Goal: Task Accomplishment & Management: Complete application form

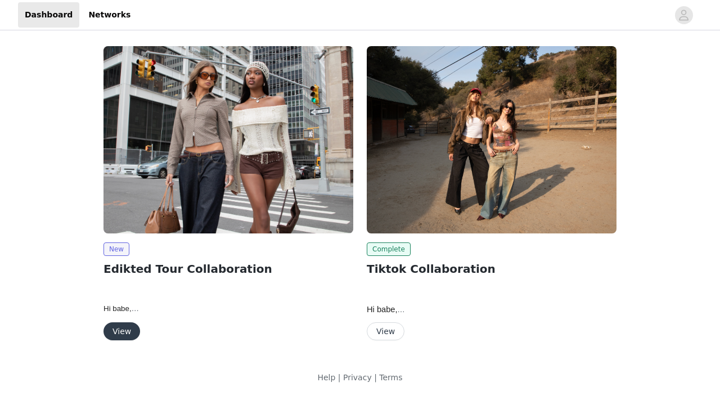
click at [120, 328] on button "View" at bounding box center [122, 332] width 37 height 18
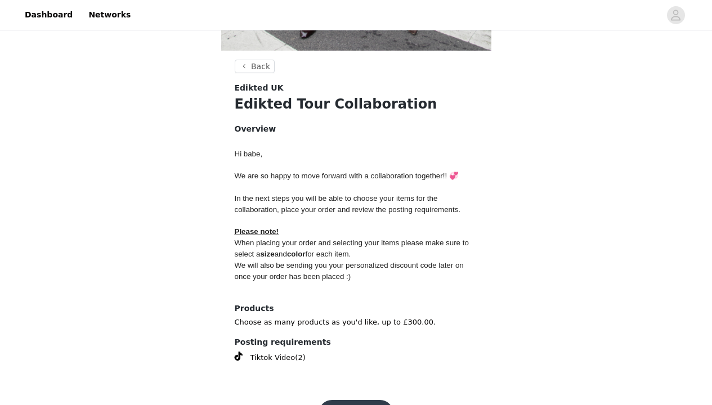
scroll to position [416, 0]
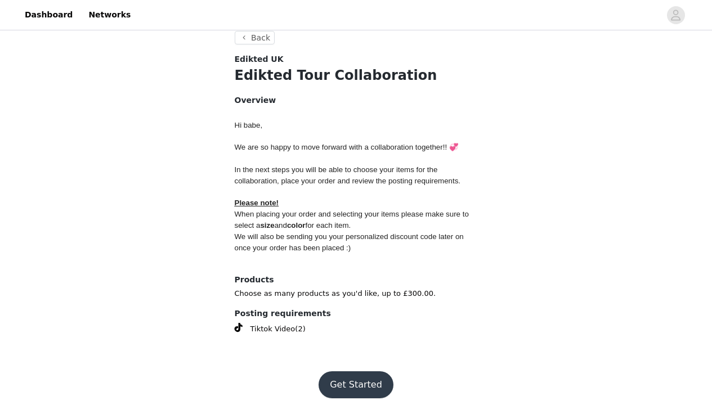
click at [359, 378] on button "Get Started" at bounding box center [356, 385] width 75 height 27
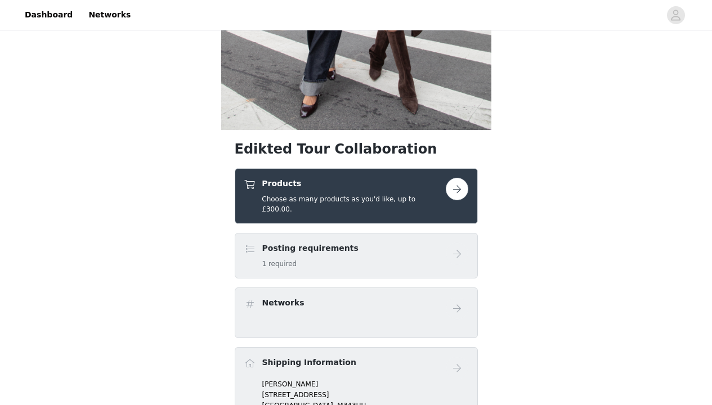
scroll to position [310, 0]
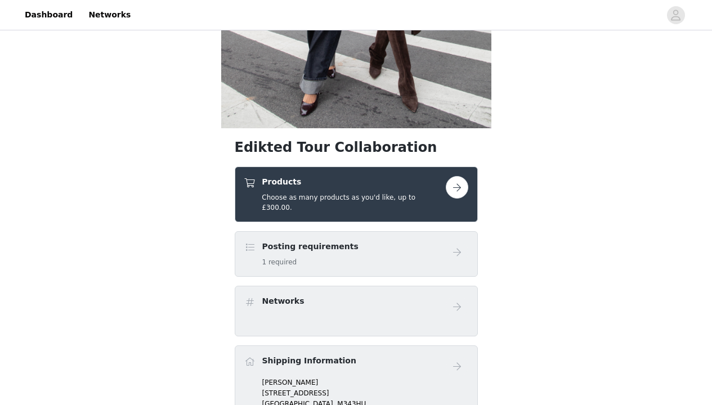
click at [454, 191] on button "button" at bounding box center [457, 187] width 23 height 23
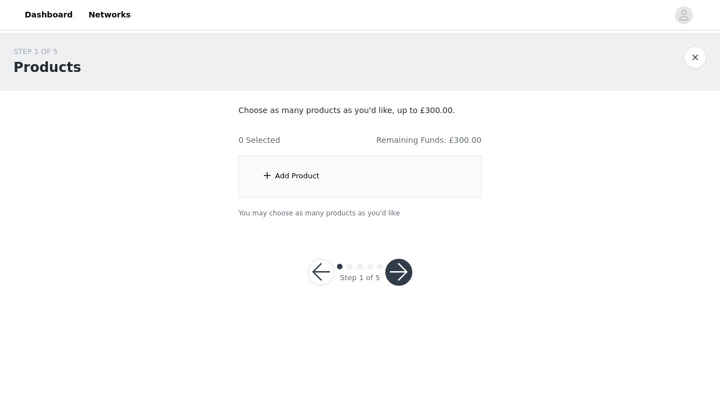
click at [420, 174] on div "Add Product" at bounding box center [360, 176] width 243 height 42
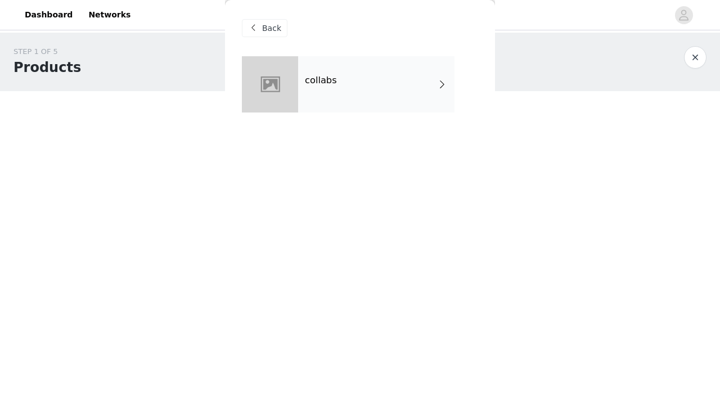
click at [429, 82] on div "collabs" at bounding box center [376, 84] width 156 height 56
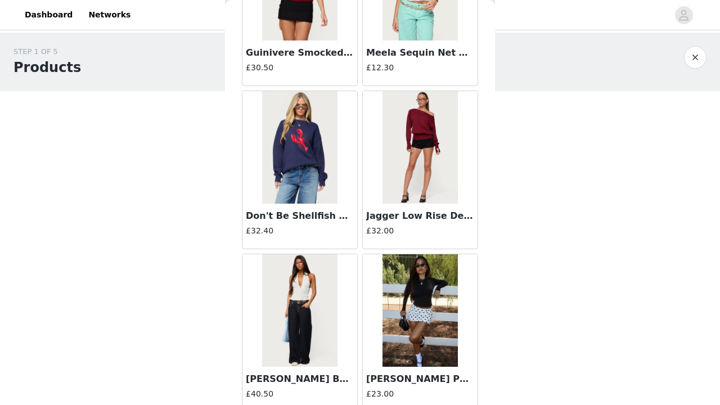
scroll to position [1317, 0]
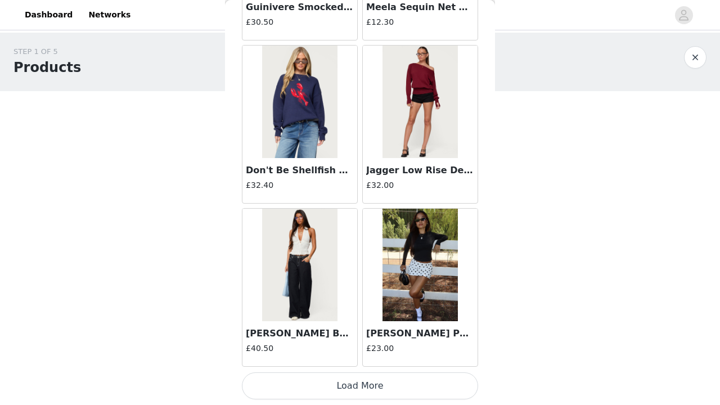
click at [432, 384] on button "Load More" at bounding box center [360, 386] width 236 height 27
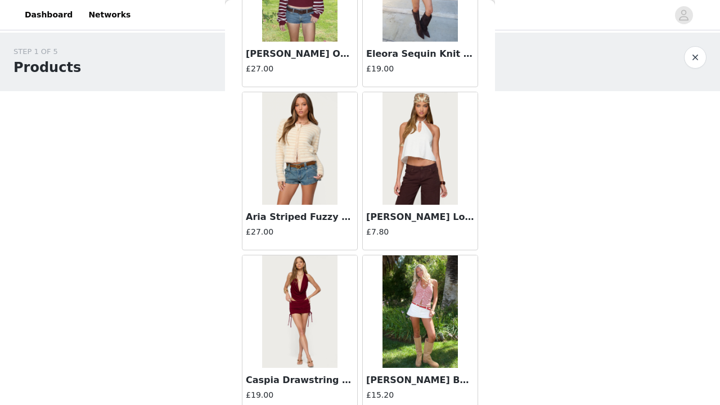
scroll to position [2950, 0]
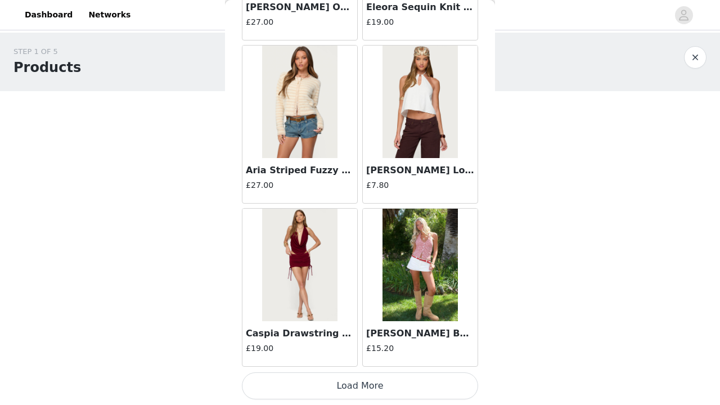
click at [419, 381] on button "Load More" at bounding box center [360, 386] width 236 height 27
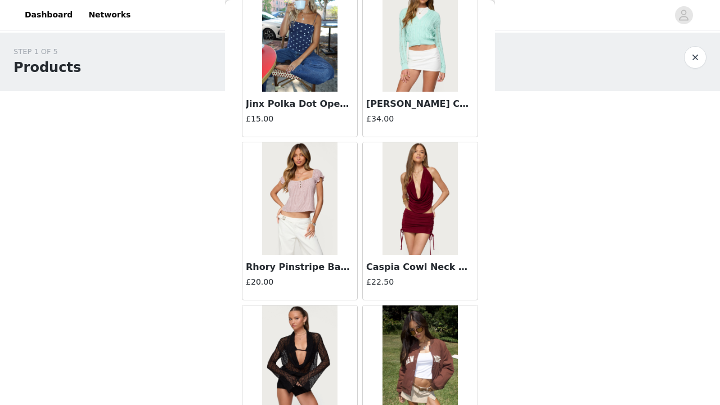
scroll to position [4582, 0]
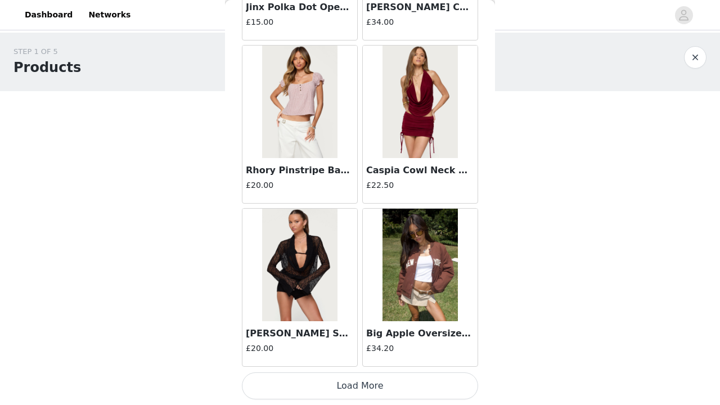
click at [438, 384] on button "Load More" at bounding box center [360, 386] width 236 height 27
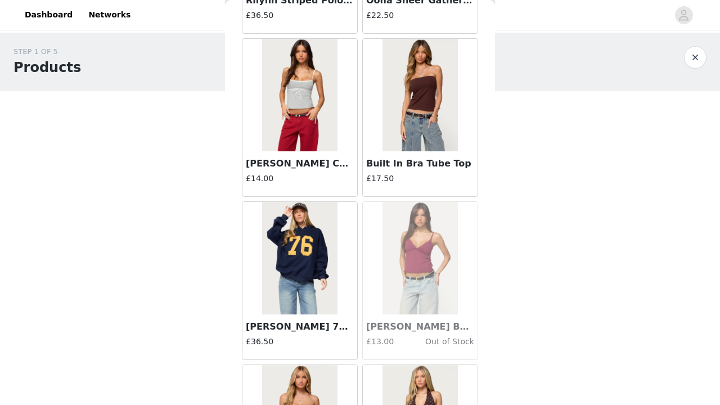
scroll to position [6214, 0]
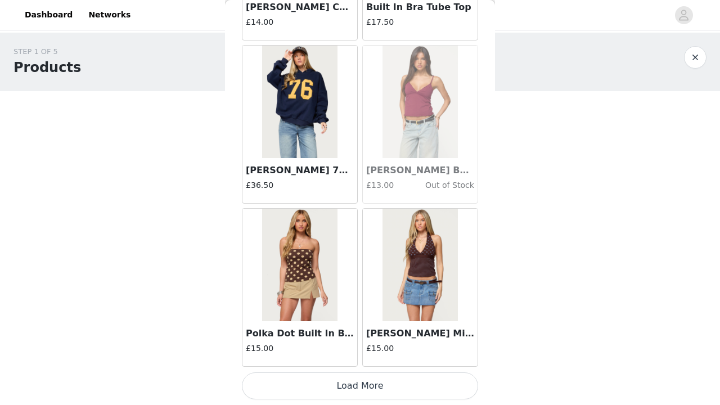
click at [435, 385] on button "Load More" at bounding box center [360, 386] width 236 height 27
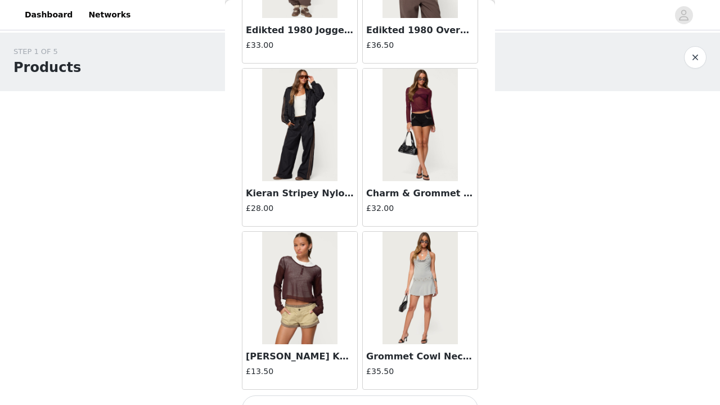
scroll to position [7847, 0]
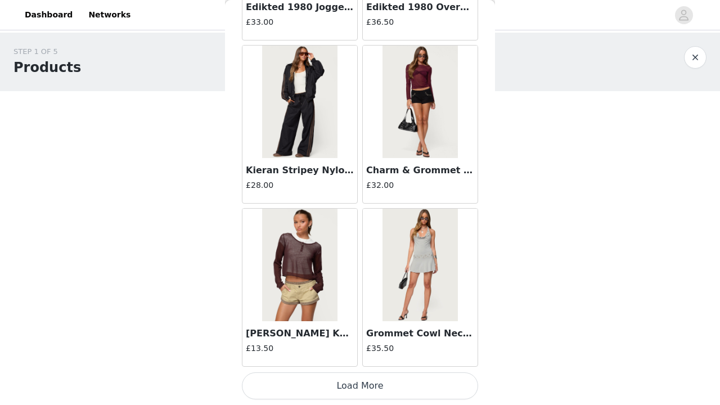
click at [436, 384] on button "Load More" at bounding box center [360, 386] width 236 height 27
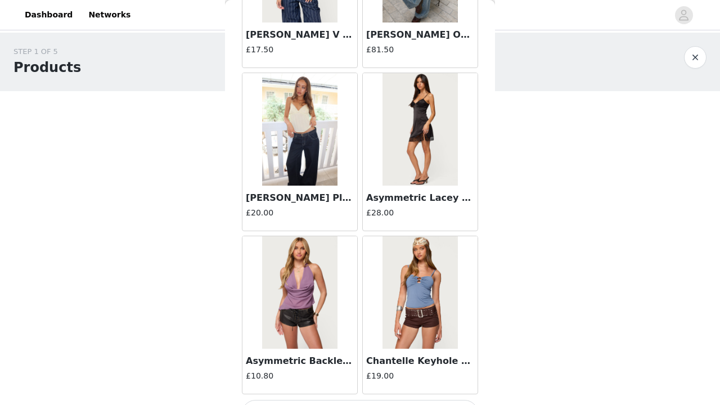
scroll to position [9479, 0]
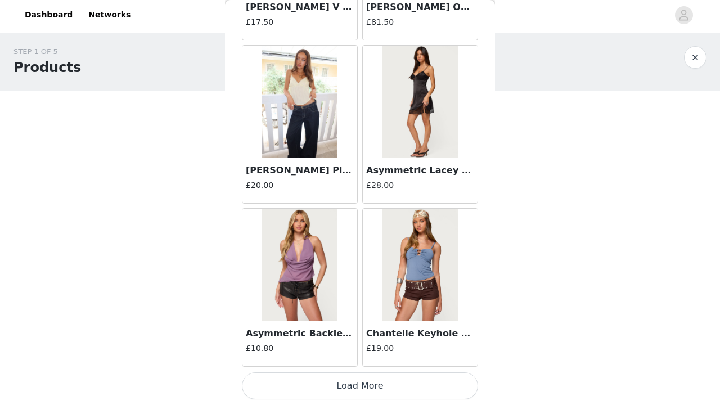
click at [431, 386] on button "Load More" at bounding box center [360, 386] width 236 height 27
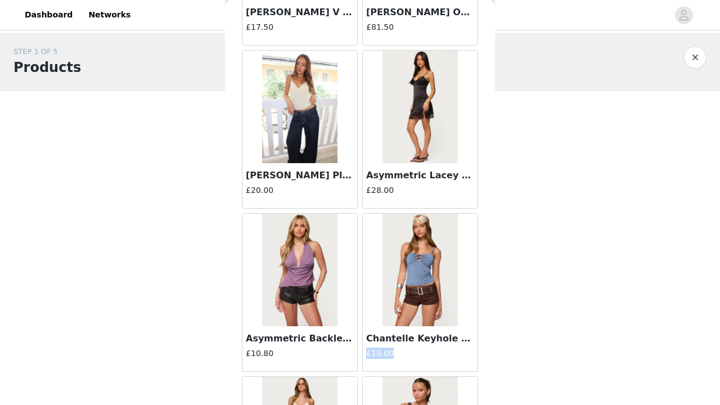
drag, startPoint x: 486, startPoint y: 341, endPoint x: 485, endPoint y: 350, distance: 9.6
click at [485, 351] on div "Back Havana Grommet Ribbed Halter Top £16.50 Havana Grommet Ribbed Foldover Min…" at bounding box center [360, 202] width 270 height 405
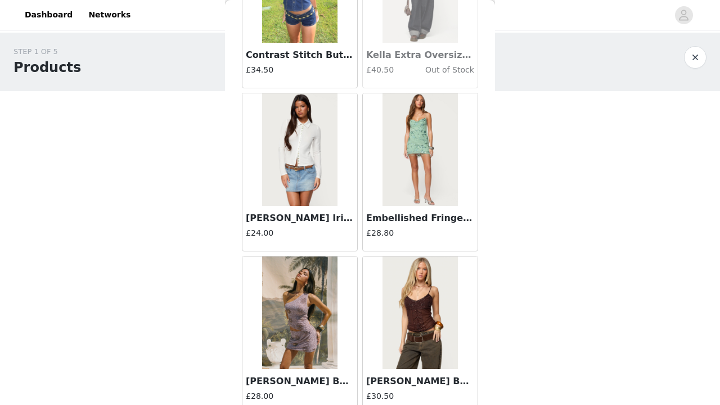
scroll to position [11111, 0]
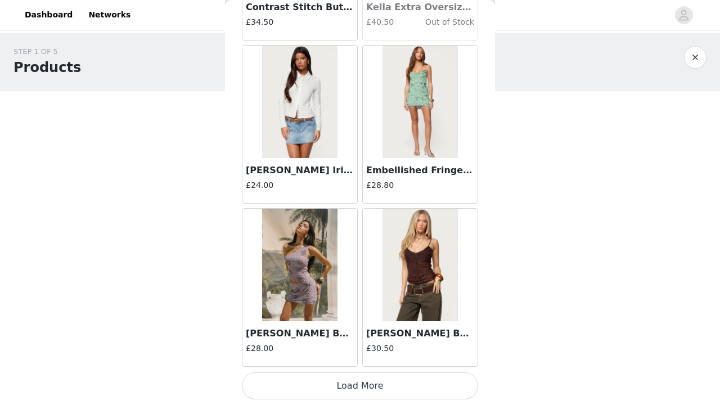
click at [447, 375] on button "Load More" at bounding box center [360, 386] width 236 height 27
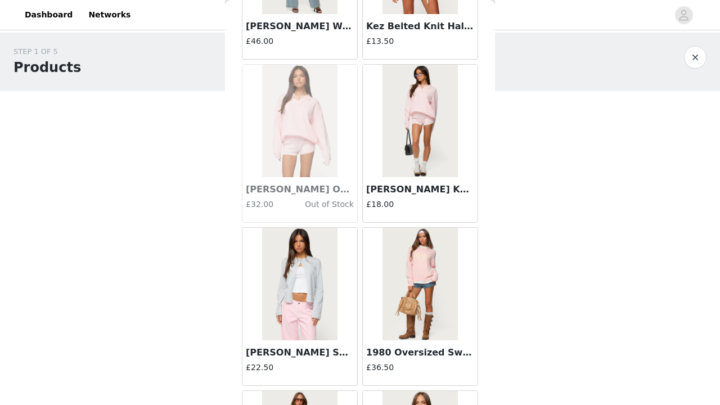
scroll to position [12744, 0]
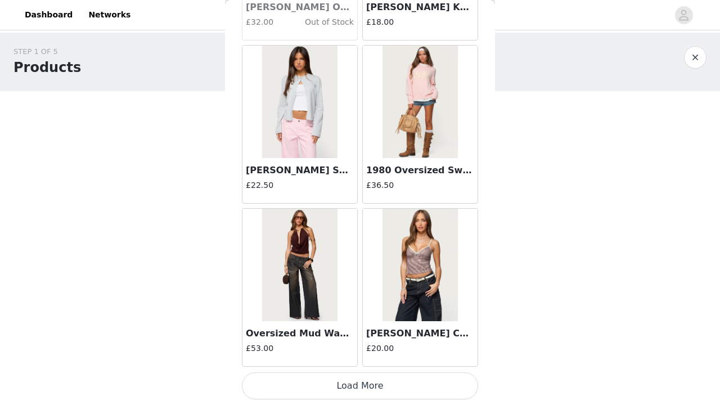
click at [409, 384] on button "Load More" at bounding box center [360, 386] width 236 height 27
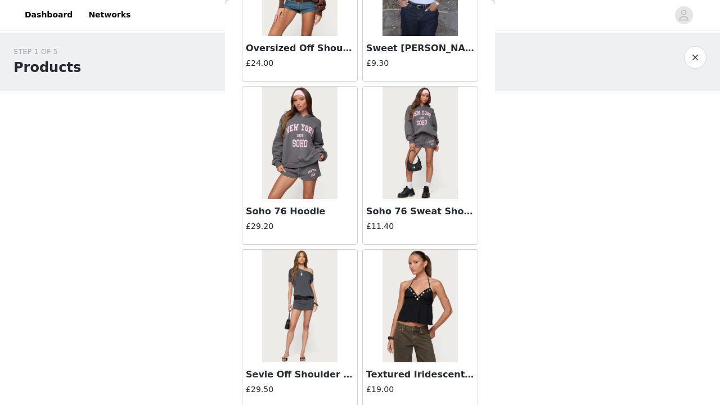
scroll to position [14376, 0]
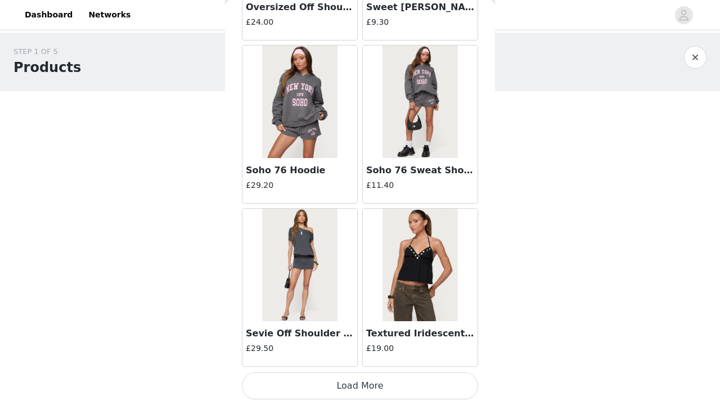
click at [454, 380] on button "Load More" at bounding box center [360, 386] width 236 height 27
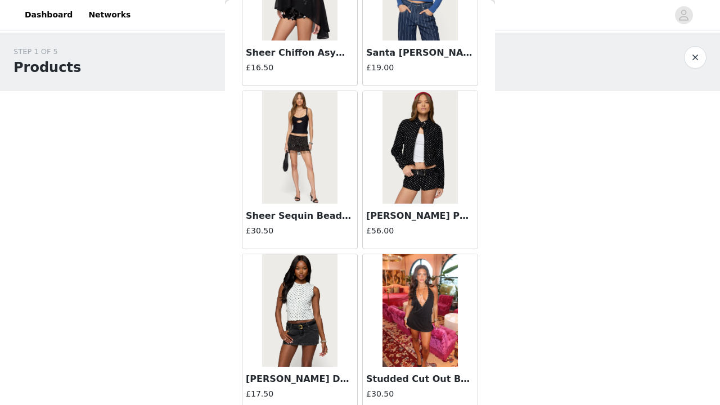
scroll to position [16008, 0]
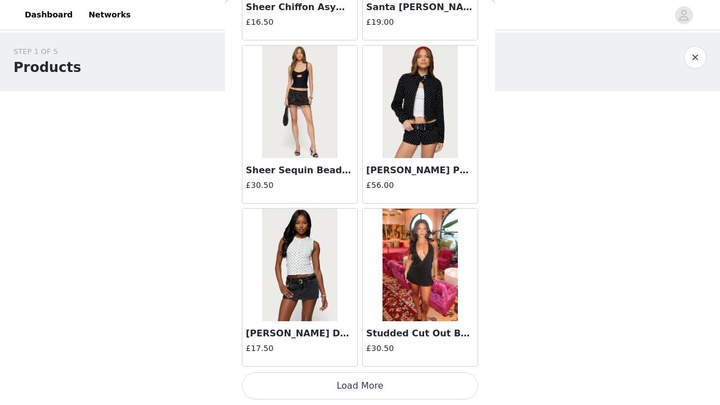
click at [411, 381] on button "Load More" at bounding box center [360, 386] width 236 height 27
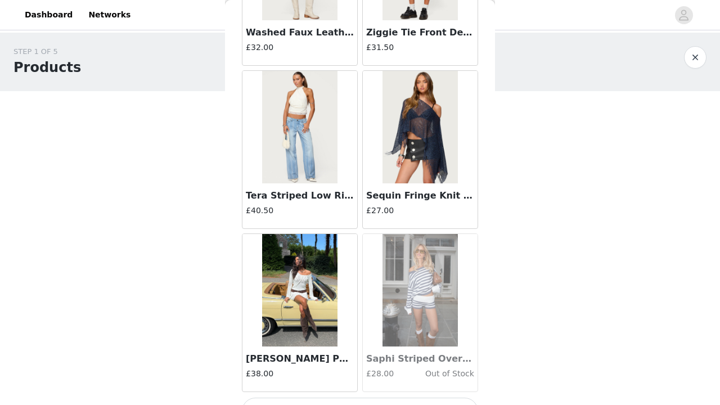
scroll to position [17641, 0]
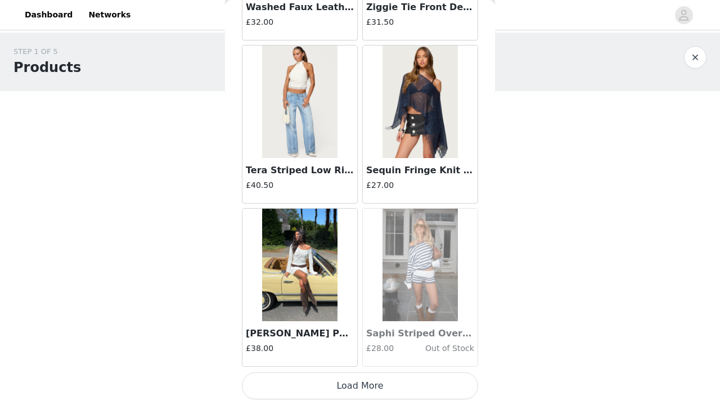
click at [437, 383] on button "Load More" at bounding box center [360, 386] width 236 height 27
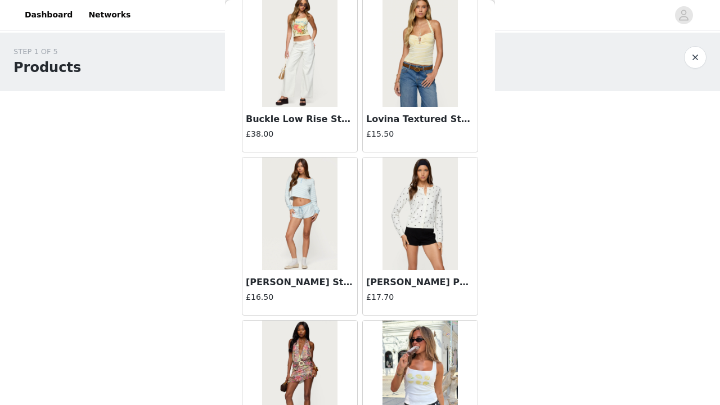
scroll to position [19273, 0]
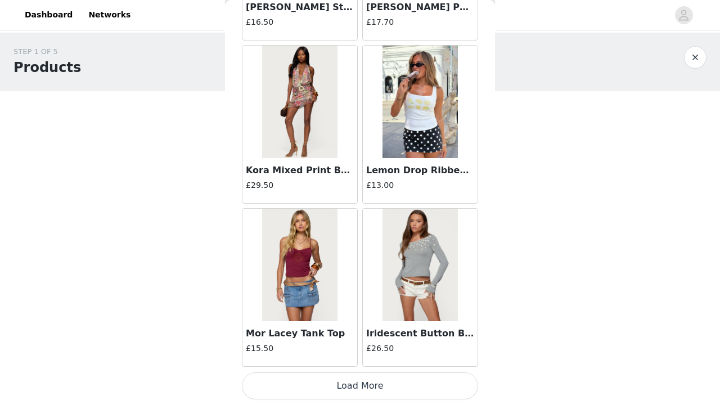
click at [432, 382] on button "Load More" at bounding box center [360, 386] width 236 height 27
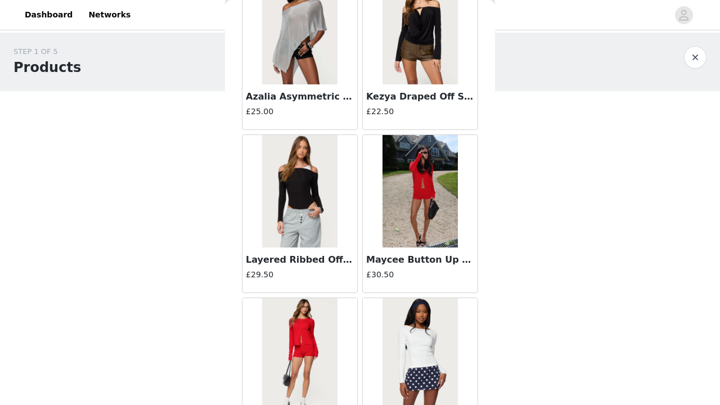
scroll to position [20905, 0]
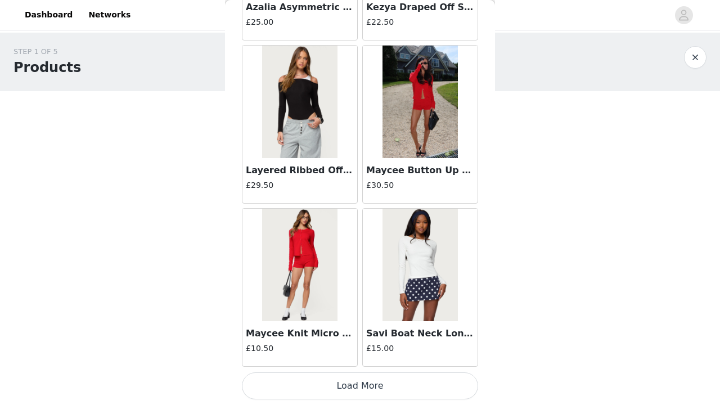
click at [438, 381] on button "Load More" at bounding box center [360, 386] width 236 height 27
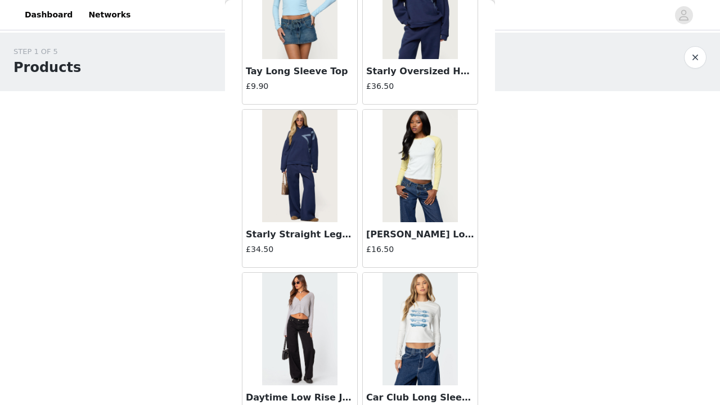
scroll to position [22538, 0]
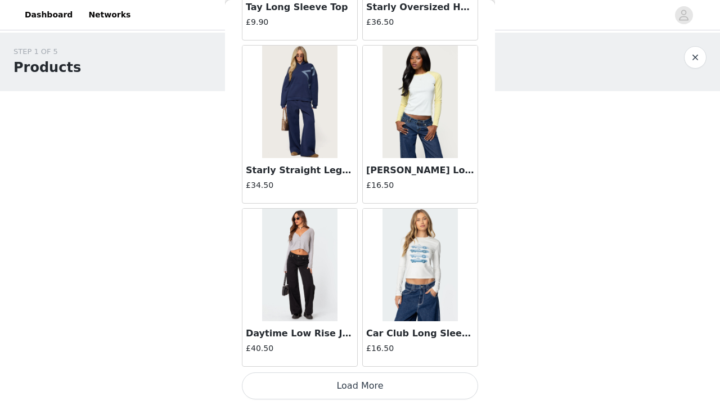
click at [426, 382] on button "Load More" at bounding box center [360, 386] width 236 height 27
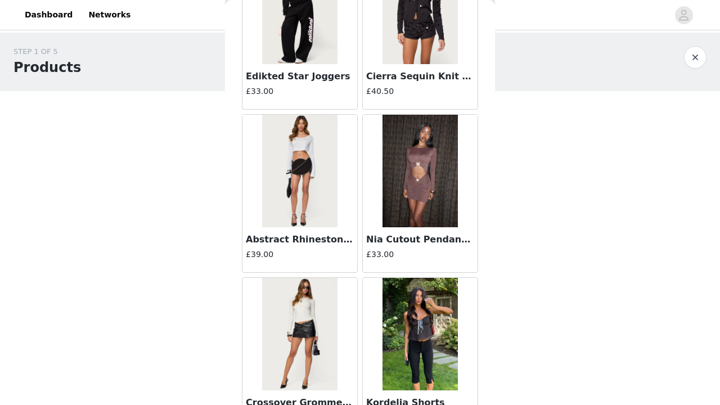
scroll to position [24170, 0]
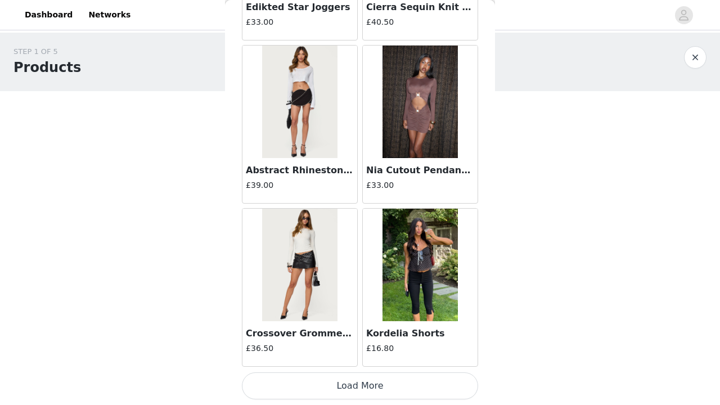
click at [440, 384] on button "Load More" at bounding box center [360, 386] width 236 height 27
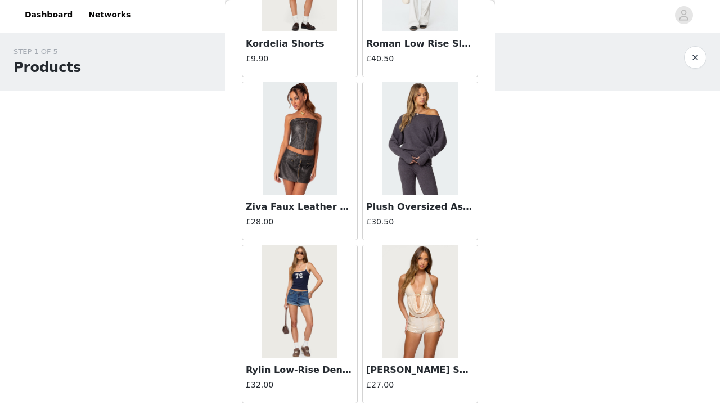
scroll to position [25803, 0]
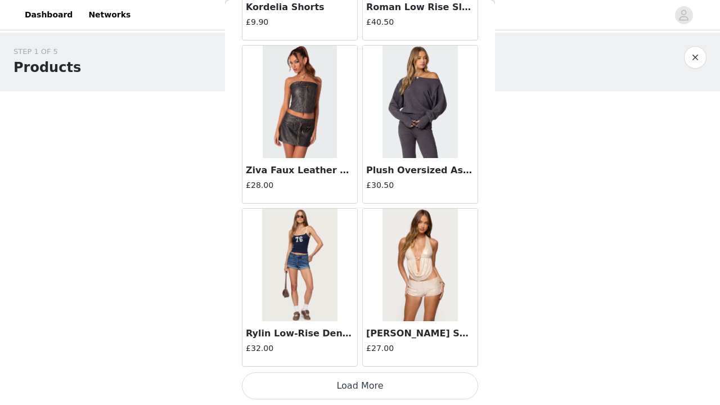
click at [435, 384] on button "Load More" at bounding box center [360, 386] width 236 height 27
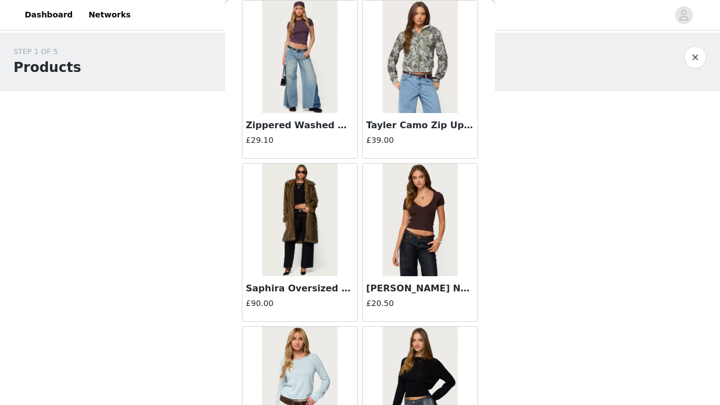
scroll to position [26377, 0]
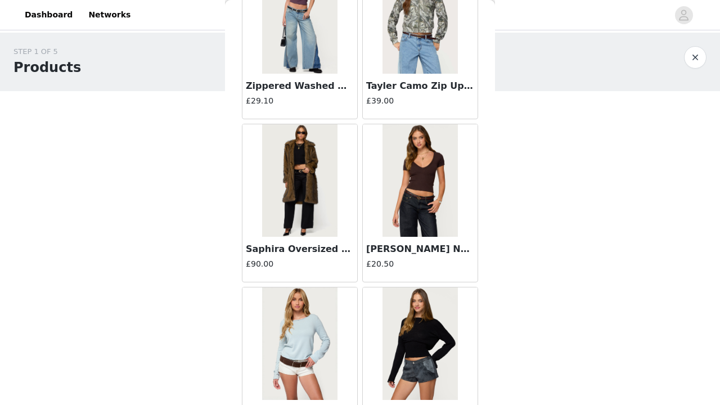
click at [300, 204] on img at bounding box center [299, 180] width 75 height 113
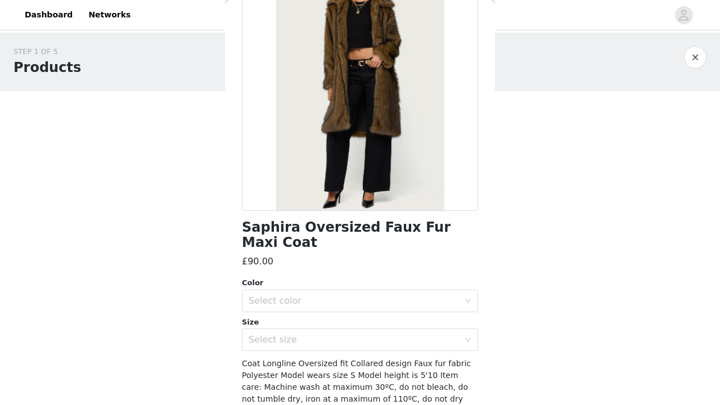
scroll to position [136, 0]
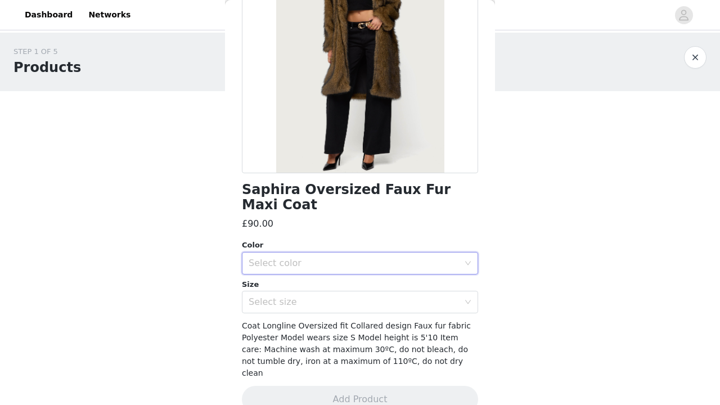
click at [465, 260] on icon "icon: down" at bounding box center [468, 263] width 7 height 7
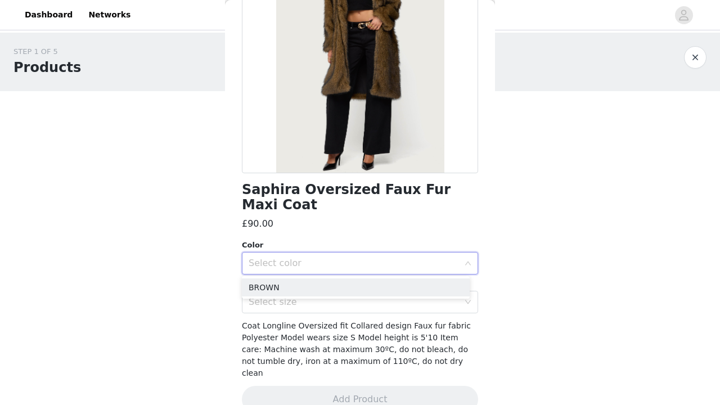
click at [465, 260] on icon "icon: down" at bounding box center [468, 264] width 7 height 8
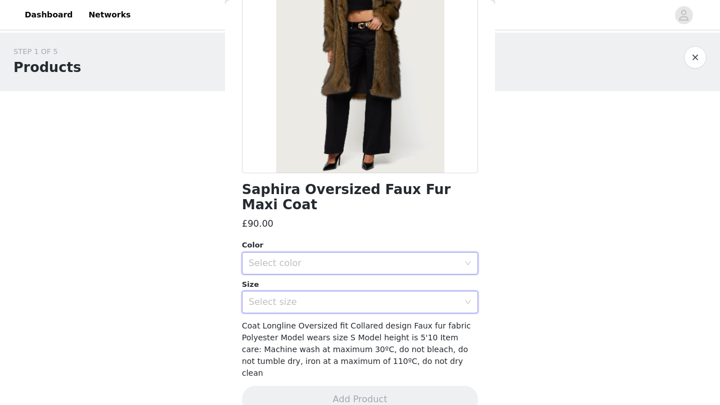
click at [449, 294] on div "Select size" at bounding box center [357, 302] width 216 height 21
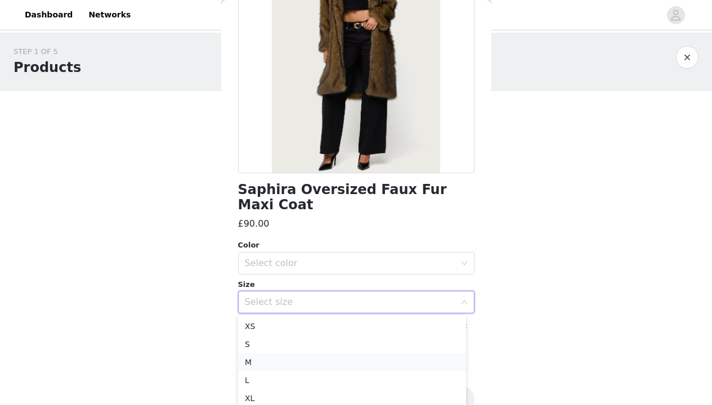
click at [396, 365] on li "M" at bounding box center [352, 362] width 228 height 18
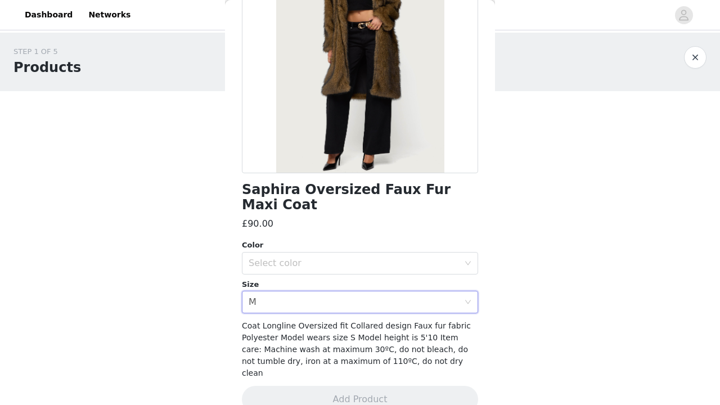
scroll to position [145, 0]
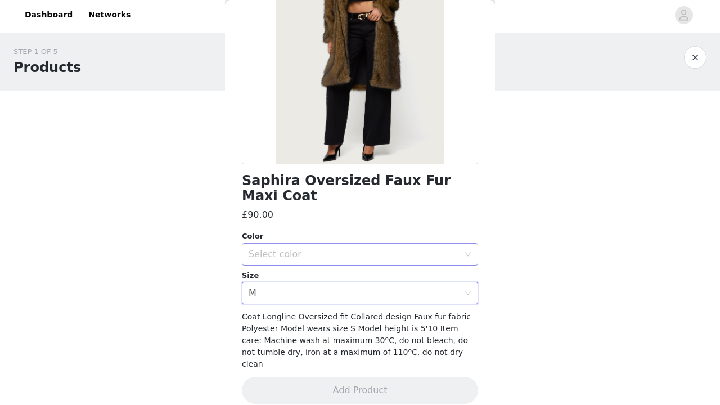
click at [437, 256] on div "Select color" at bounding box center [354, 254] width 211 height 11
click at [422, 282] on li "BROWN" at bounding box center [356, 279] width 228 height 18
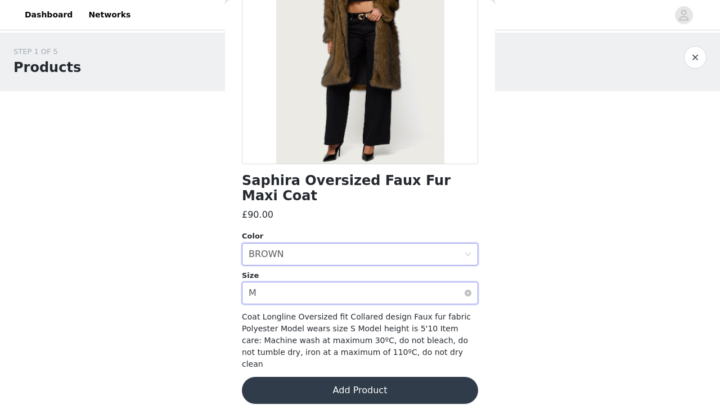
click at [456, 293] on div "Select size M" at bounding box center [360, 293] width 236 height 23
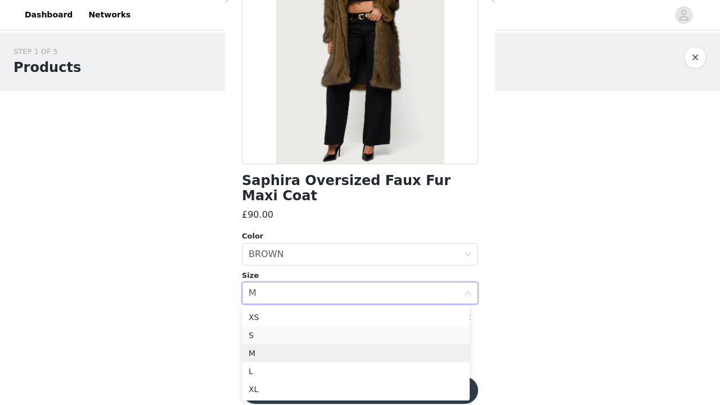
click at [407, 334] on li "S" at bounding box center [356, 335] width 228 height 18
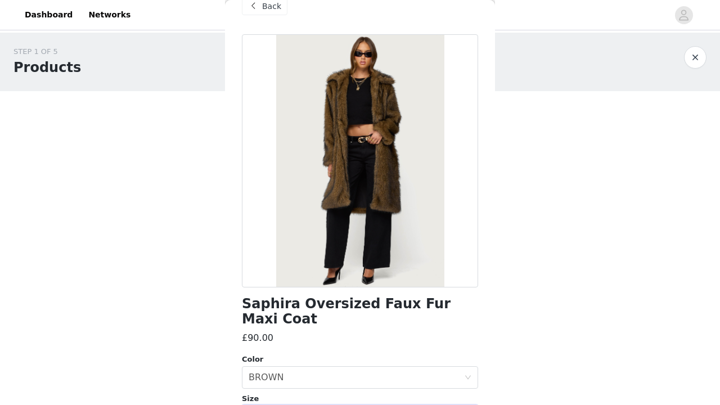
scroll to position [19, 0]
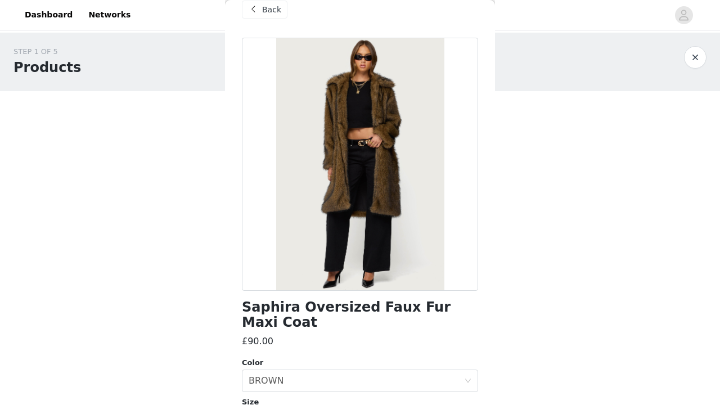
click at [261, 14] on div "Back" at bounding box center [265, 10] width 46 height 18
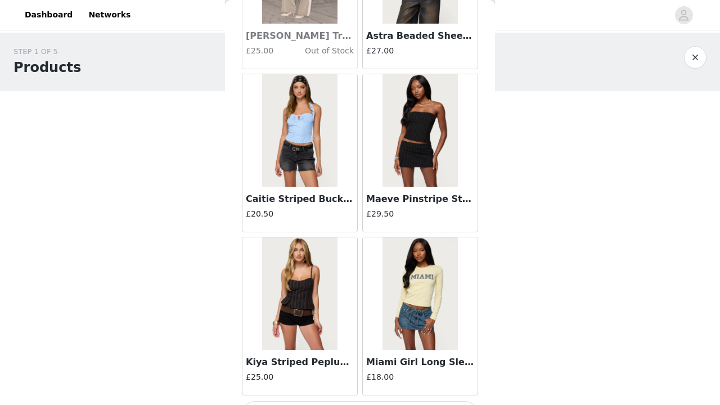
scroll to position [27435, 0]
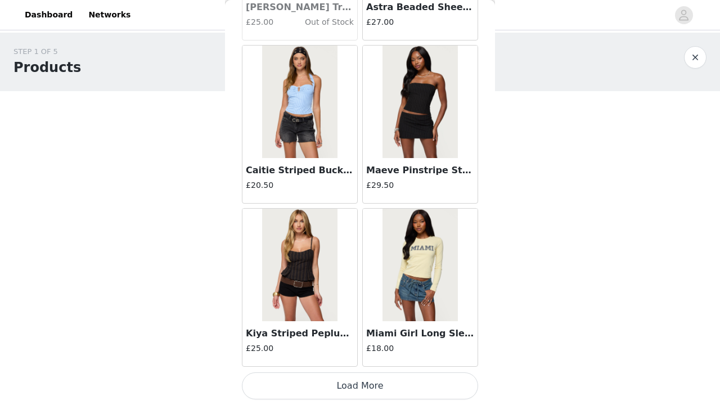
click at [382, 383] on button "Load More" at bounding box center [360, 386] width 236 height 27
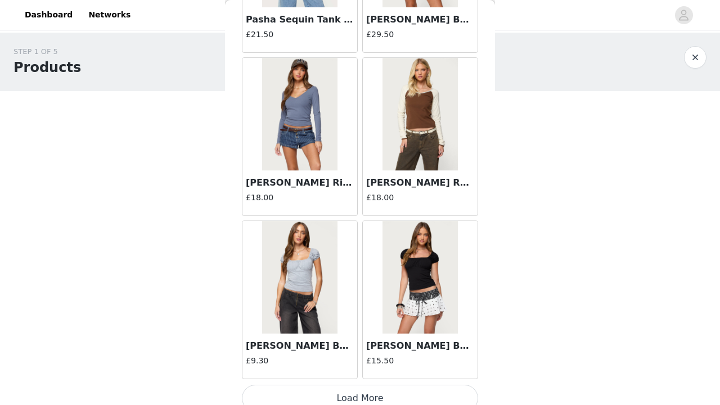
scroll to position [29067, 0]
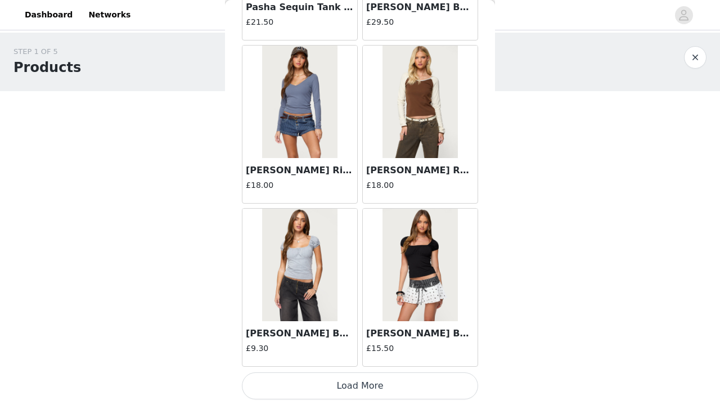
click at [449, 388] on button "Load More" at bounding box center [360, 386] width 236 height 27
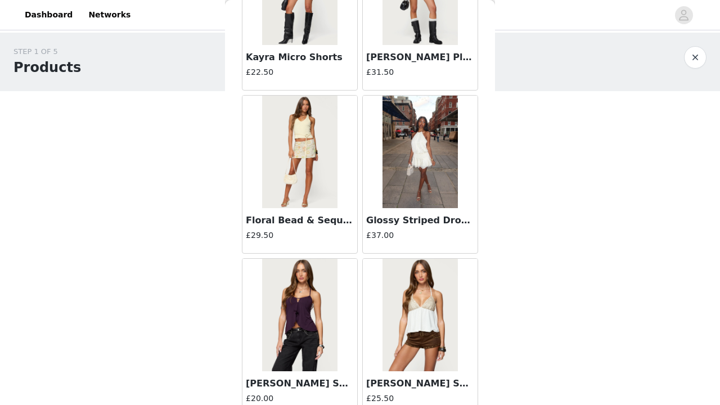
scroll to position [30700, 0]
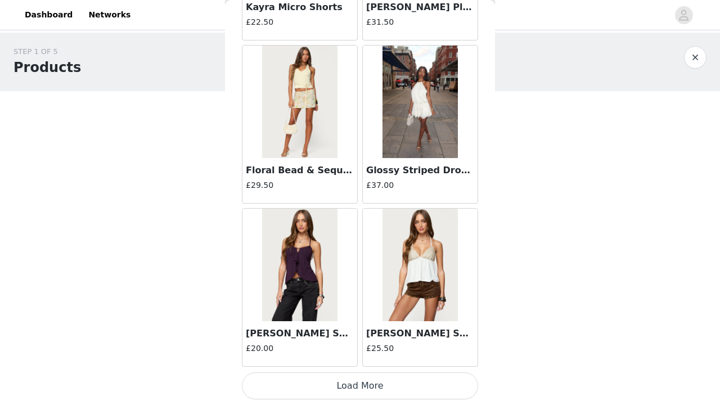
click at [386, 379] on button "Load More" at bounding box center [360, 386] width 236 height 27
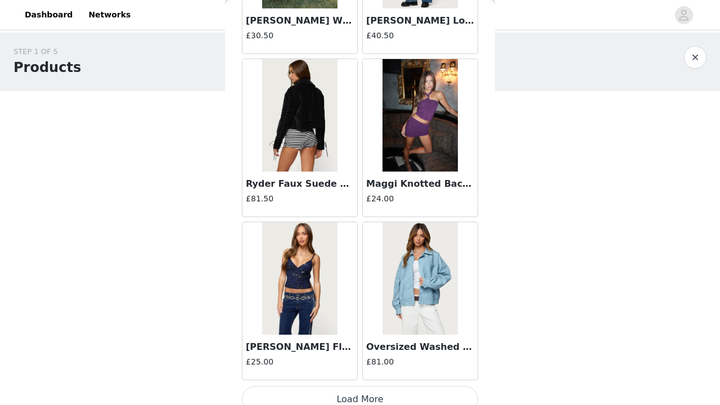
scroll to position [32332, 0]
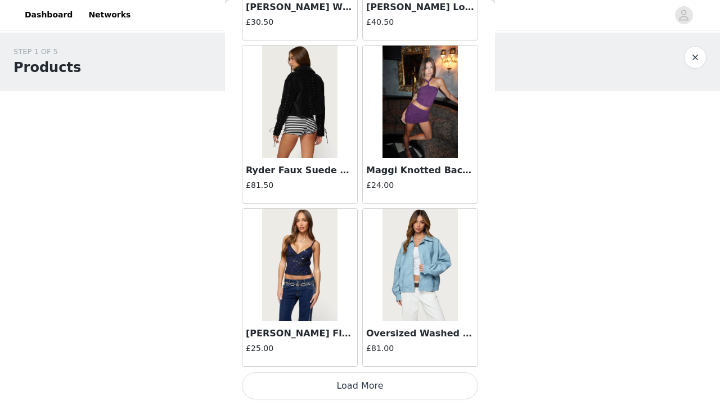
click at [450, 377] on button "Load More" at bounding box center [360, 386] width 236 height 27
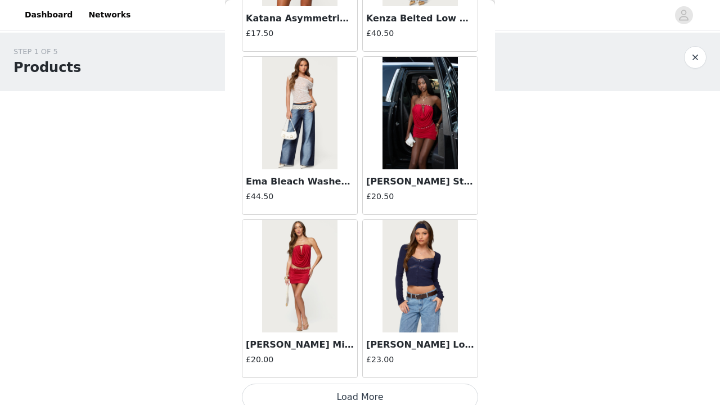
scroll to position [33964, 0]
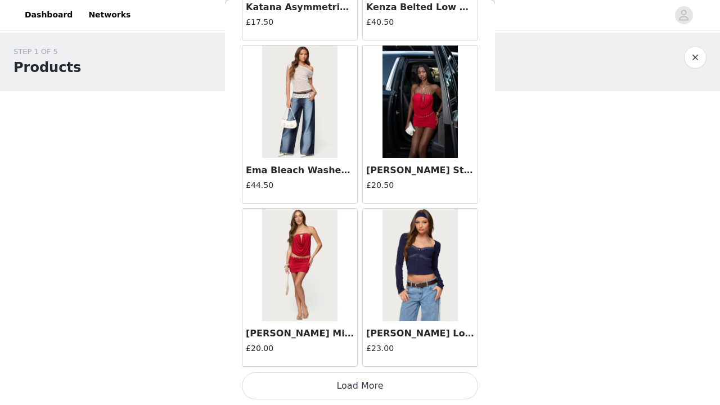
click at [423, 382] on button "Load More" at bounding box center [360, 386] width 236 height 27
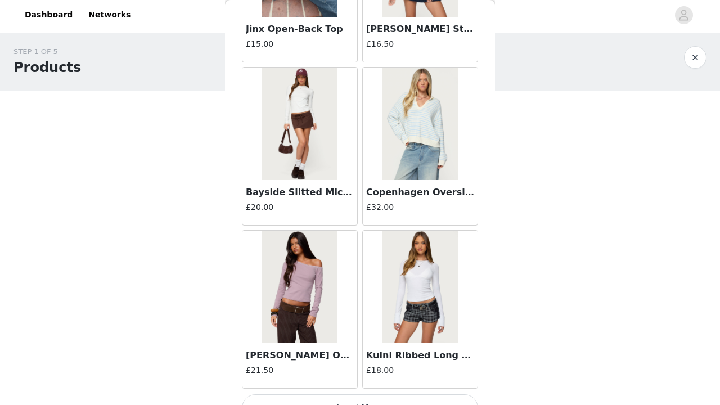
scroll to position [35597, 0]
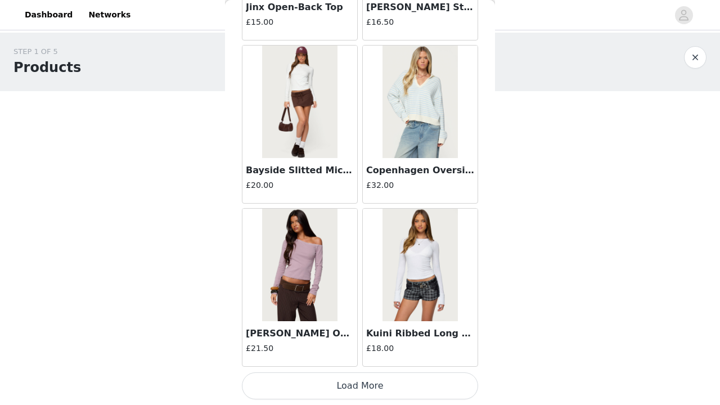
click at [451, 378] on button "Load More" at bounding box center [360, 386] width 236 height 27
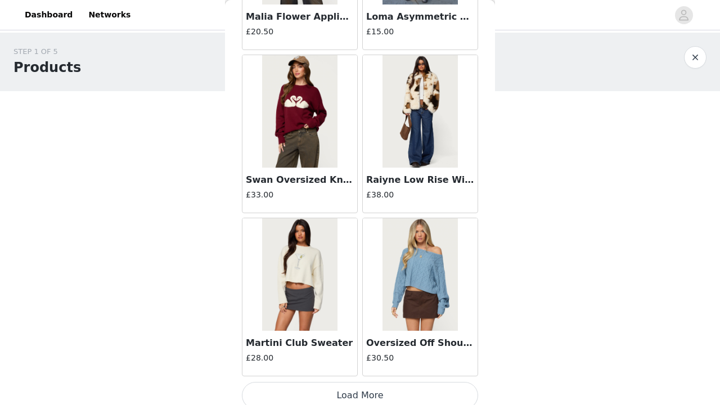
scroll to position [37229, 0]
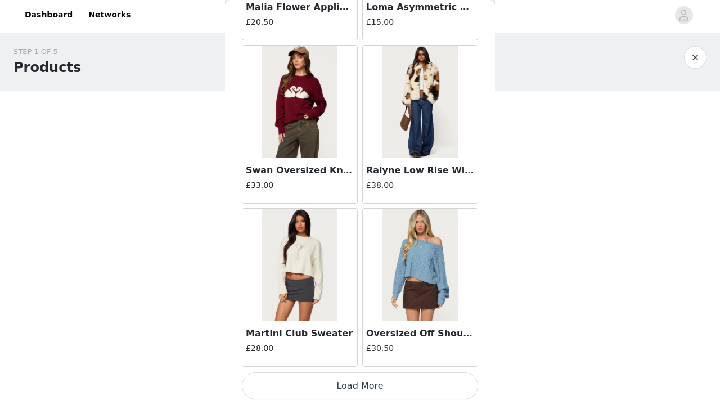
click at [447, 377] on button "Load More" at bounding box center [360, 386] width 236 height 27
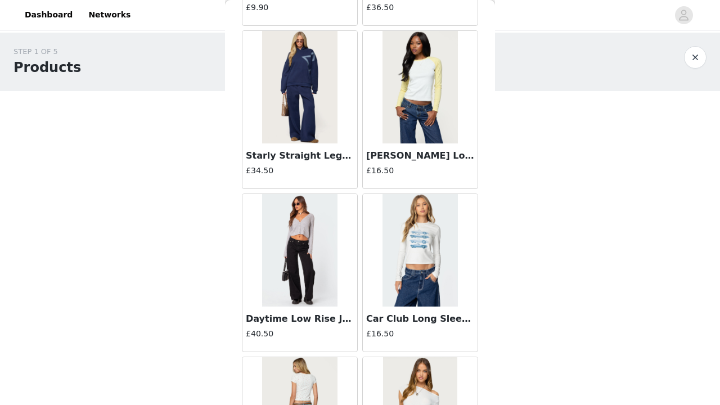
scroll to position [22575, 0]
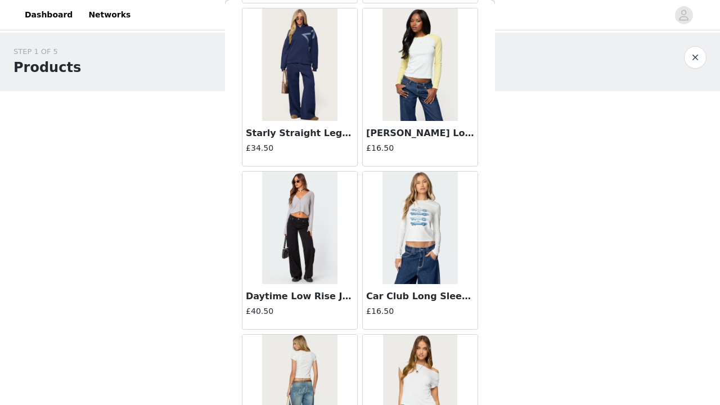
click at [333, 244] on img at bounding box center [299, 228] width 75 height 113
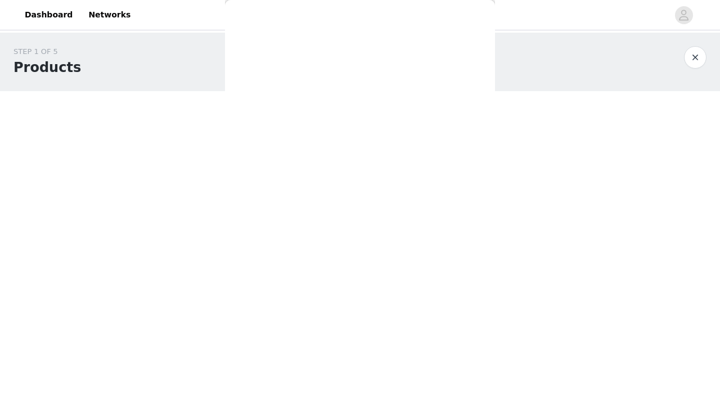
scroll to position [0, 0]
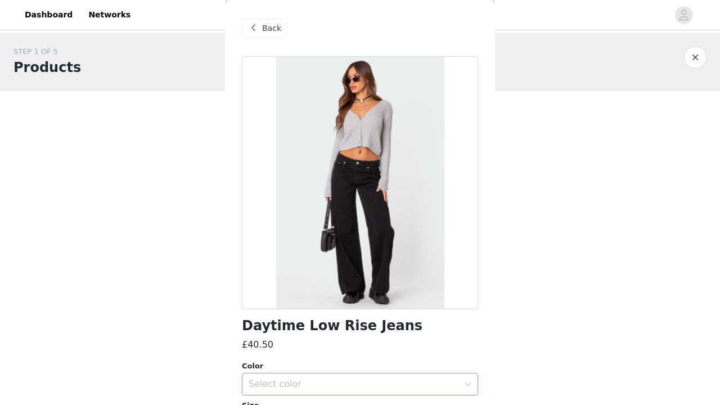
click at [456, 379] on div "Select color" at bounding box center [360, 384] width 236 height 23
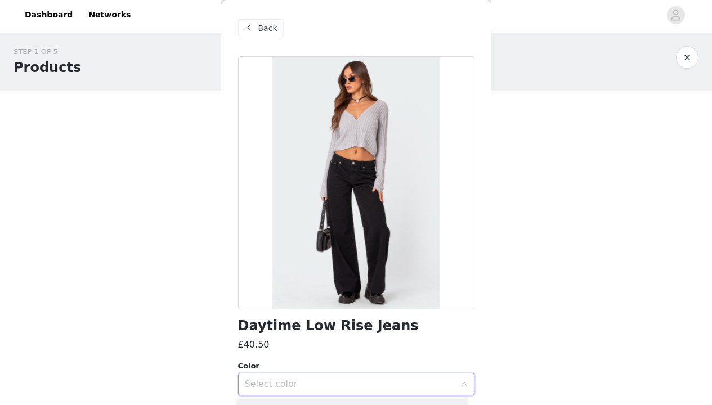
click at [461, 381] on icon "icon: down" at bounding box center [464, 384] width 7 height 7
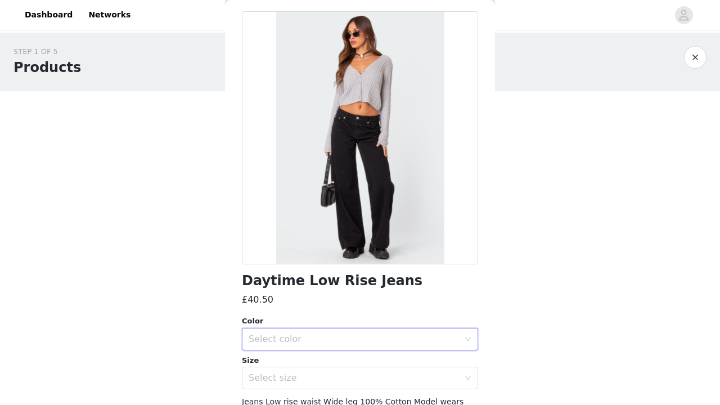
scroll to position [50, 0]
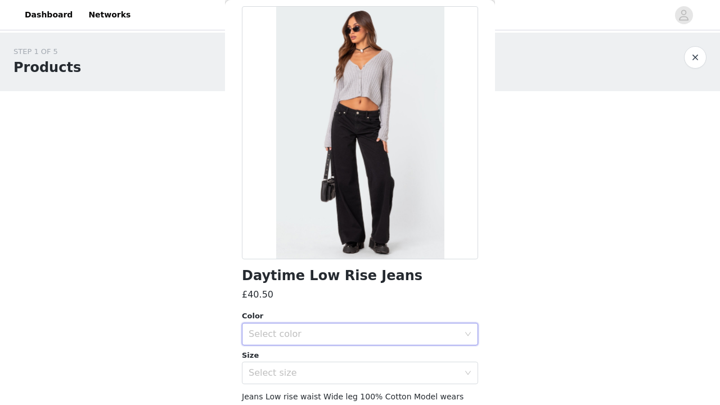
click at [454, 326] on div "Select color" at bounding box center [357, 334] width 216 height 21
click at [437, 361] on li "BLACK" at bounding box center [356, 359] width 228 height 18
click at [438, 375] on div "Select size" at bounding box center [354, 373] width 211 height 11
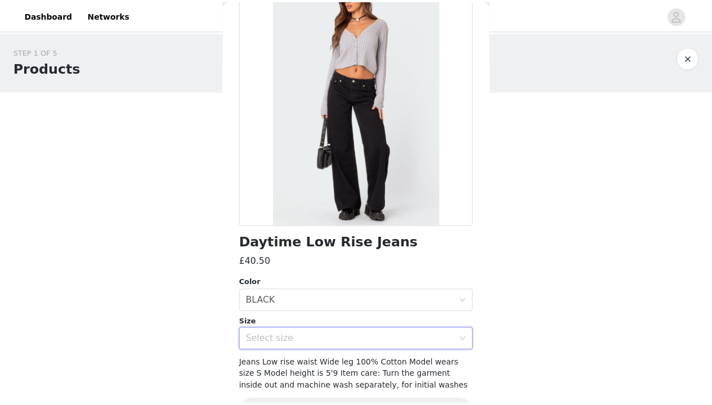
scroll to position [89, 0]
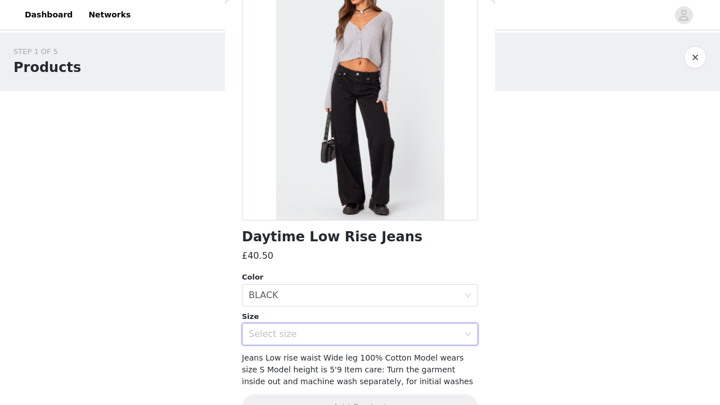
click at [458, 329] on div "Select size" at bounding box center [360, 334] width 236 height 23
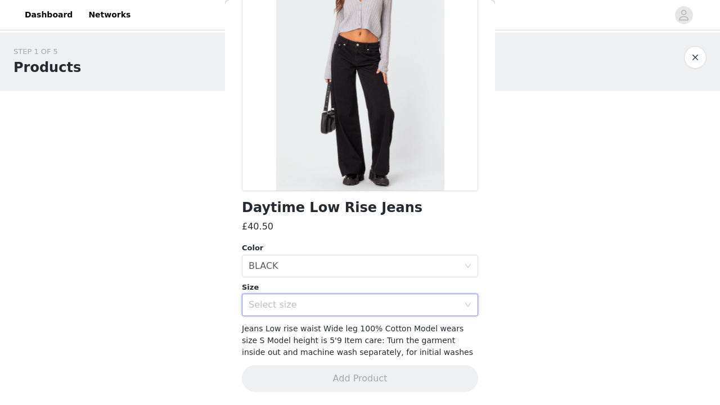
click at [465, 302] on icon "icon: down" at bounding box center [468, 305] width 7 height 7
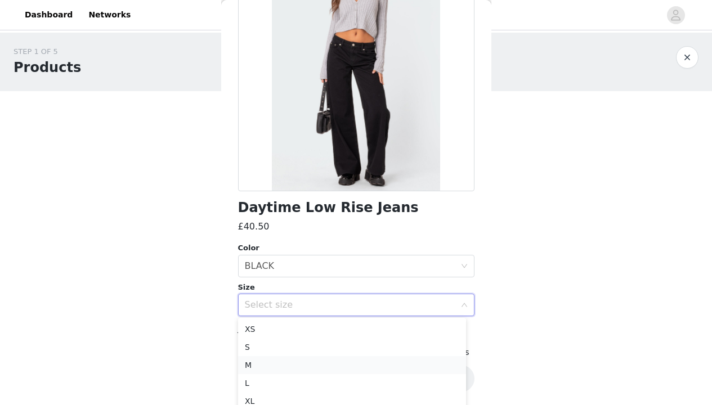
click at [395, 360] on li "M" at bounding box center [352, 365] width 228 height 18
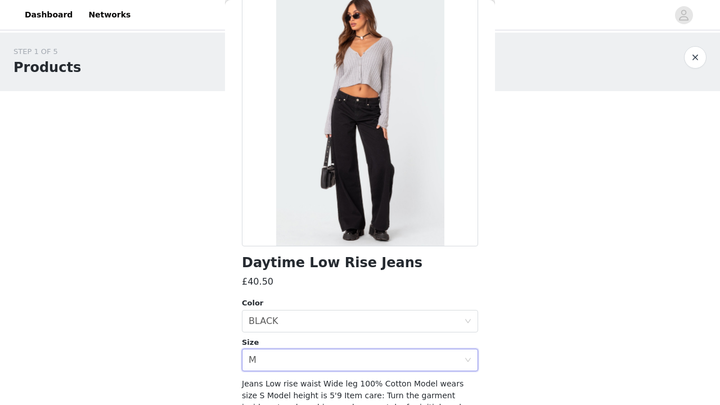
scroll to position [0, 0]
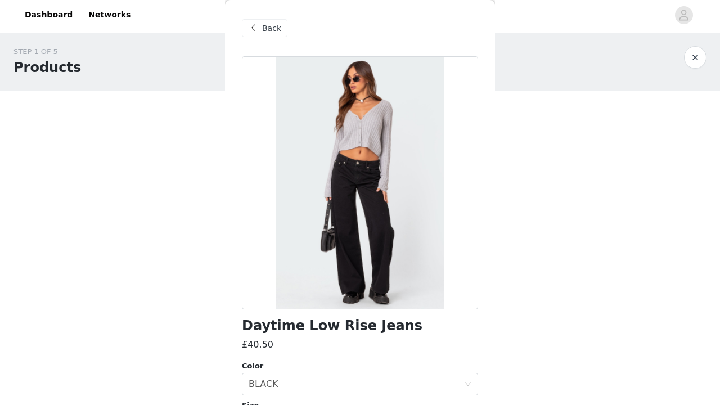
click at [249, 27] on span at bounding box center [254, 28] width 14 height 14
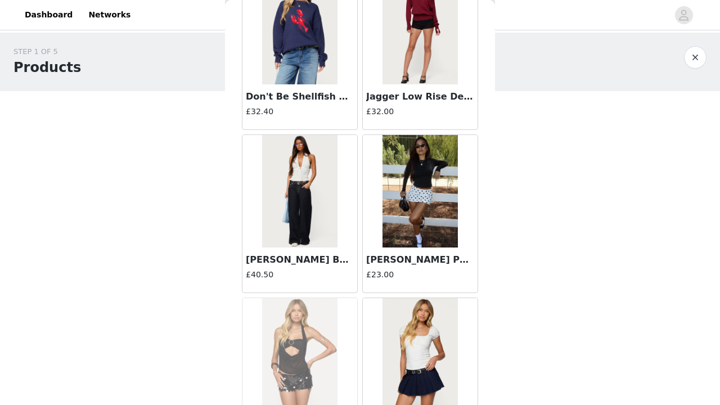
scroll to position [1413, 0]
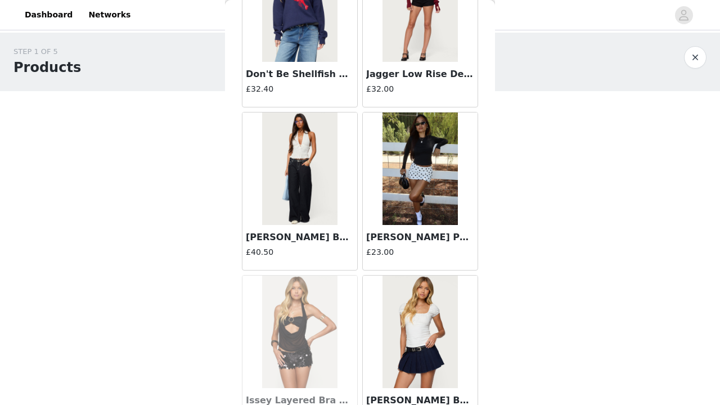
click at [308, 198] on img at bounding box center [299, 169] width 75 height 113
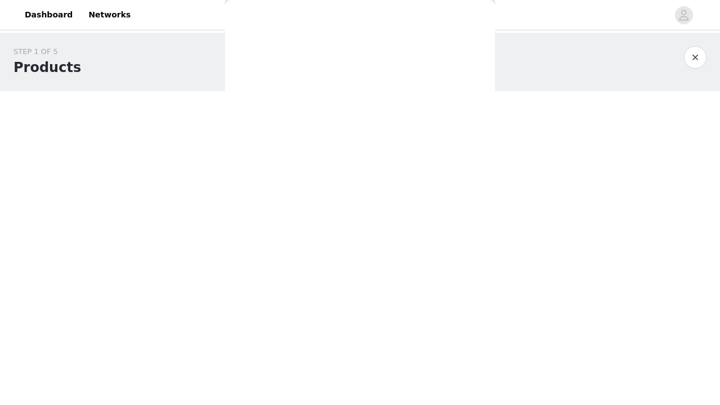
scroll to position [0, 0]
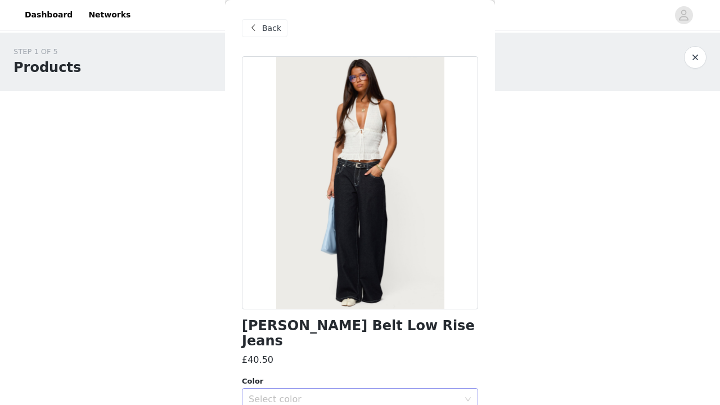
click at [326, 394] on div "Select color" at bounding box center [354, 399] width 211 height 11
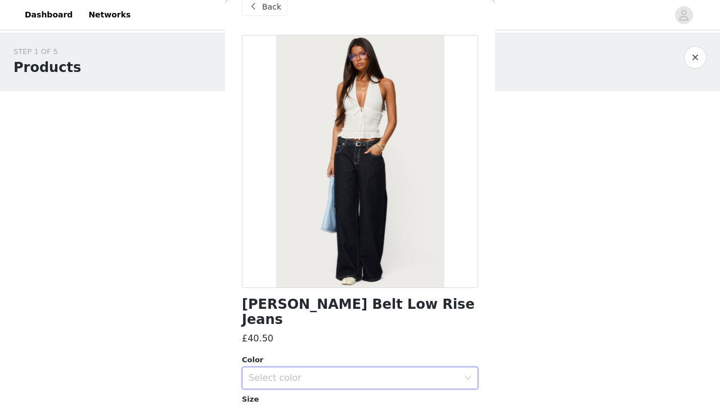
scroll to position [28, 0]
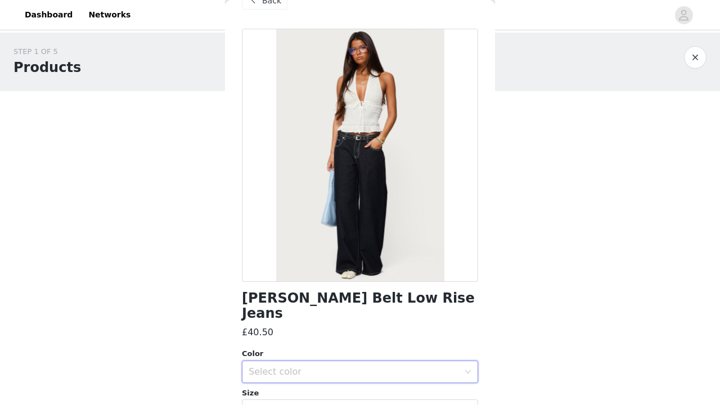
click at [465, 369] on icon "icon: down" at bounding box center [468, 372] width 7 height 7
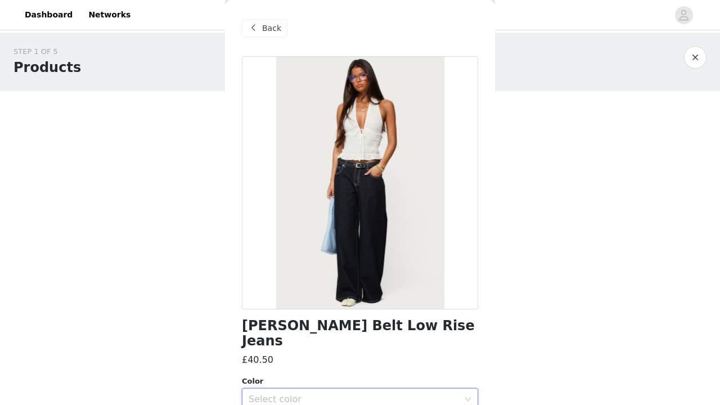
click at [267, 23] on span "Back" at bounding box center [271, 29] width 19 height 12
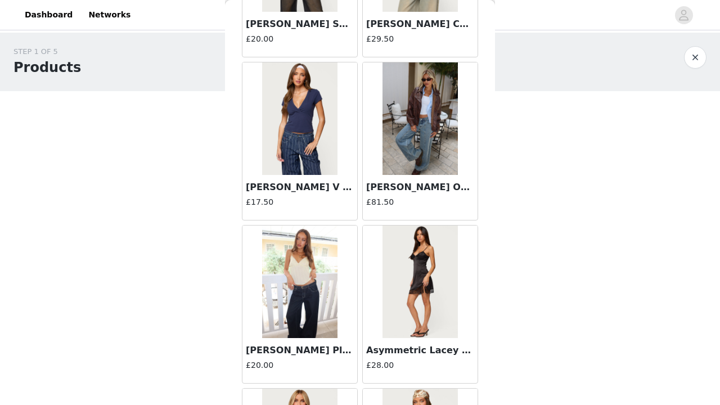
scroll to position [9321, 0]
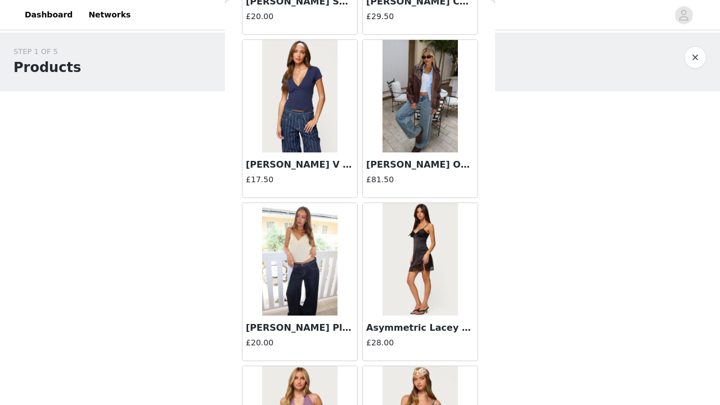
click at [410, 137] on img at bounding box center [420, 96] width 75 height 113
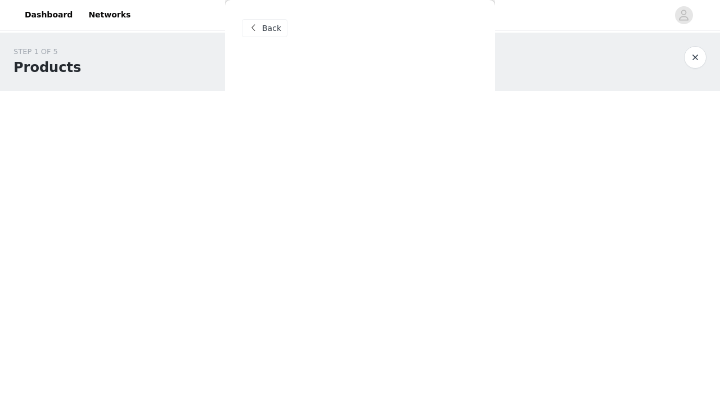
scroll to position [0, 0]
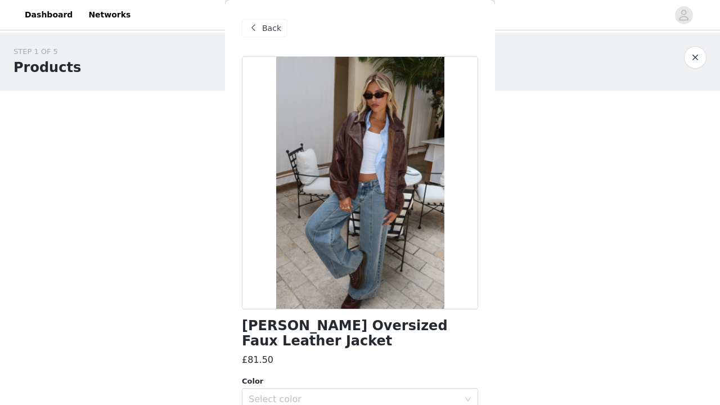
click at [409, 153] on div at bounding box center [360, 182] width 236 height 253
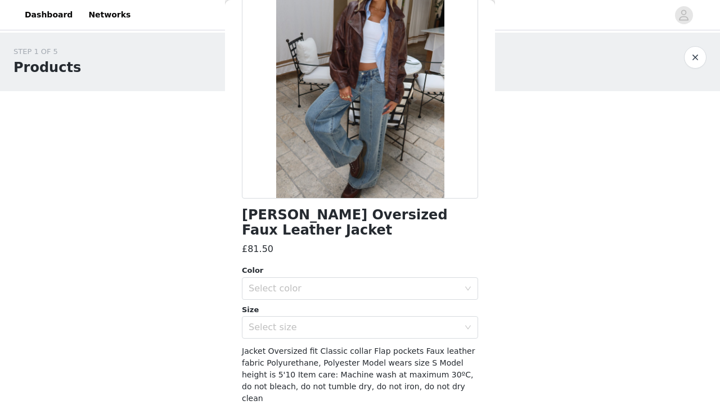
scroll to position [145, 0]
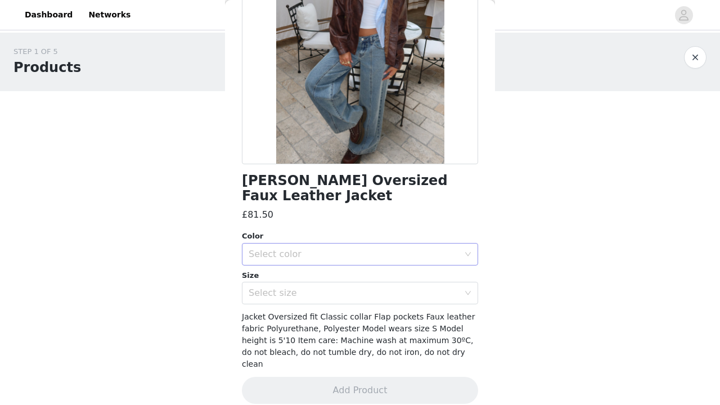
click at [393, 250] on div "Select color" at bounding box center [354, 254] width 211 height 11
click at [392, 277] on li "BROWN" at bounding box center [356, 279] width 228 height 18
click at [393, 297] on div "Select size" at bounding box center [354, 293] width 211 height 11
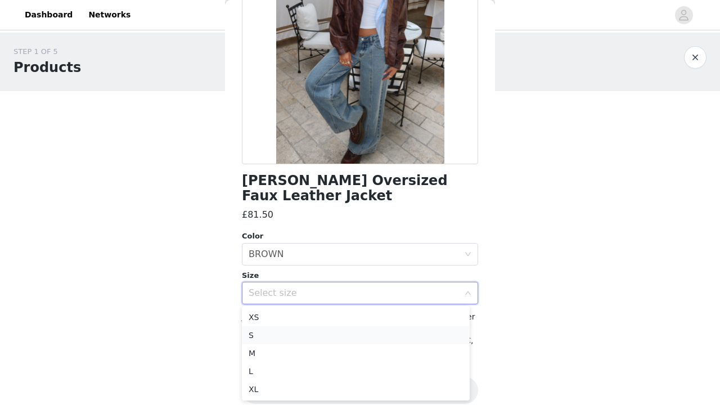
click at [381, 343] on li "S" at bounding box center [356, 335] width 228 height 18
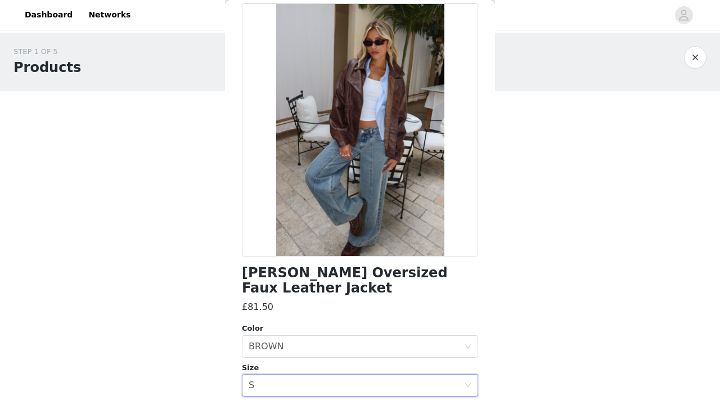
scroll to position [0, 0]
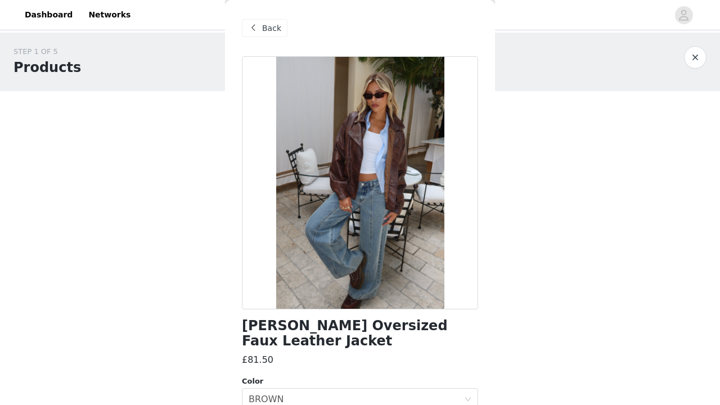
click at [263, 21] on div "Back" at bounding box center [265, 28] width 46 height 18
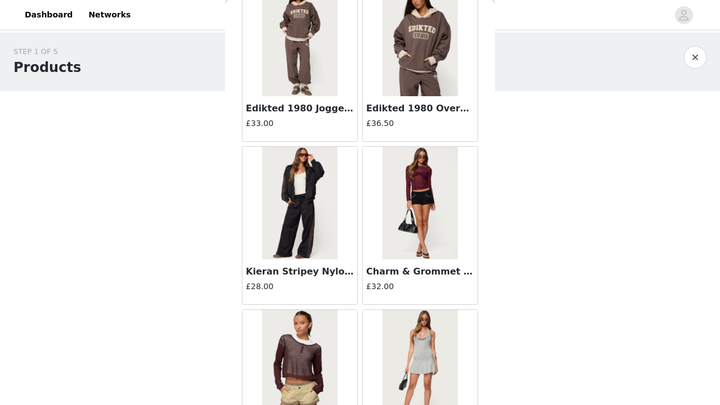
scroll to position [7790, 0]
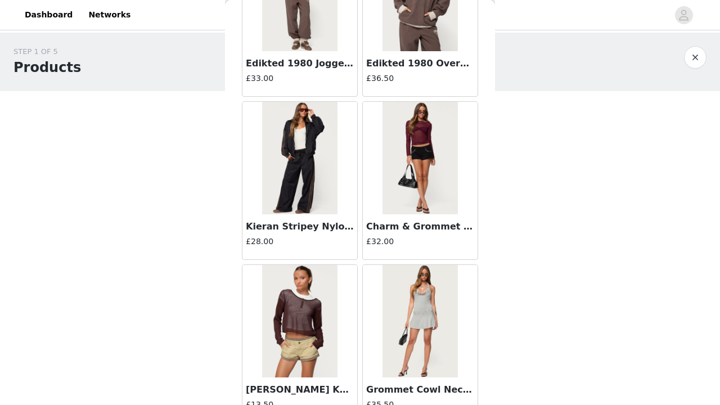
click at [293, 154] on img at bounding box center [299, 158] width 75 height 113
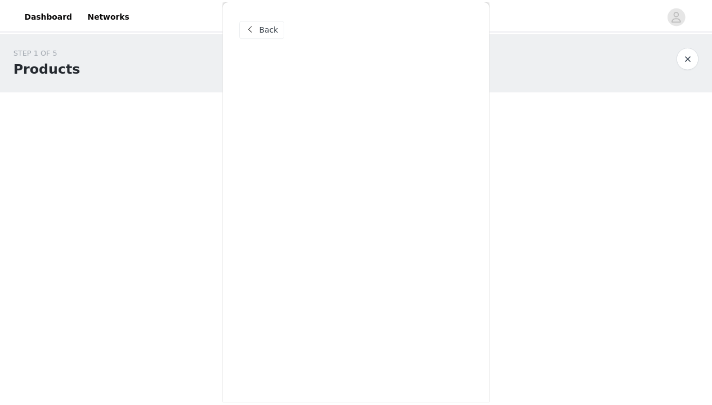
scroll to position [0, 0]
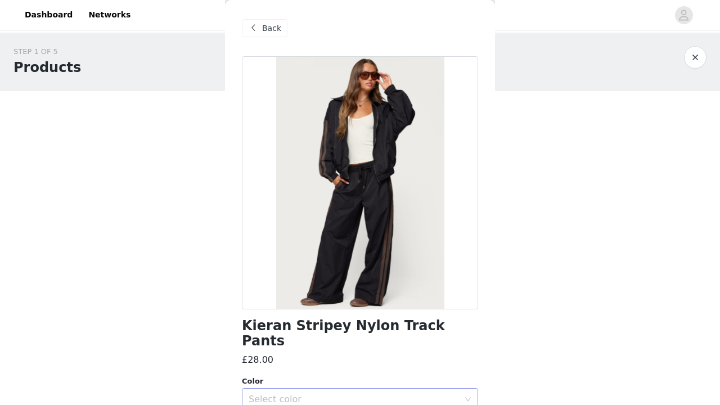
click at [449, 394] on div "Select color" at bounding box center [354, 399] width 211 height 11
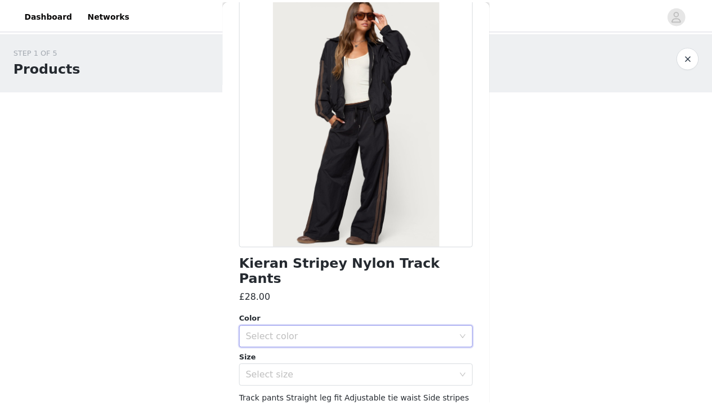
scroll to position [62, 0]
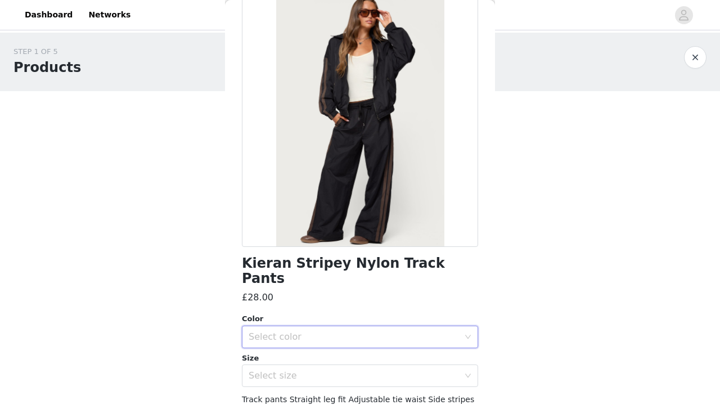
click at [455, 326] on div "Select color" at bounding box center [357, 336] width 216 height 21
click at [433, 342] on li "BLACK" at bounding box center [356, 346] width 228 height 18
click at [449, 370] on div "Select size" at bounding box center [354, 375] width 211 height 11
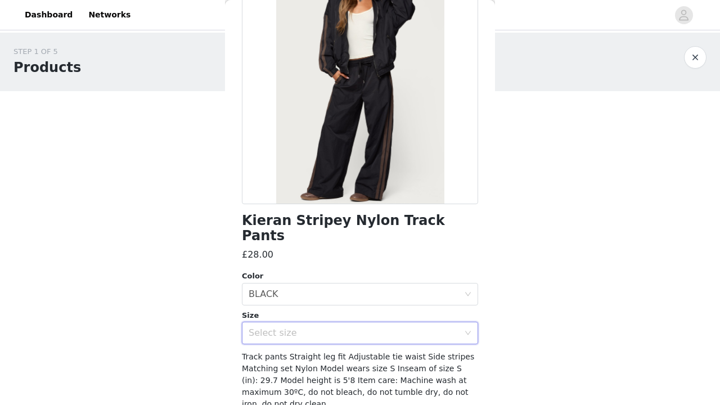
scroll to position [107, 0]
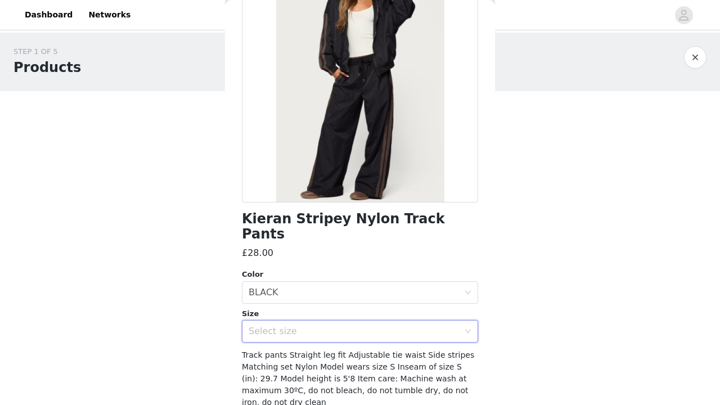
click at [455, 321] on div "Select size" at bounding box center [357, 331] width 216 height 21
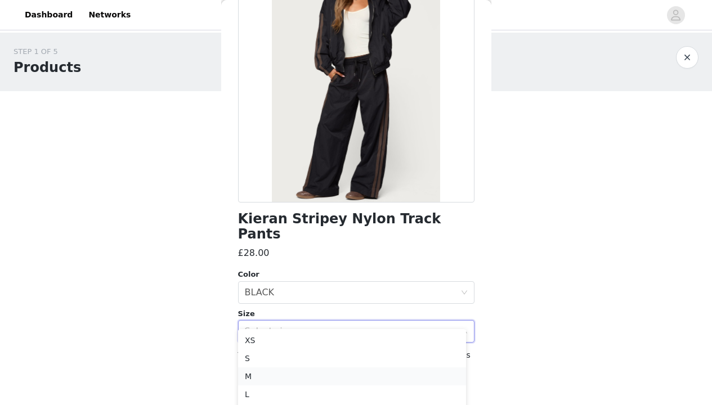
click at [405, 378] on li "M" at bounding box center [352, 377] width 228 height 18
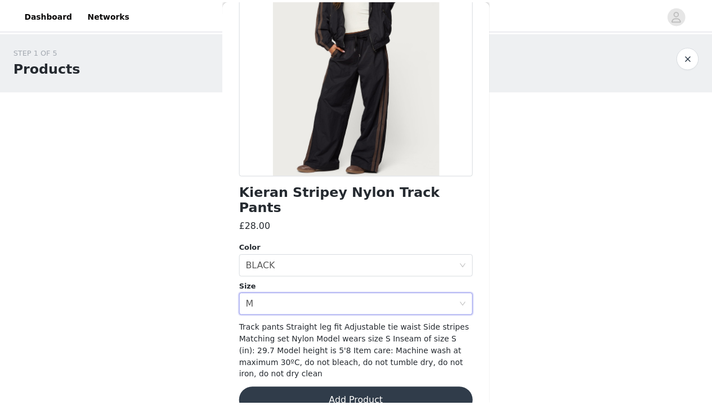
scroll to position [142, 0]
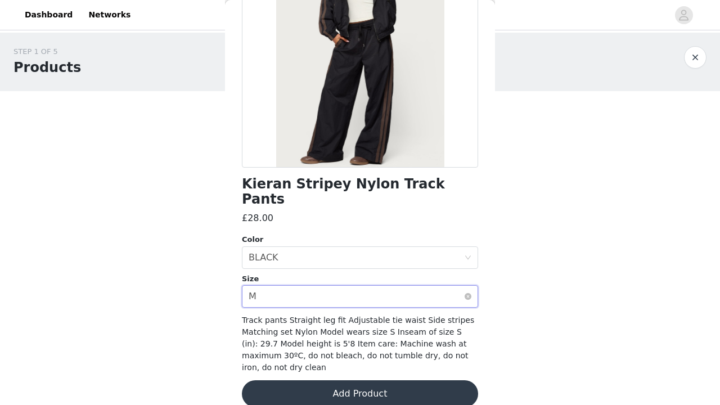
click at [447, 286] on div "Select size M" at bounding box center [357, 296] width 216 height 21
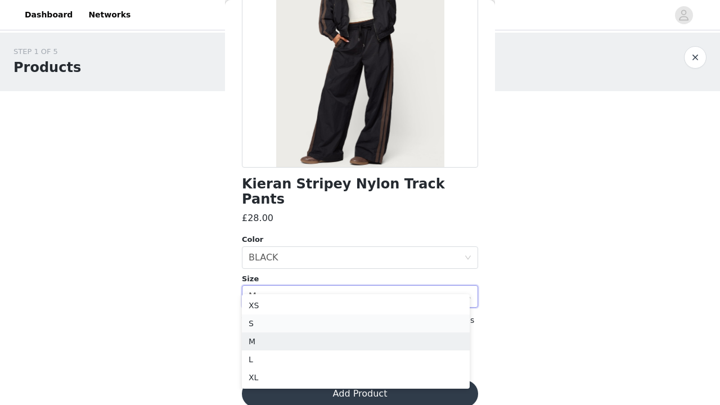
click at [374, 324] on li "S" at bounding box center [356, 324] width 228 height 18
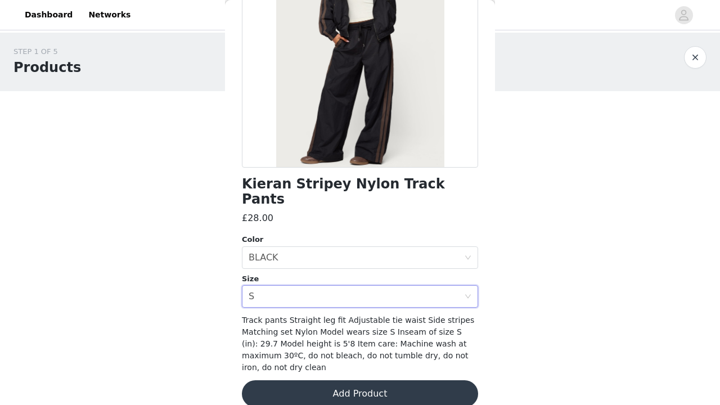
click at [357, 381] on button "Add Product" at bounding box center [360, 394] width 236 height 27
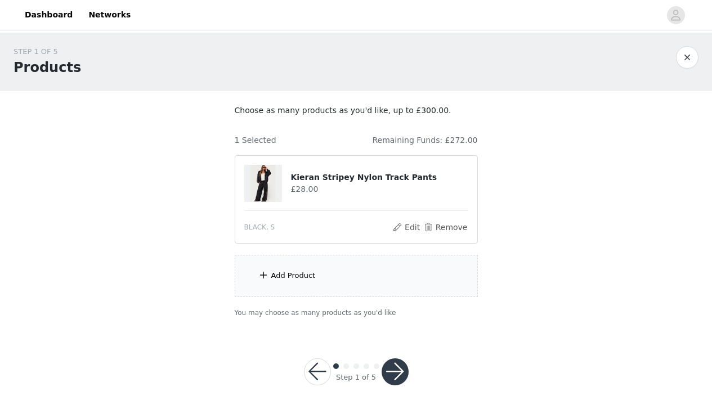
click at [310, 274] on div "Add Product" at bounding box center [293, 275] width 44 height 11
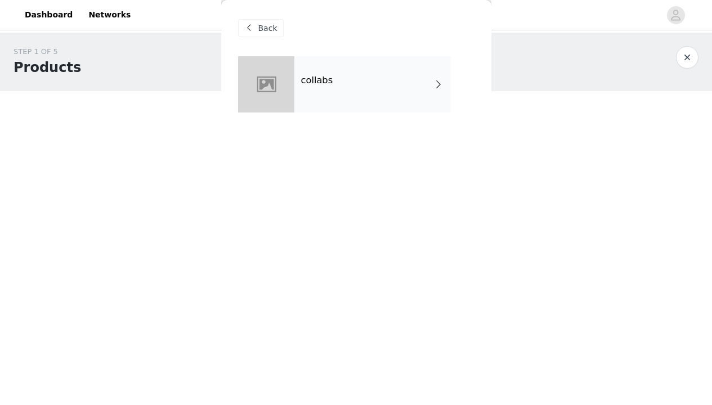
click at [429, 79] on div "collabs" at bounding box center [372, 84] width 156 height 56
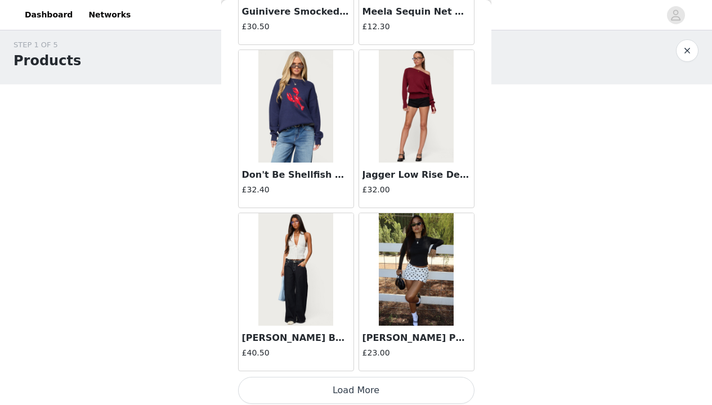
scroll to position [1317, 0]
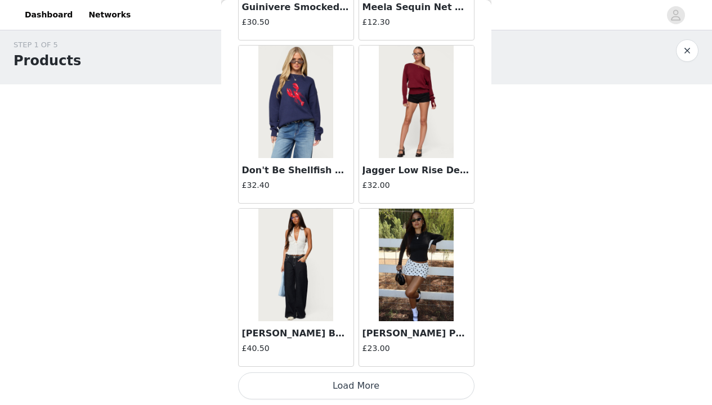
click at [421, 384] on button "Load More" at bounding box center [356, 386] width 236 height 27
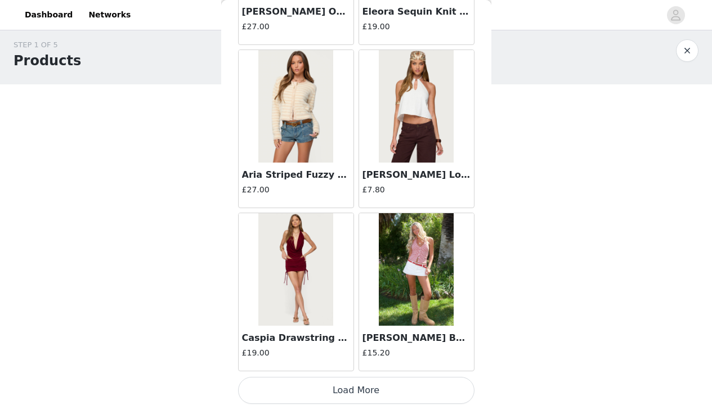
scroll to position [2950, 0]
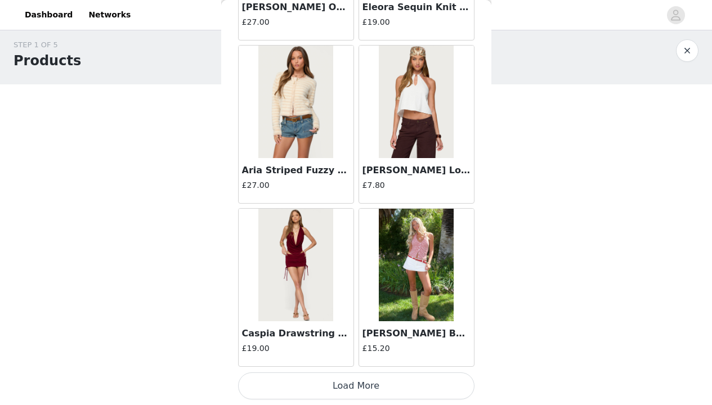
click at [435, 388] on button "Load More" at bounding box center [356, 386] width 236 height 27
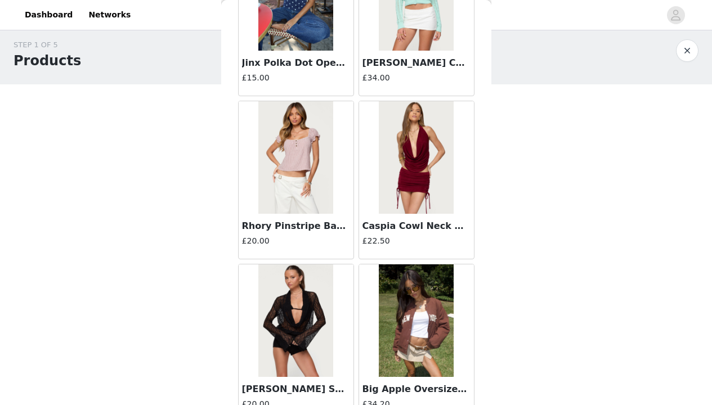
scroll to position [4582, 0]
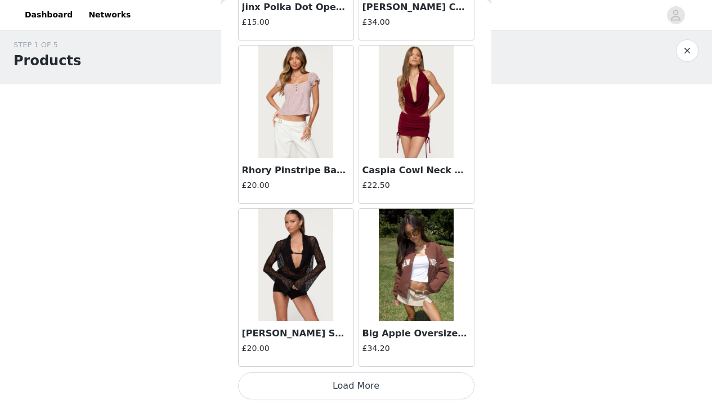
click at [432, 381] on button "Load More" at bounding box center [356, 386] width 236 height 27
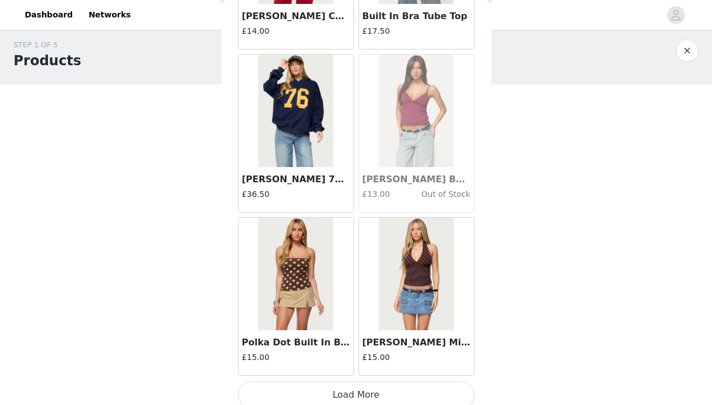
scroll to position [6214, 0]
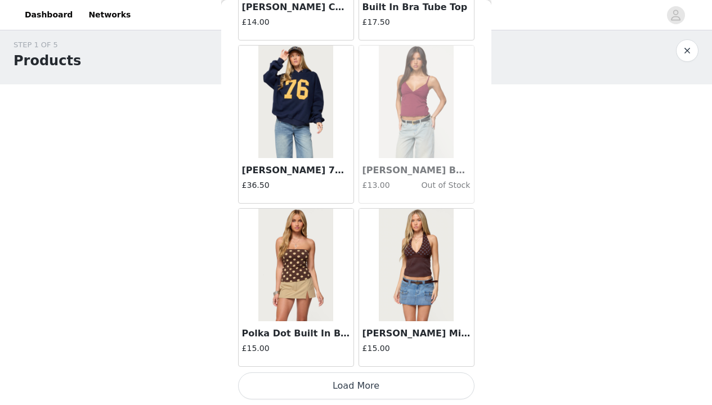
click at [410, 378] on button "Load More" at bounding box center [356, 386] width 236 height 27
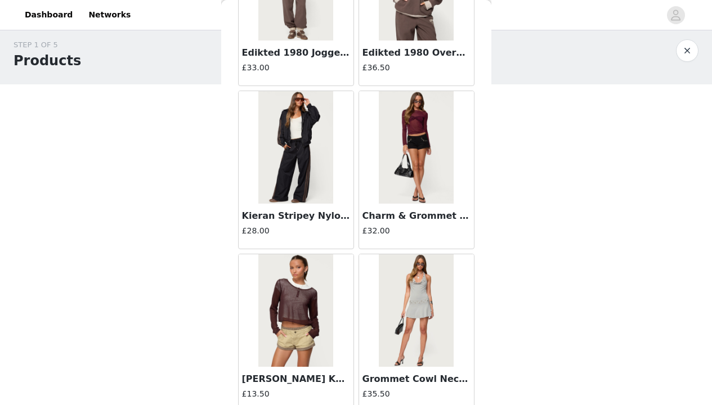
scroll to position [7847, 0]
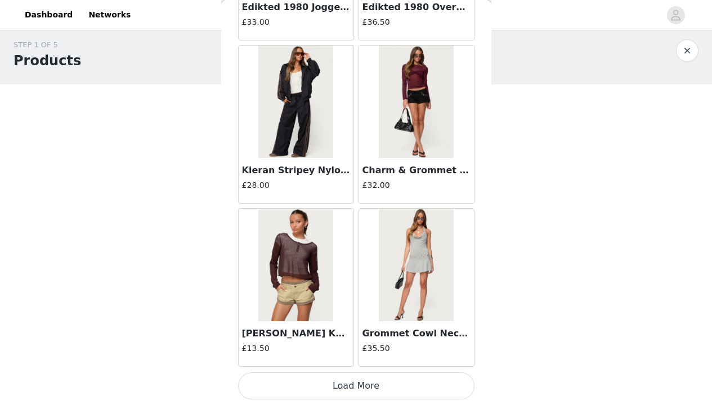
click at [441, 378] on button "Load More" at bounding box center [356, 386] width 236 height 27
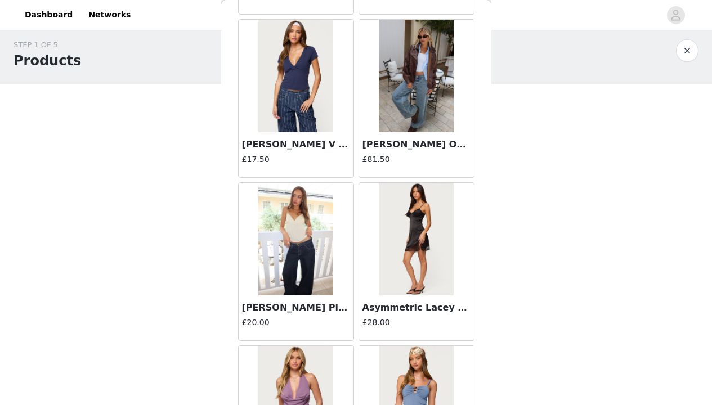
scroll to position [9479, 0]
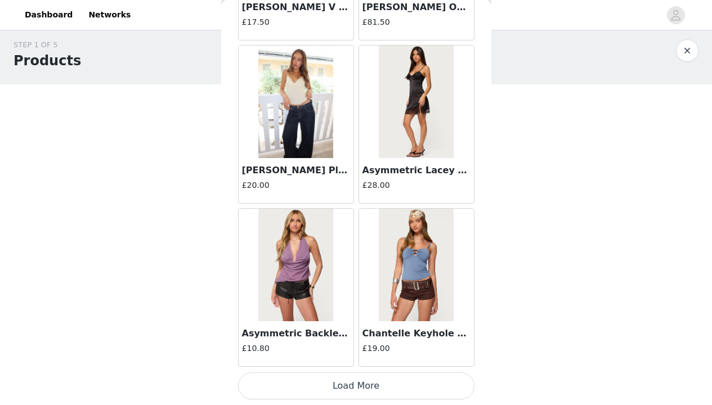
click at [437, 380] on button "Load More" at bounding box center [356, 386] width 236 height 27
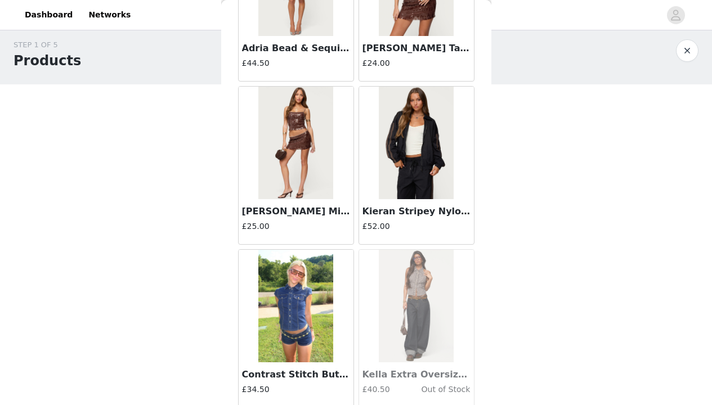
scroll to position [10759, 0]
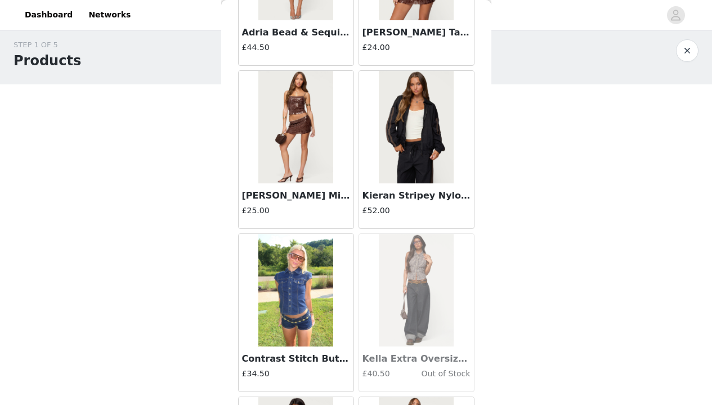
click at [421, 149] on img at bounding box center [416, 127] width 75 height 113
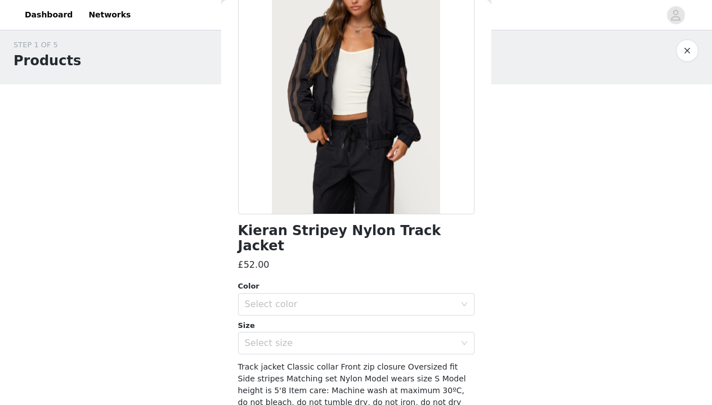
scroll to position [99, 0]
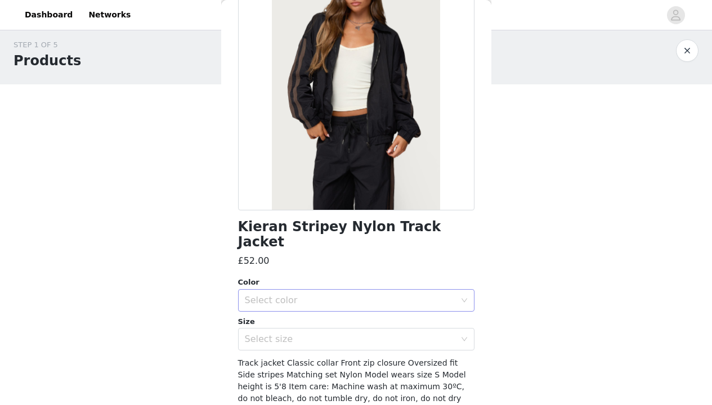
click at [461, 297] on icon "icon: down" at bounding box center [464, 300] width 7 height 7
click at [381, 306] on li "BLACK" at bounding box center [352, 310] width 228 height 18
click at [382, 334] on div "Select size" at bounding box center [350, 339] width 211 height 11
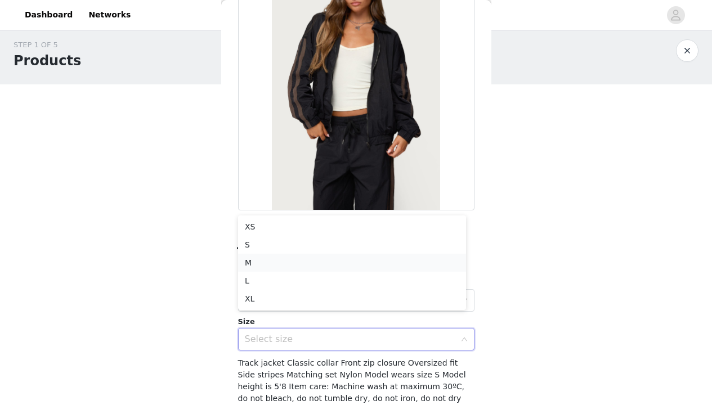
click at [382, 263] on li "M" at bounding box center [352, 263] width 228 height 18
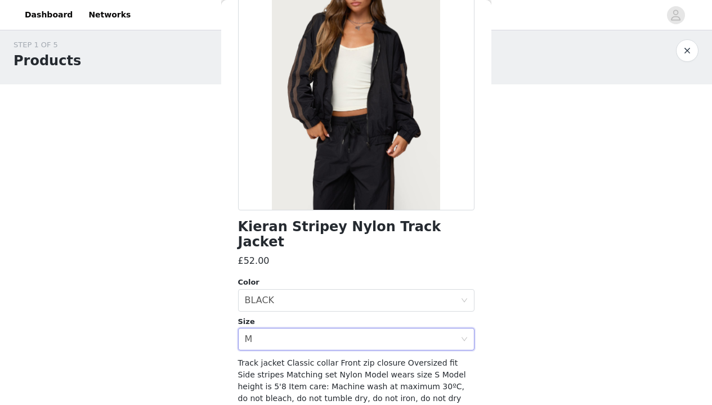
scroll to position [130, 0]
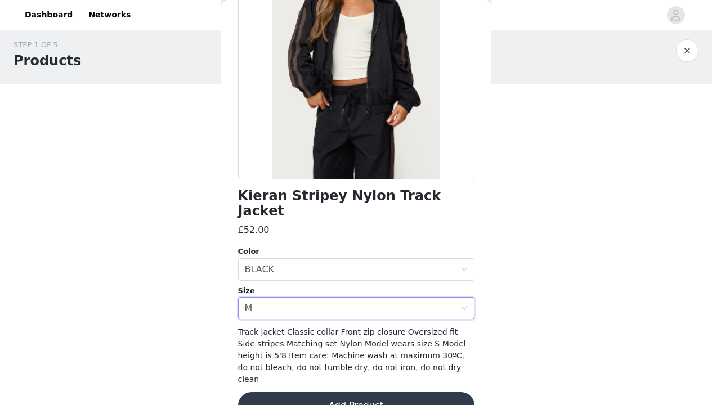
click at [402, 392] on button "Add Product" at bounding box center [356, 405] width 236 height 27
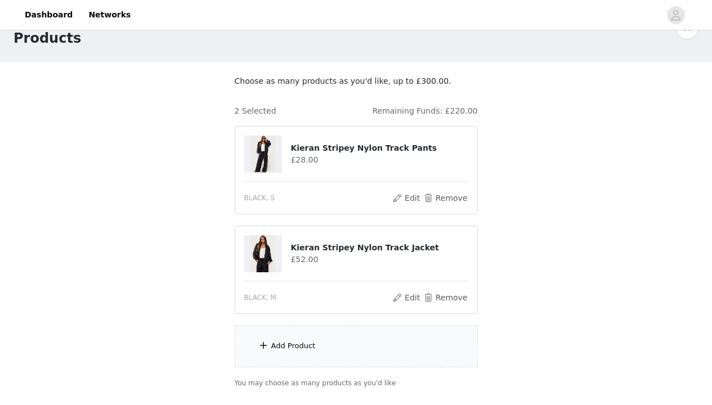
scroll to position [106, 0]
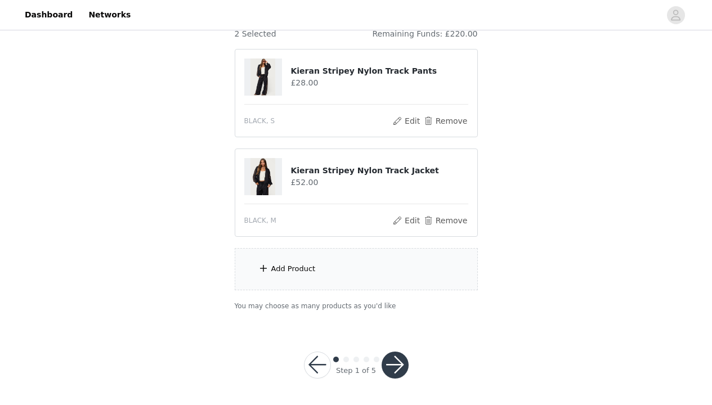
click at [423, 265] on div "Add Product" at bounding box center [356, 269] width 243 height 42
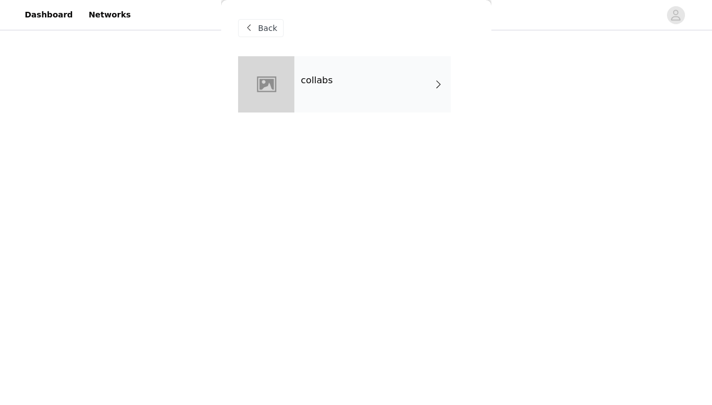
click at [404, 101] on div "collabs" at bounding box center [372, 84] width 156 height 56
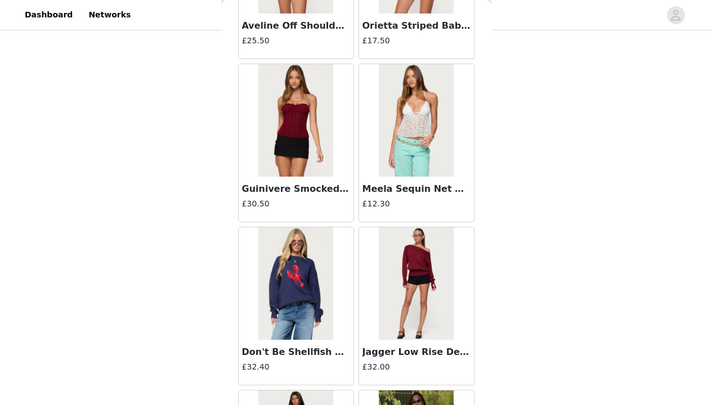
scroll to position [1317, 0]
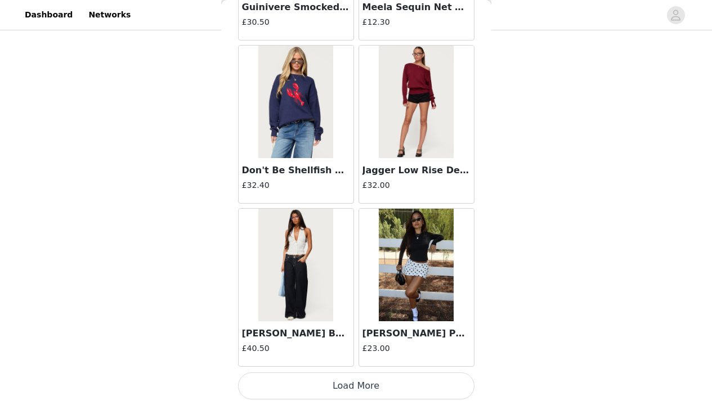
click at [441, 386] on button "Load More" at bounding box center [356, 386] width 236 height 27
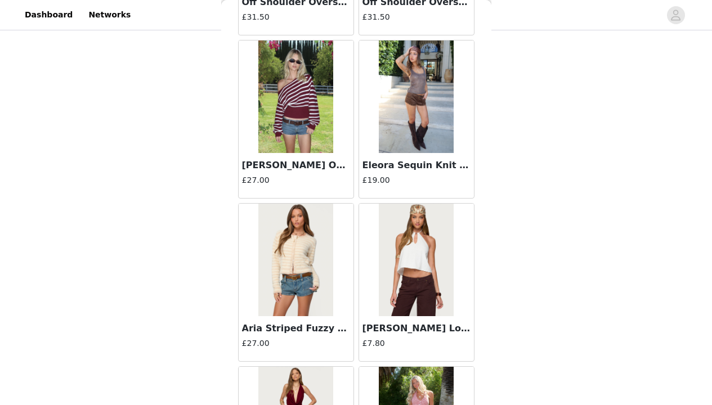
scroll to position [2950, 0]
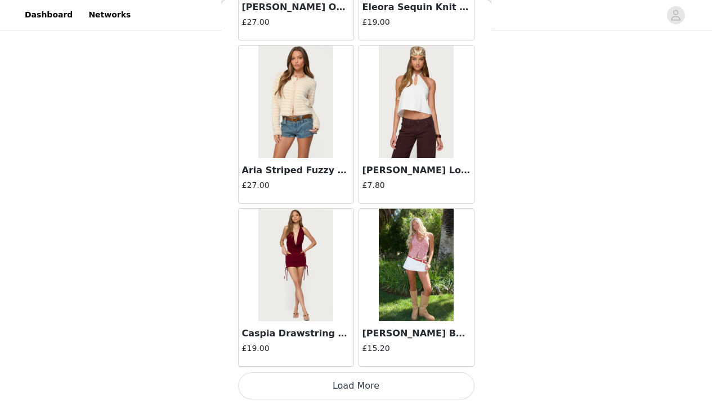
click at [441, 386] on button "Load More" at bounding box center [356, 386] width 236 height 27
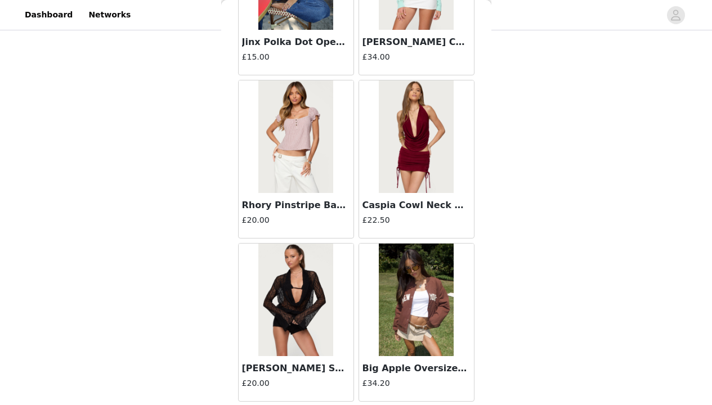
scroll to position [4582, 0]
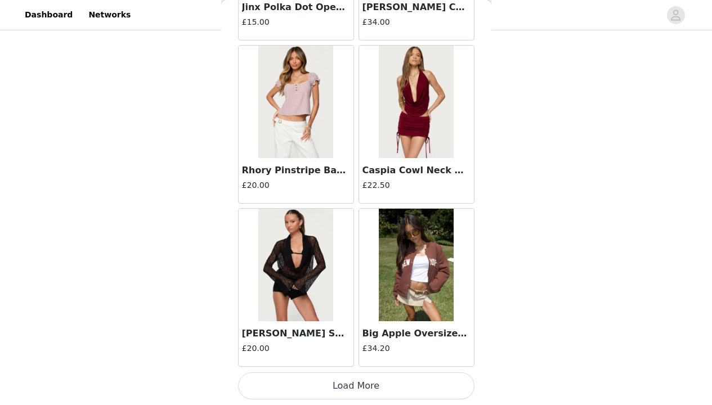
click at [426, 383] on button "Load More" at bounding box center [356, 386] width 236 height 27
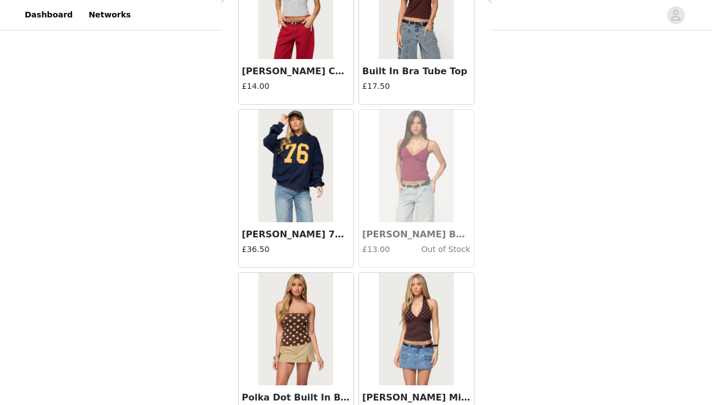
scroll to position [6214, 0]
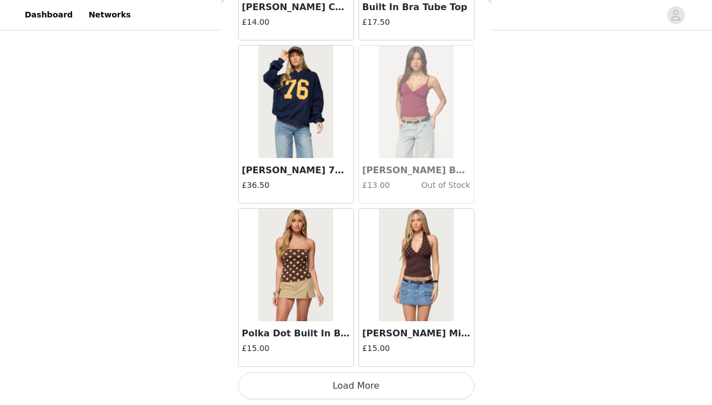
click at [442, 385] on button "Load More" at bounding box center [356, 386] width 236 height 27
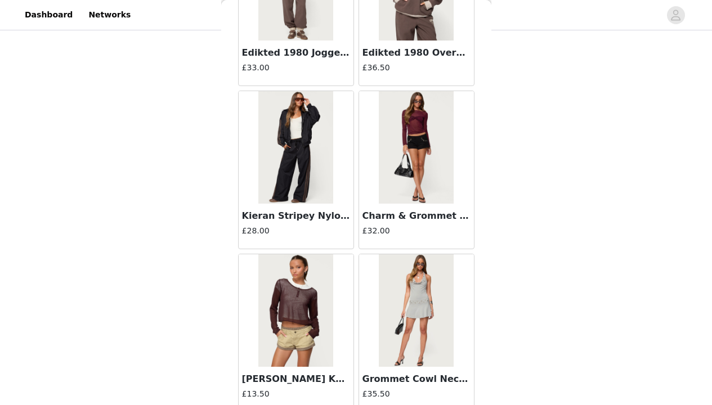
scroll to position [7847, 0]
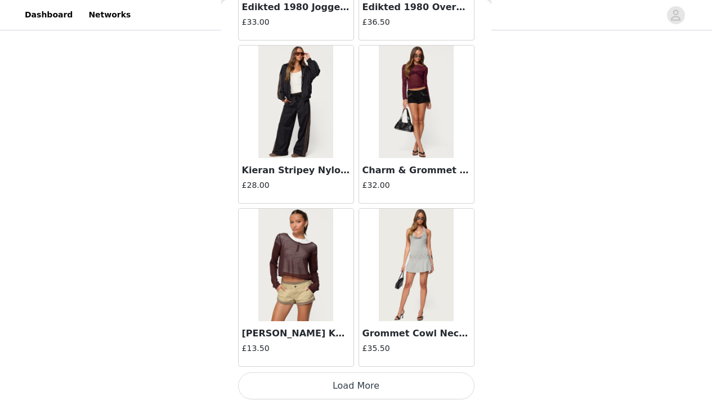
click at [430, 382] on button "Load More" at bounding box center [356, 386] width 236 height 27
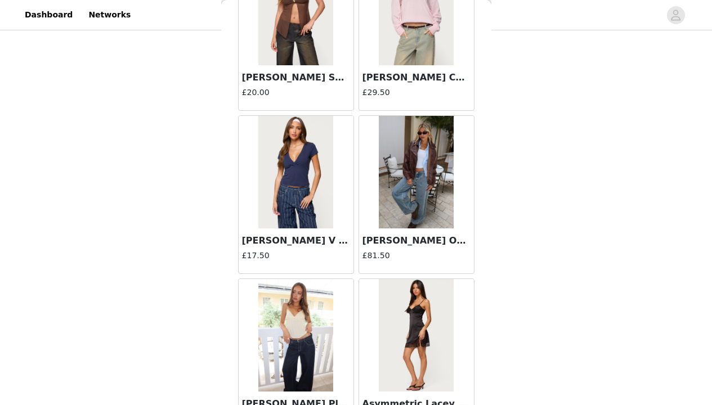
scroll to position [9479, 0]
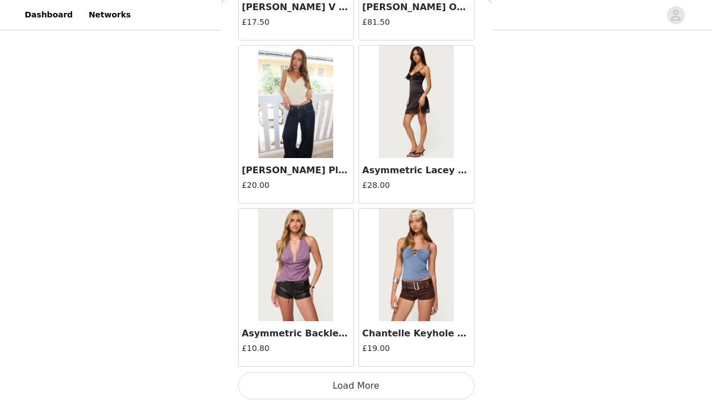
click at [433, 377] on button "Load More" at bounding box center [356, 386] width 236 height 27
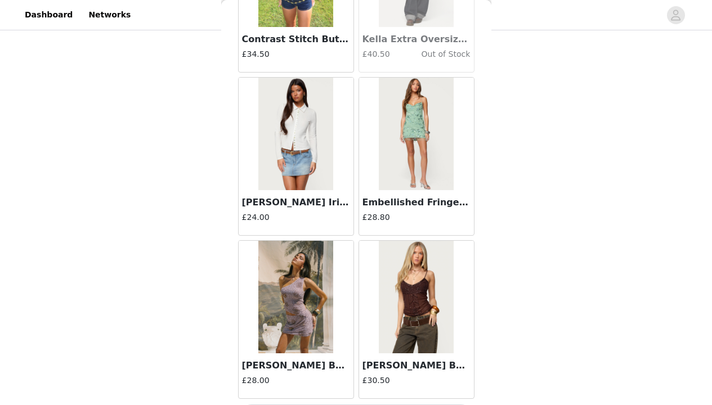
scroll to position [11111, 0]
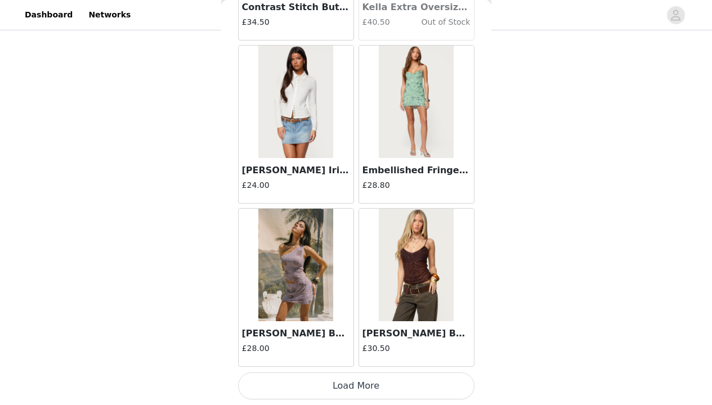
click at [431, 383] on button "Load More" at bounding box center [356, 386] width 236 height 27
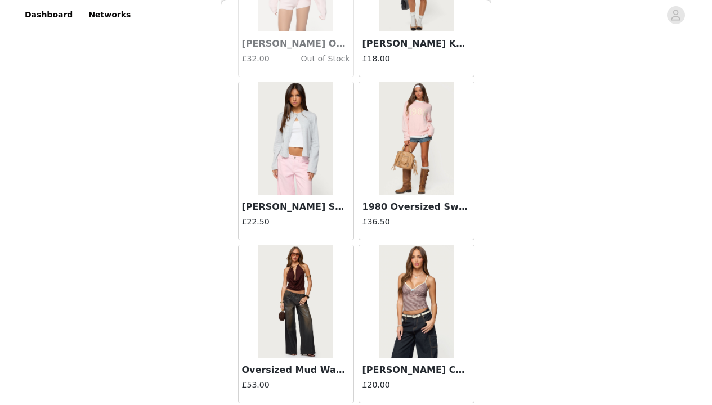
scroll to position [12744, 0]
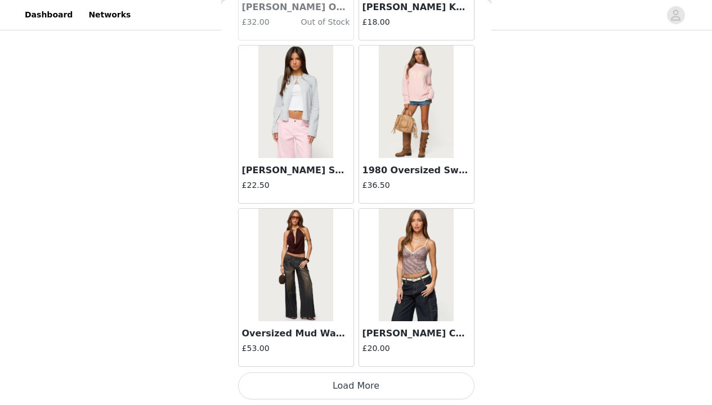
click at [419, 383] on button "Load More" at bounding box center [356, 386] width 236 height 27
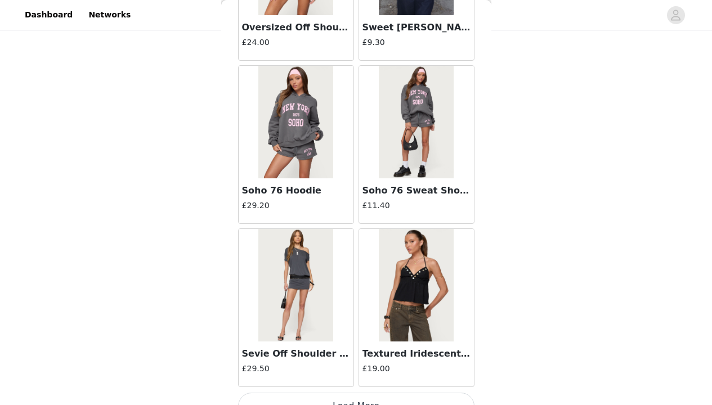
scroll to position [14376, 0]
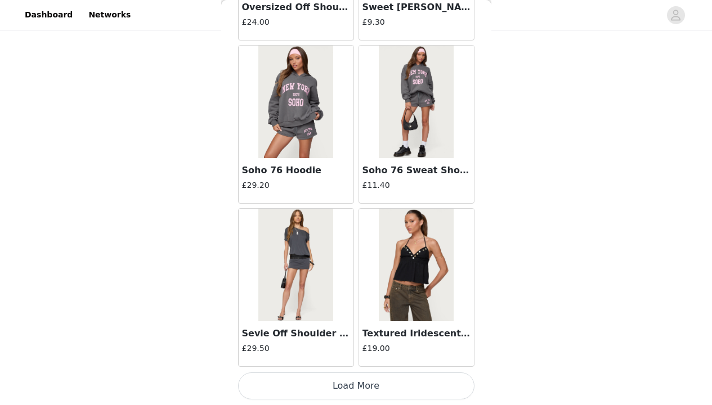
click at [429, 382] on button "Load More" at bounding box center [356, 386] width 236 height 27
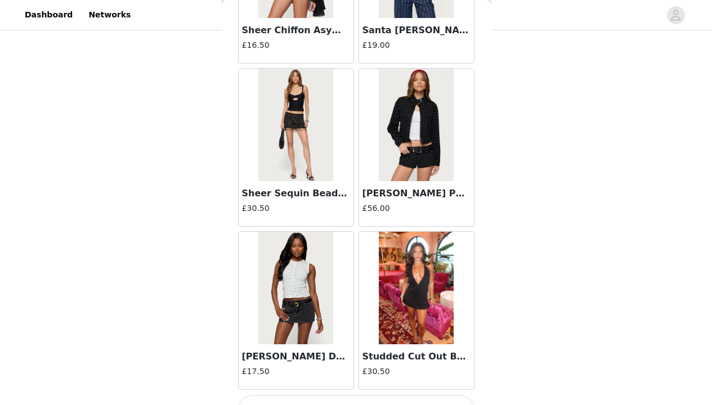
scroll to position [16008, 0]
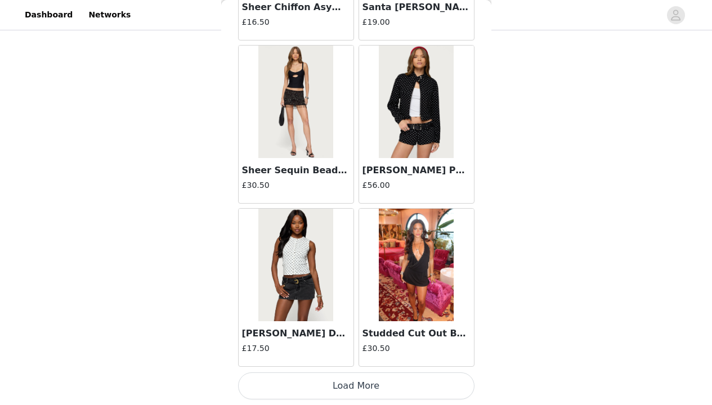
click at [449, 376] on button "Load More" at bounding box center [356, 386] width 236 height 27
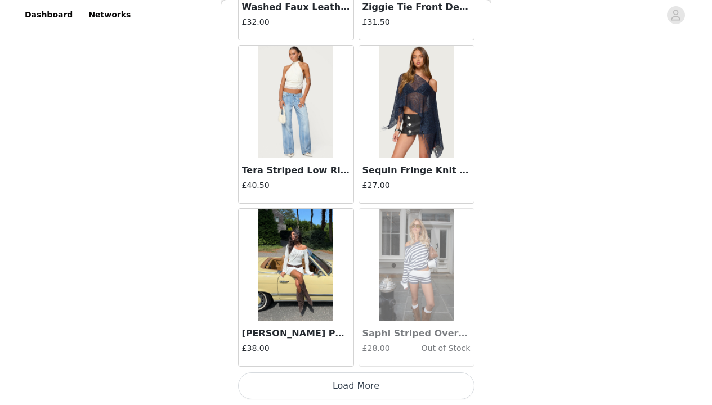
scroll to position [17641, 0]
click at [422, 384] on button "Load More" at bounding box center [356, 386] width 236 height 27
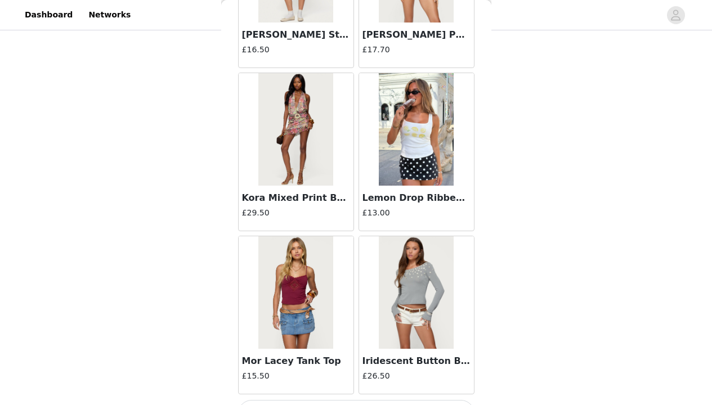
scroll to position [19273, 0]
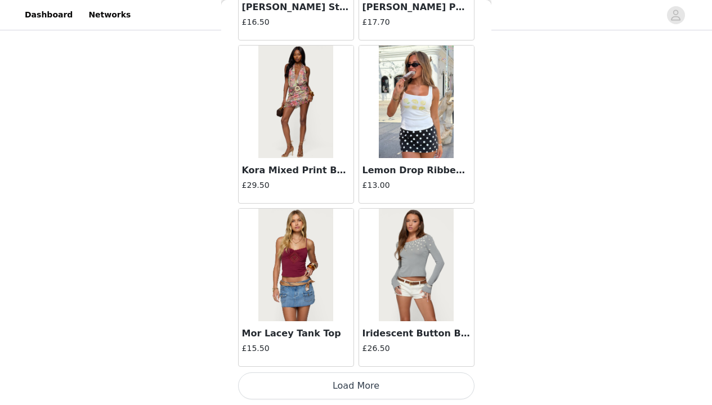
click at [418, 379] on button "Load More" at bounding box center [356, 386] width 236 height 27
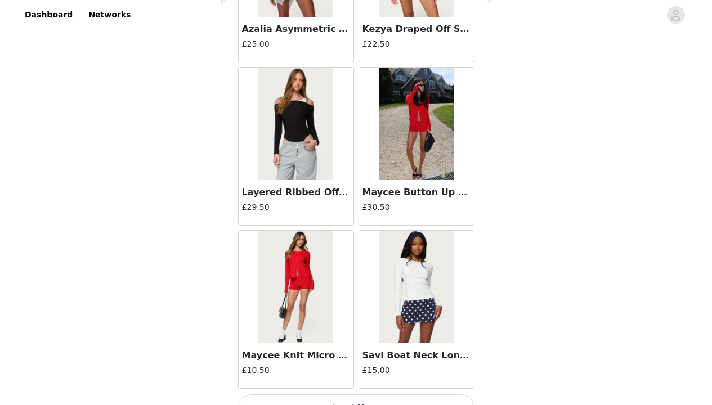
scroll to position [20905, 0]
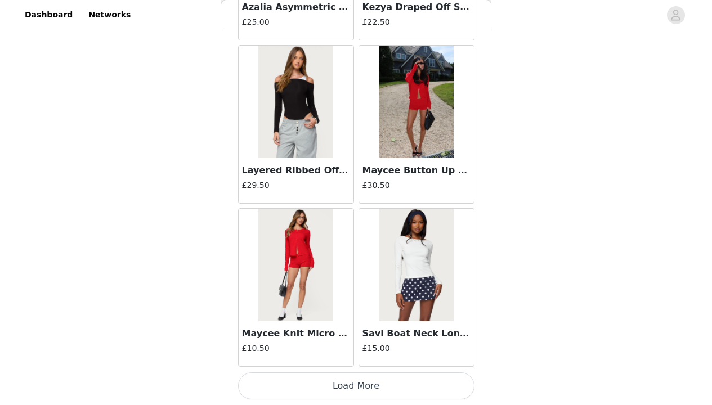
click at [429, 382] on button "Load More" at bounding box center [356, 386] width 236 height 27
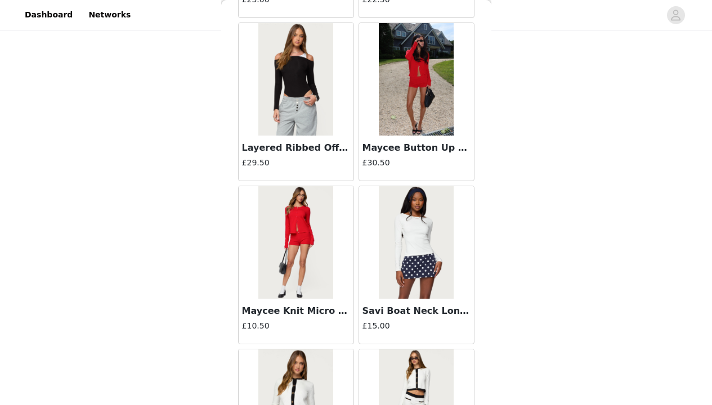
scroll to position [20960, 0]
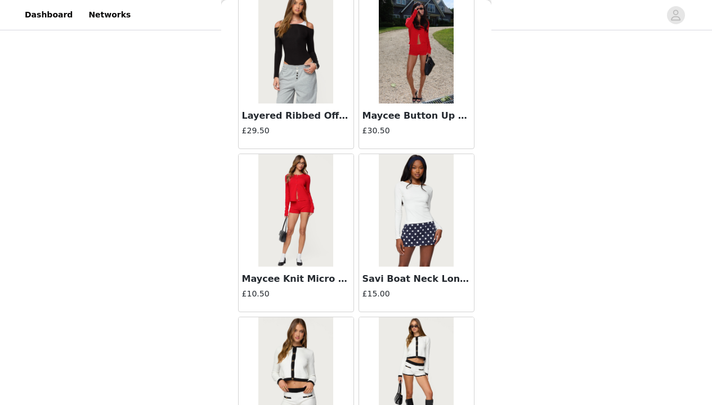
click at [414, 212] on img at bounding box center [416, 210] width 75 height 113
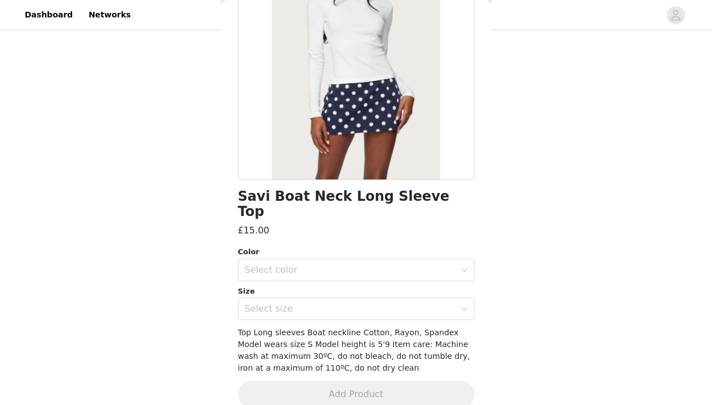
scroll to position [130, 0]
click at [461, 266] on icon "icon: down" at bounding box center [464, 269] width 7 height 7
click at [425, 278] on li "WHITE" at bounding box center [352, 279] width 228 height 18
click at [431, 303] on div "Select size" at bounding box center [350, 308] width 211 height 11
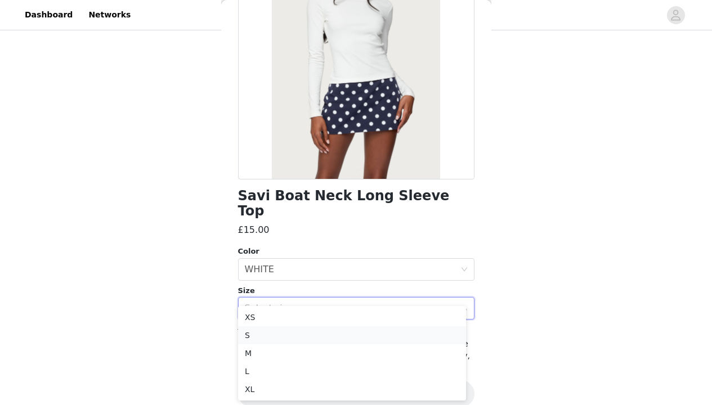
click at [410, 335] on li "S" at bounding box center [352, 335] width 228 height 18
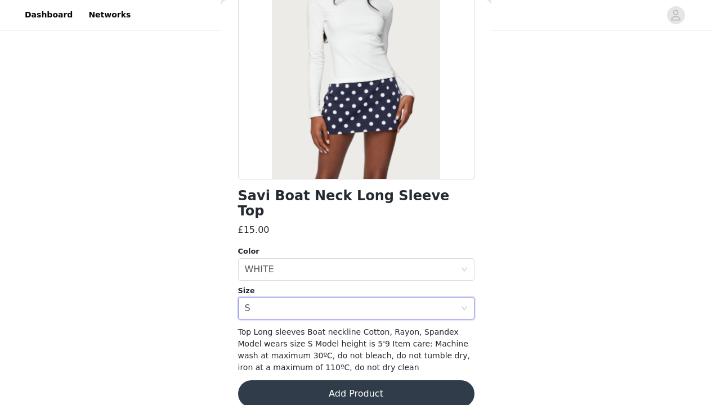
click at [404, 381] on button "Add Product" at bounding box center [356, 394] width 236 height 27
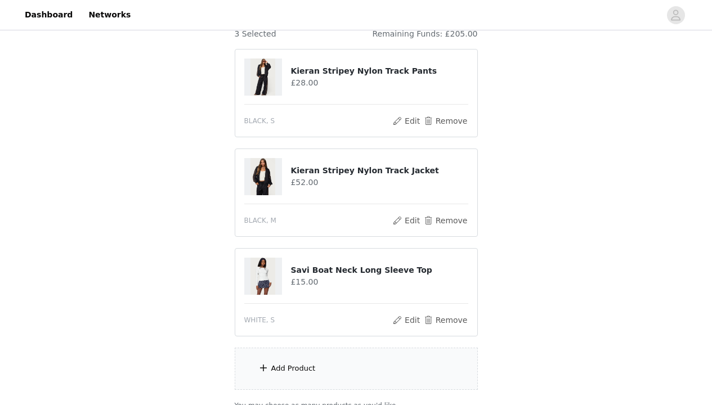
click at [404, 379] on div "Add Product" at bounding box center [356, 369] width 243 height 42
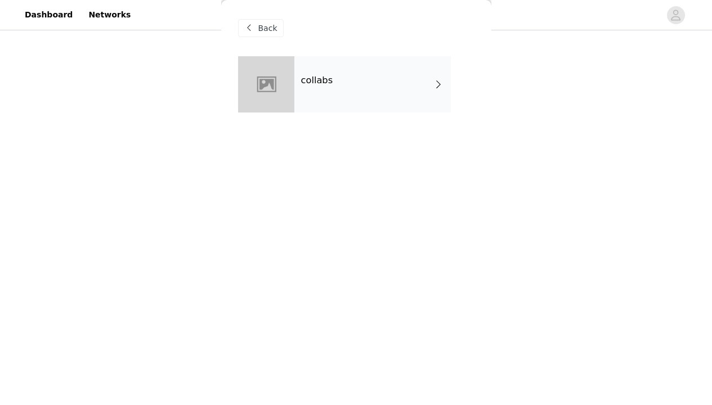
click at [413, 77] on div "collabs" at bounding box center [372, 84] width 156 height 56
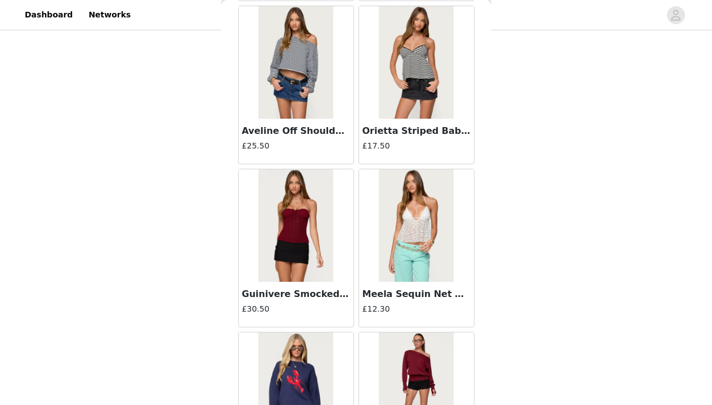
scroll to position [1317, 0]
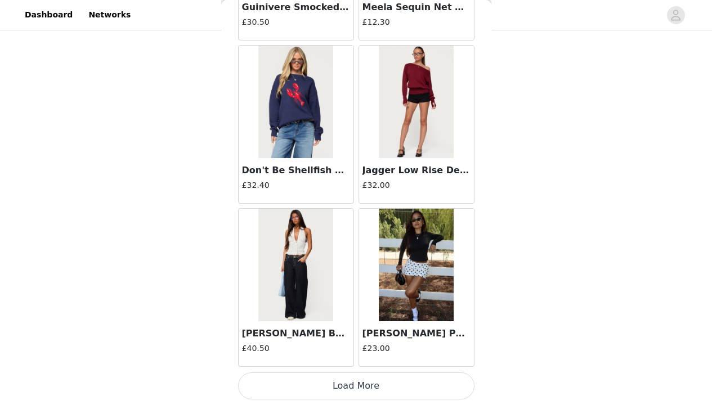
click at [441, 386] on button "Load More" at bounding box center [356, 386] width 236 height 27
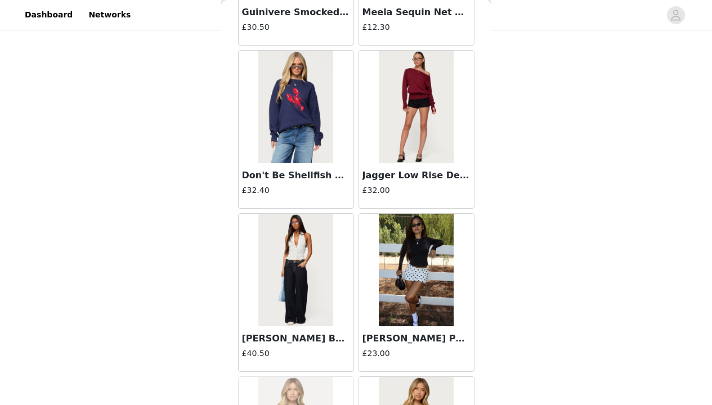
scroll to position [2950, 0]
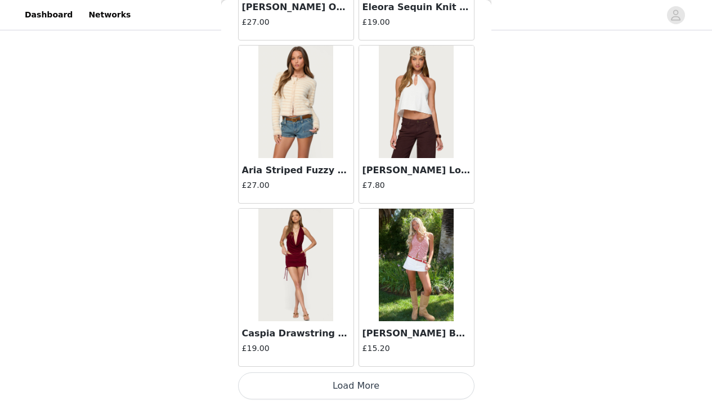
click at [436, 382] on button "Load More" at bounding box center [356, 386] width 236 height 27
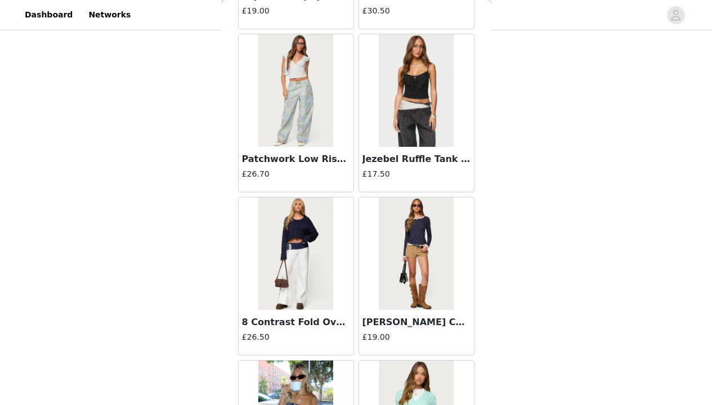
scroll to position [4582, 0]
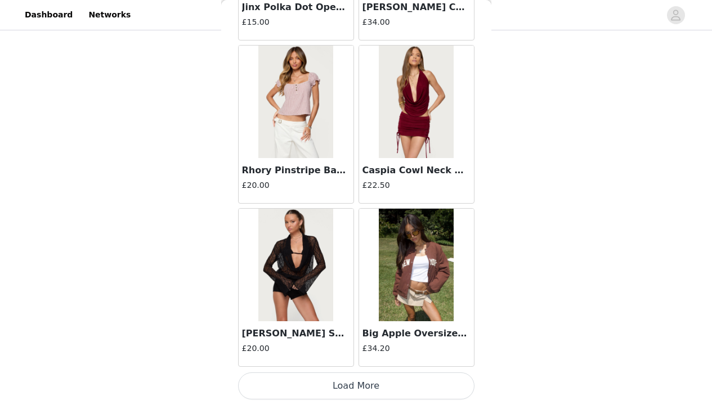
click at [435, 388] on button "Load More" at bounding box center [356, 386] width 236 height 27
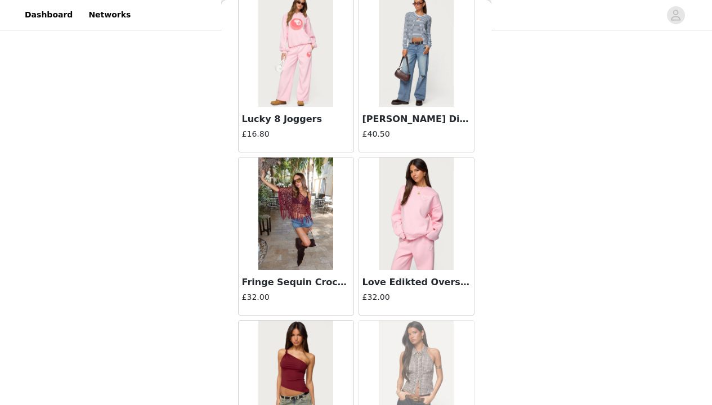
scroll to position [6214, 0]
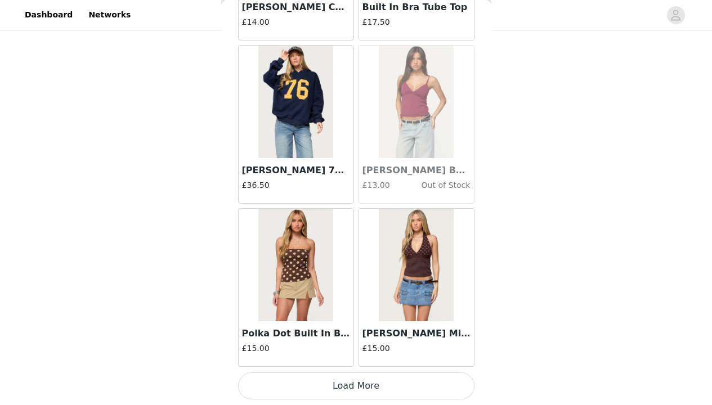
click at [424, 388] on button "Load More" at bounding box center [356, 386] width 236 height 27
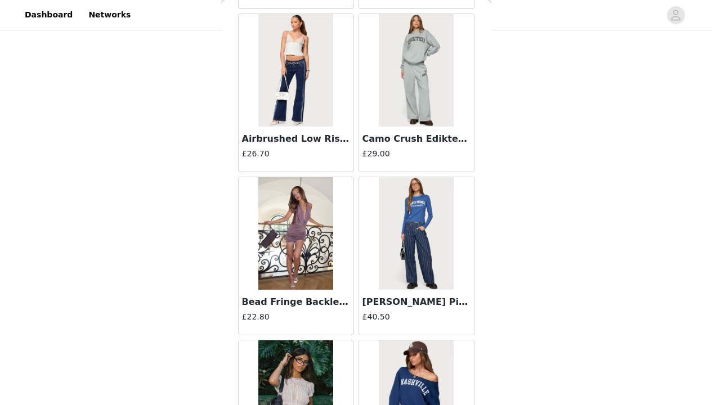
scroll to position [7847, 0]
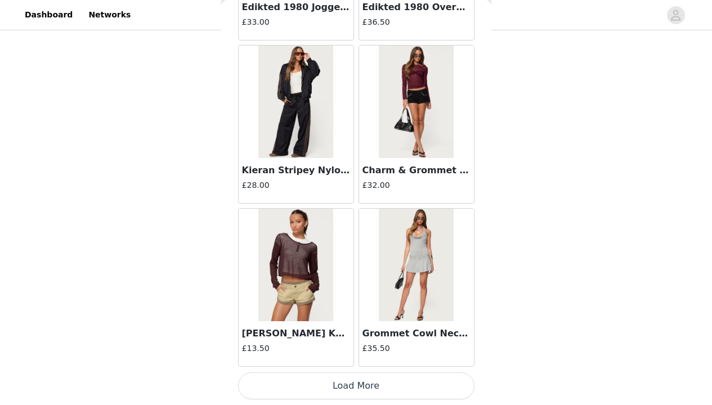
click at [435, 391] on button "Load More" at bounding box center [356, 386] width 236 height 27
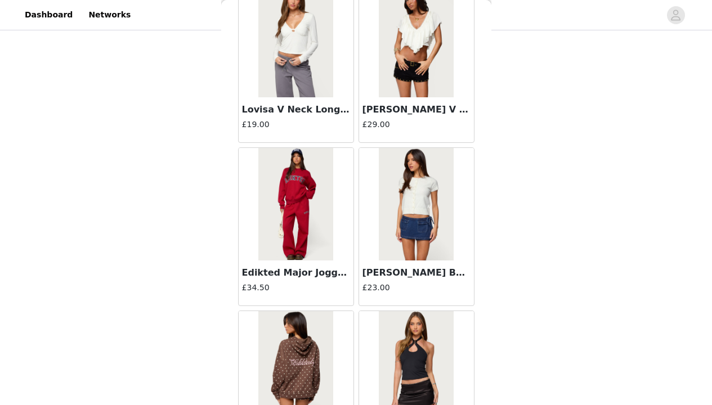
scroll to position [9479, 0]
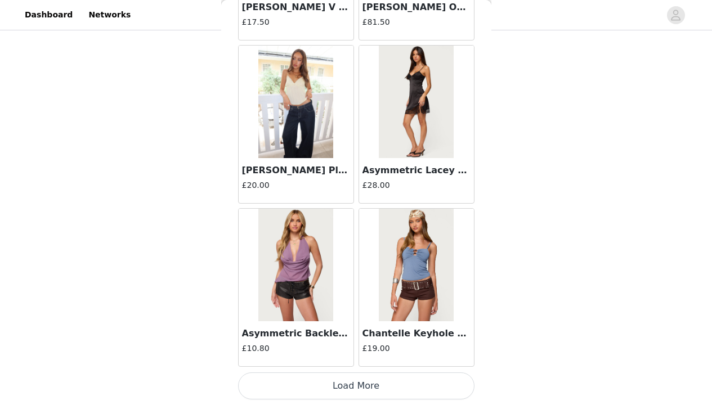
click at [441, 387] on button "Load More" at bounding box center [356, 386] width 236 height 27
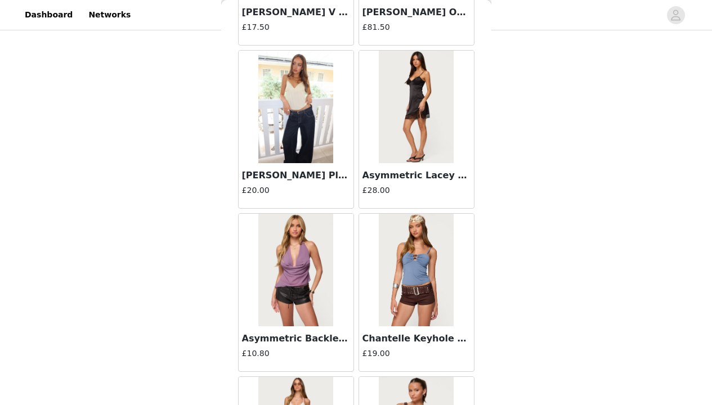
scroll to position [11111, 0]
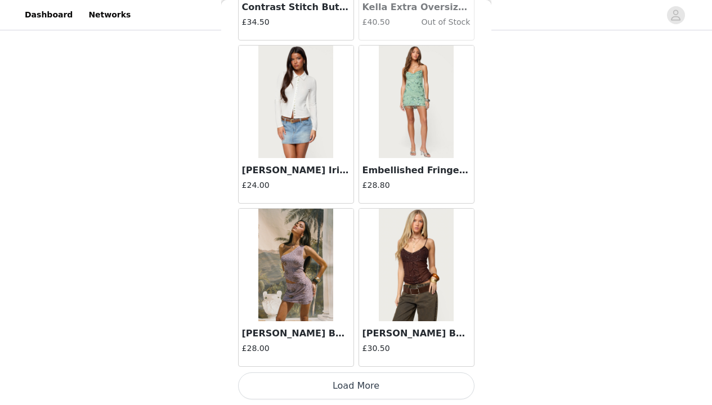
click at [436, 387] on button "Load More" at bounding box center [356, 386] width 236 height 27
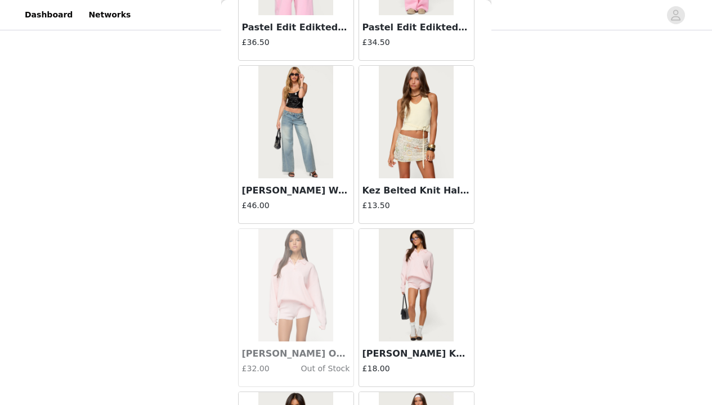
scroll to position [12744, 0]
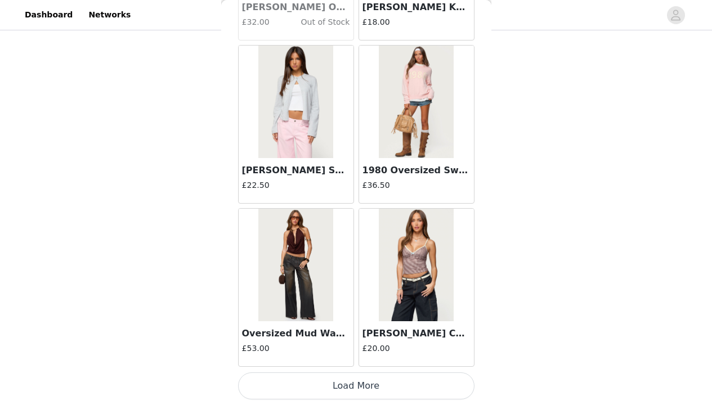
click at [449, 381] on button "Load More" at bounding box center [356, 386] width 236 height 27
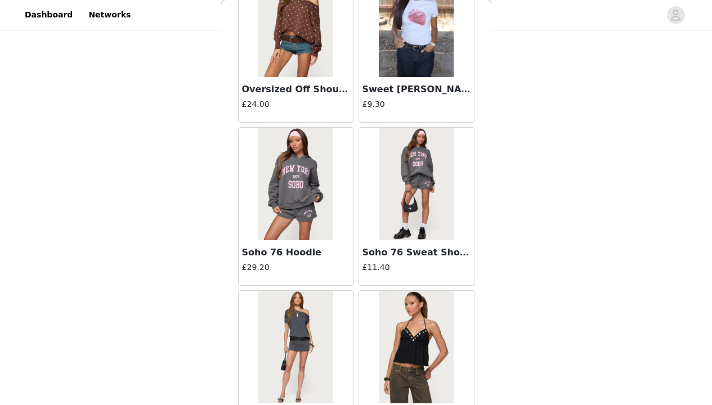
scroll to position [14376, 0]
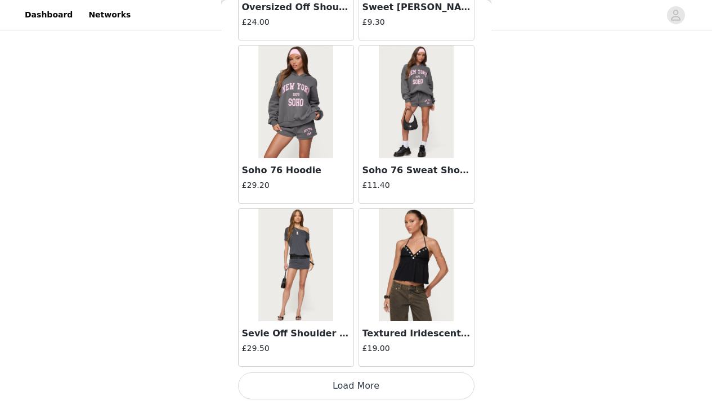
click at [440, 387] on button "Load More" at bounding box center [356, 386] width 236 height 27
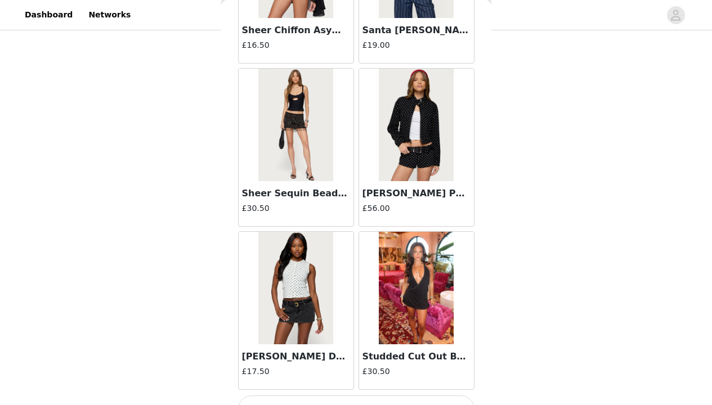
scroll to position [16008, 0]
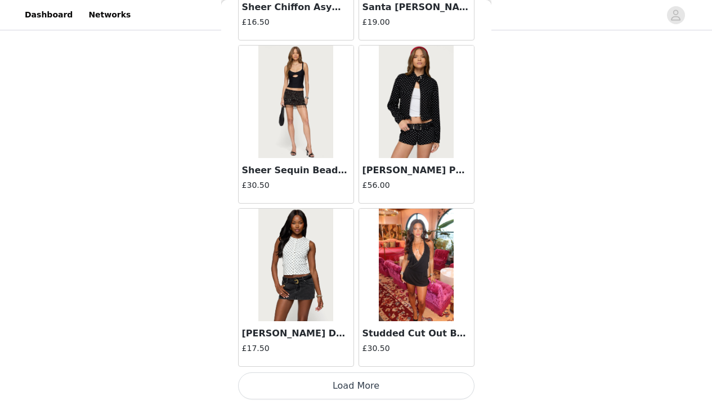
click at [438, 385] on button "Load More" at bounding box center [356, 386] width 236 height 27
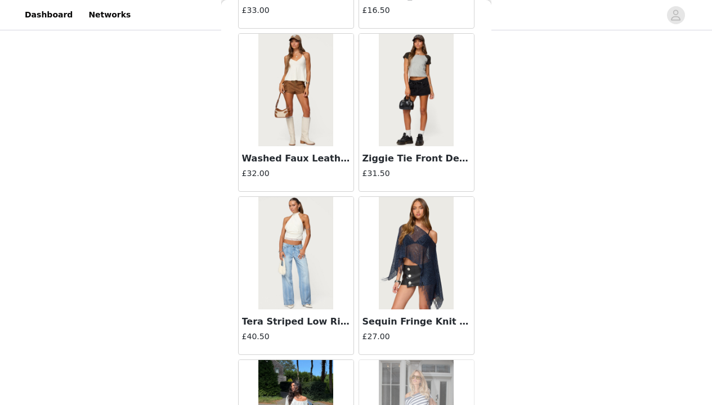
scroll to position [17641, 0]
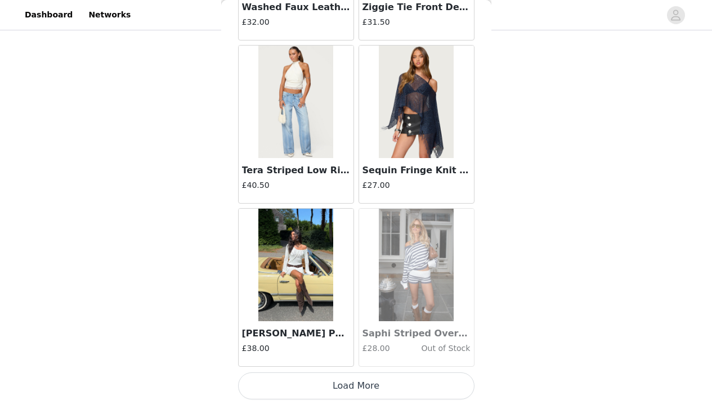
click at [447, 386] on button "Load More" at bounding box center [356, 386] width 236 height 27
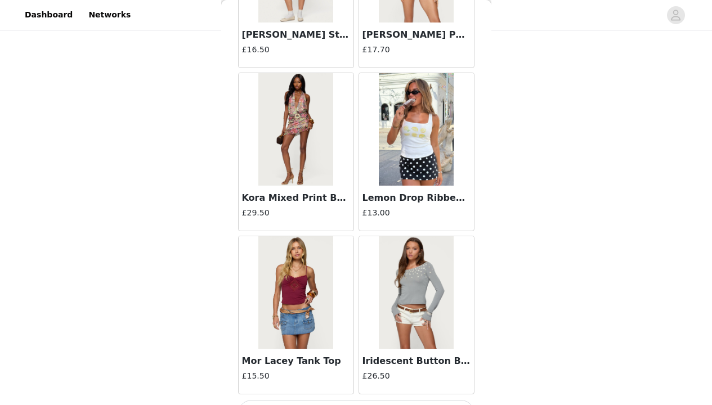
scroll to position [19273, 0]
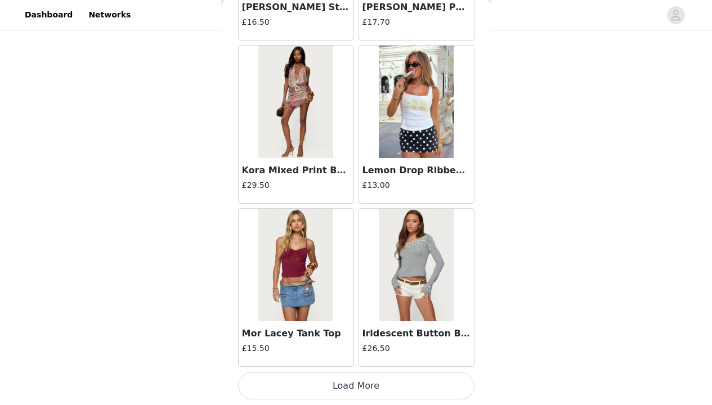
click at [446, 382] on button "Load More" at bounding box center [356, 386] width 236 height 27
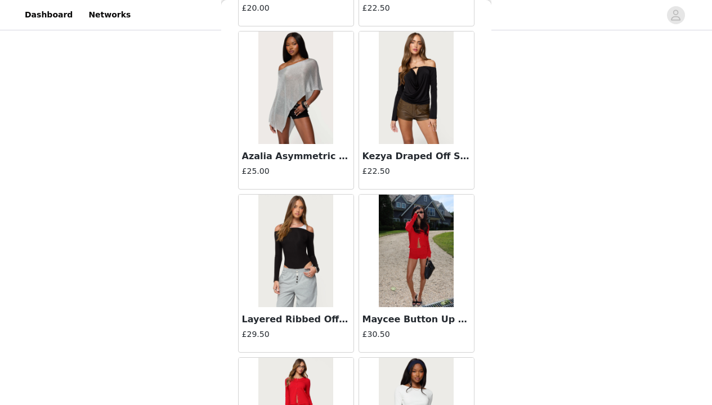
scroll to position [20905, 0]
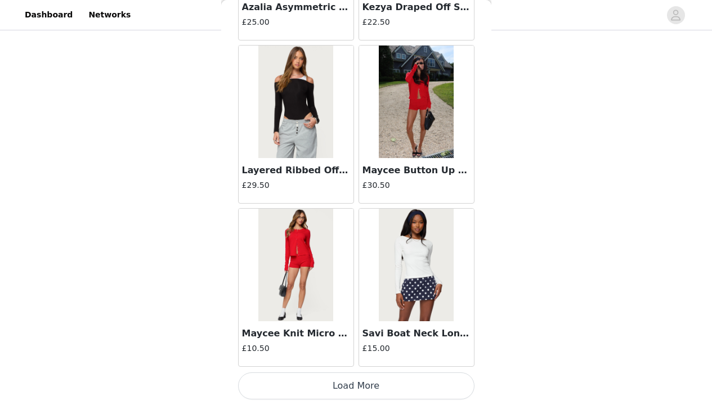
click at [444, 386] on button "Load More" at bounding box center [356, 386] width 236 height 27
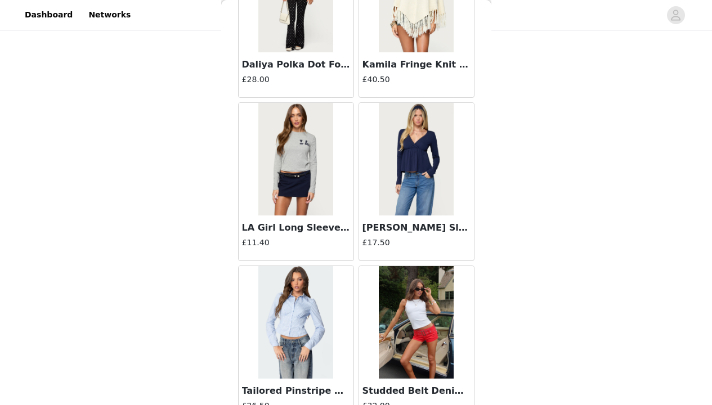
scroll to position [22538, 0]
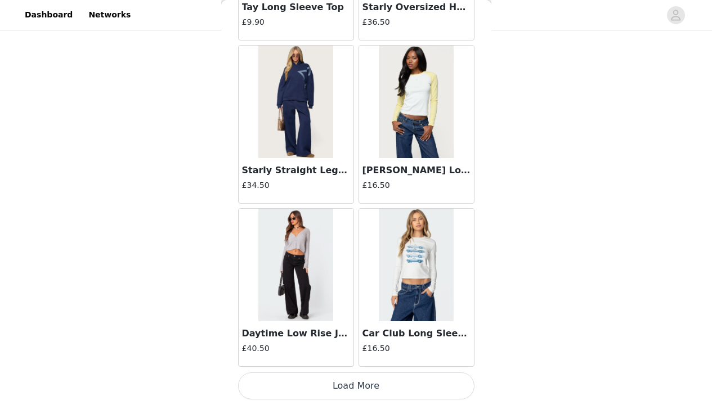
click at [432, 377] on button "Load More" at bounding box center [356, 386] width 236 height 27
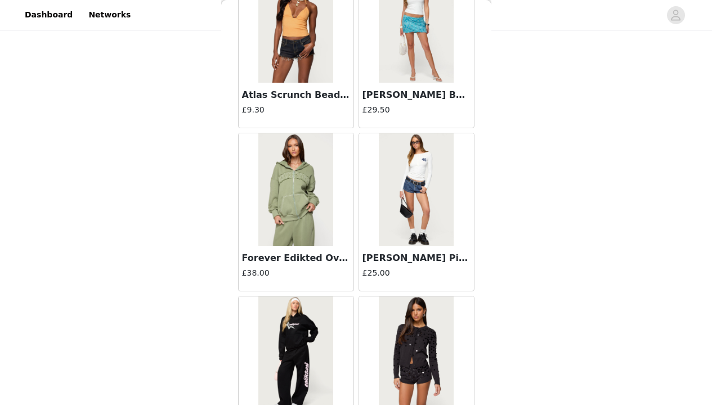
scroll to position [23722, 0]
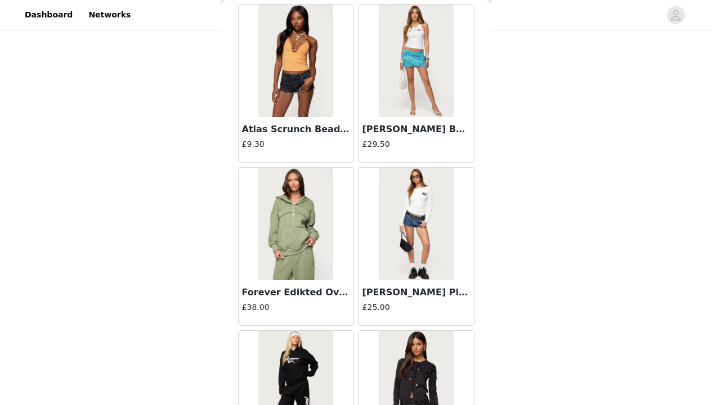
click at [299, 234] on img at bounding box center [295, 224] width 75 height 113
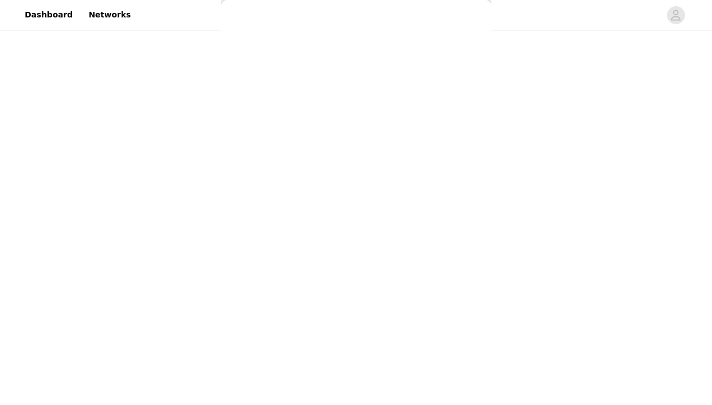
scroll to position [0, 0]
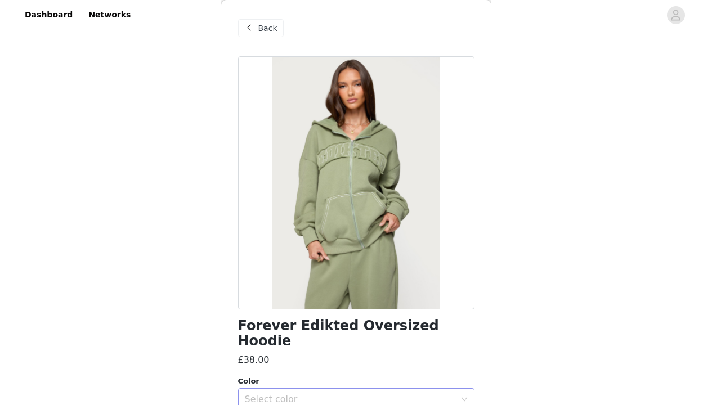
click at [461, 396] on icon "icon: down" at bounding box center [464, 400] width 7 height 8
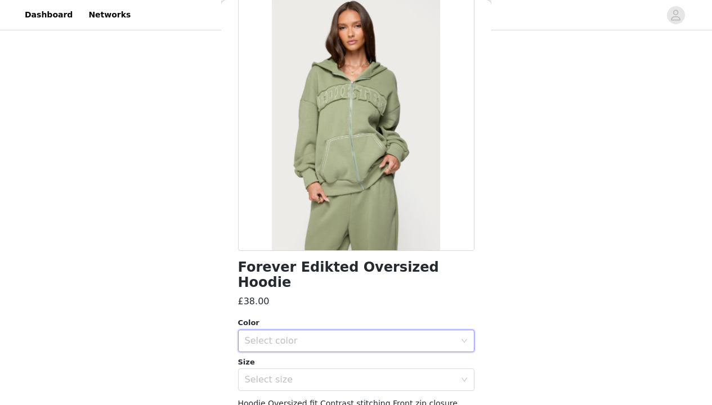
scroll to position [105, 0]
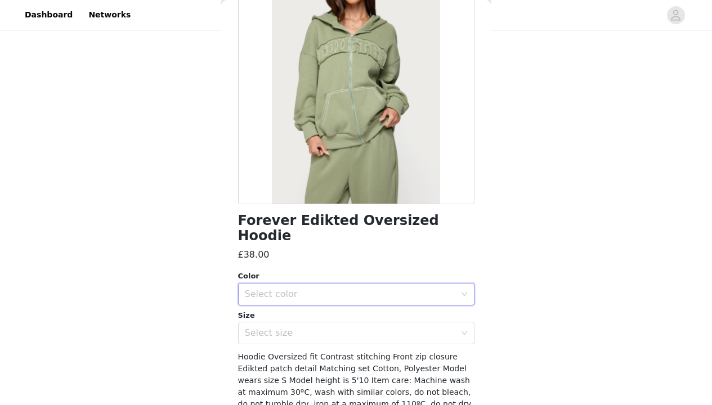
click at [461, 291] on icon "icon: down" at bounding box center [464, 294] width 7 height 7
click at [403, 300] on li "OLIVE" at bounding box center [352, 303] width 228 height 18
click at [404, 328] on div "Select size" at bounding box center [350, 333] width 211 height 11
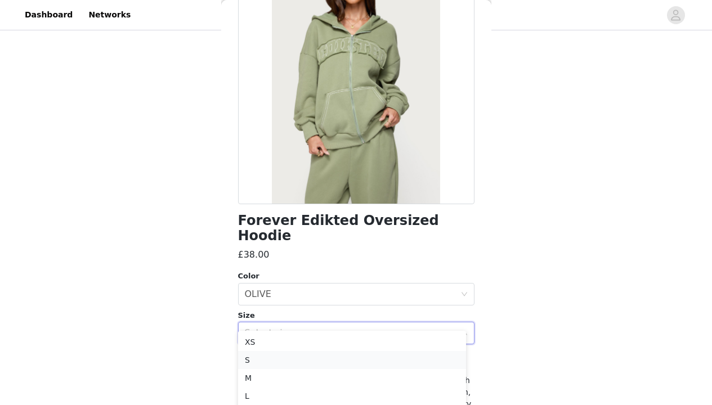
click at [377, 360] on li "S" at bounding box center [352, 360] width 228 height 18
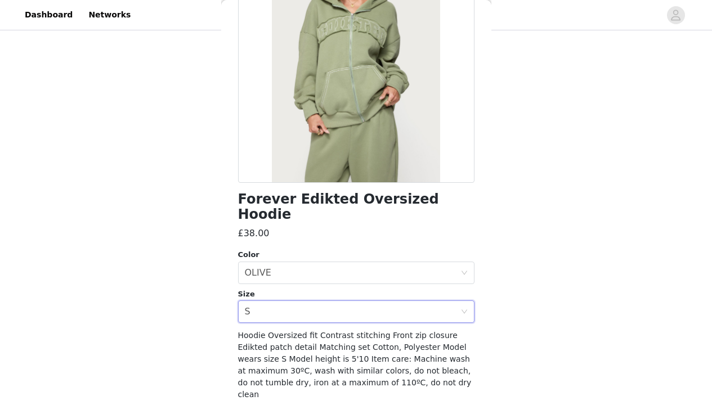
scroll to position [142, 0]
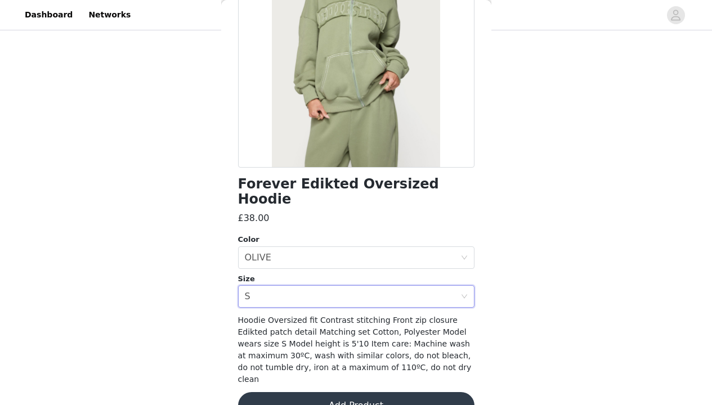
click at [417, 392] on button "Add Product" at bounding box center [356, 405] width 236 height 27
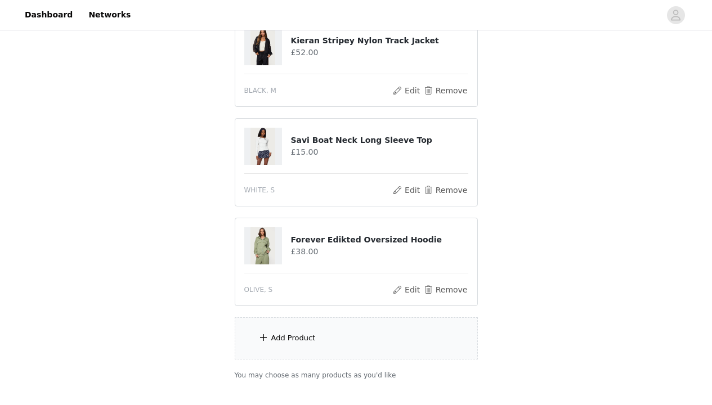
scroll to position [268, 0]
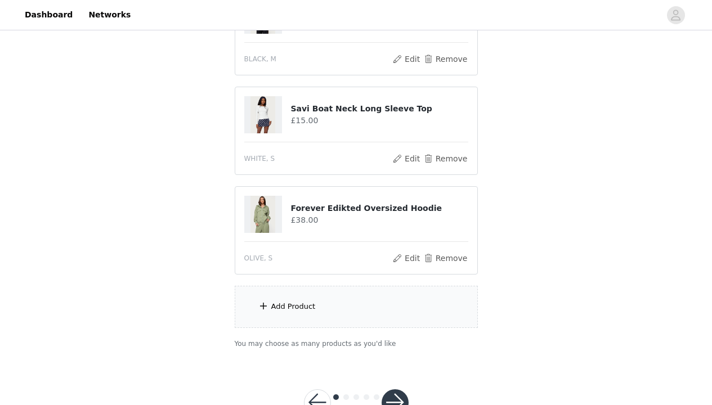
click at [378, 314] on div "Add Product" at bounding box center [356, 307] width 243 height 42
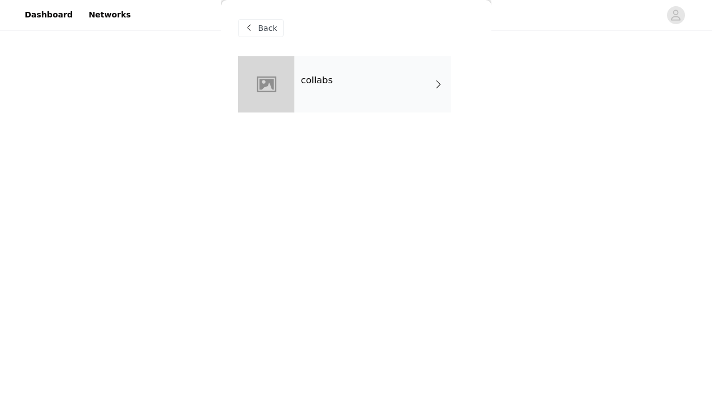
click at [428, 72] on div "collabs" at bounding box center [372, 84] width 156 height 56
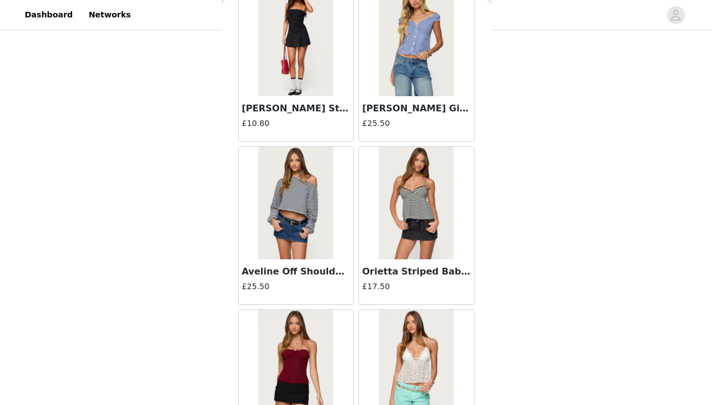
scroll to position [1317, 0]
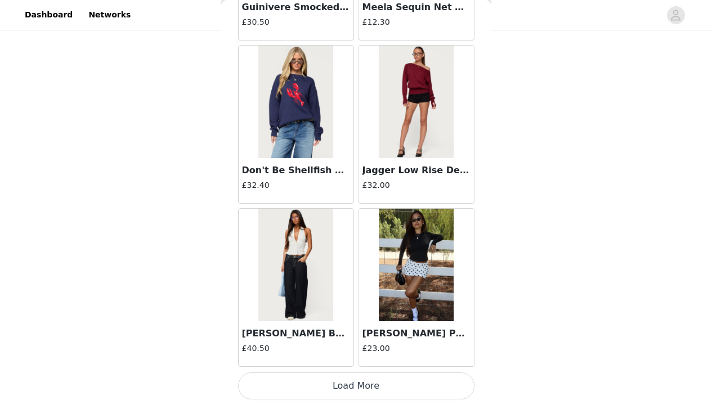
click at [440, 378] on button "Load More" at bounding box center [356, 386] width 236 height 27
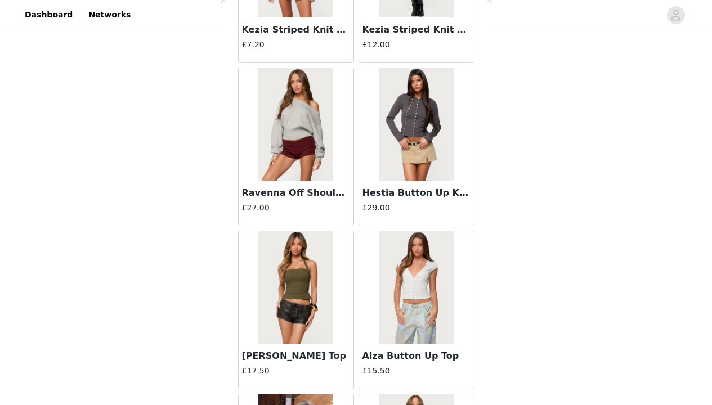
scroll to position [2950, 0]
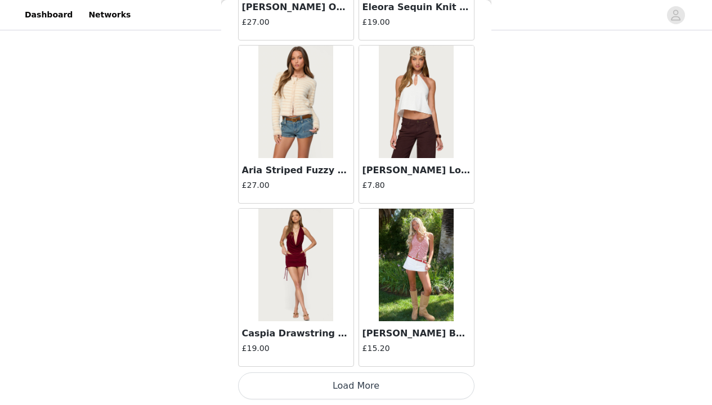
click at [414, 379] on button "Load More" at bounding box center [356, 386] width 236 height 27
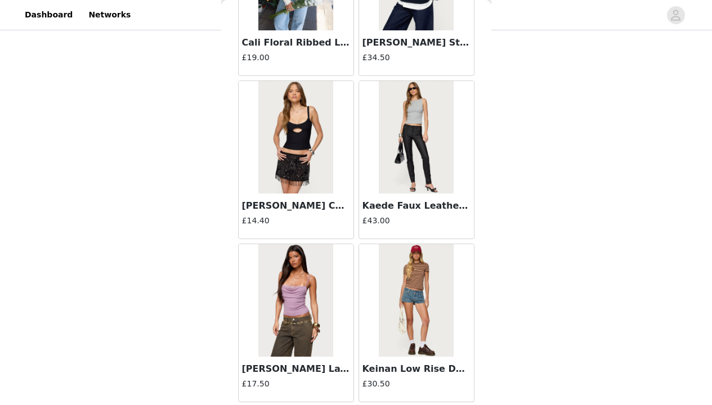
scroll to position [4582, 0]
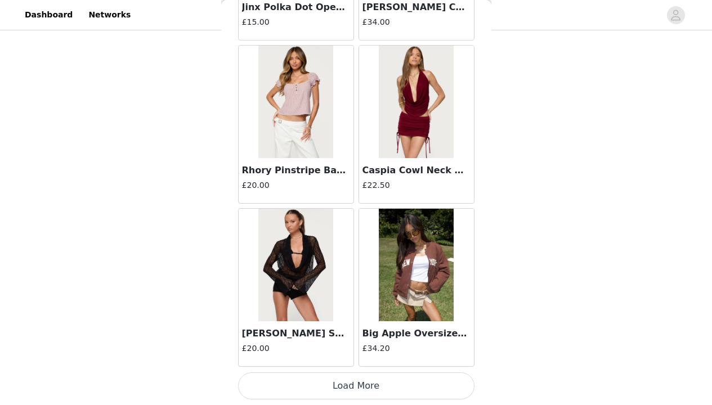
click at [434, 383] on button "Load More" at bounding box center [356, 386] width 236 height 27
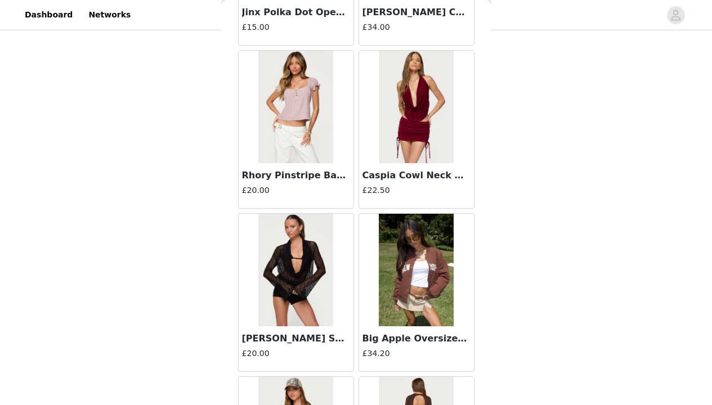
scroll to position [6214, 0]
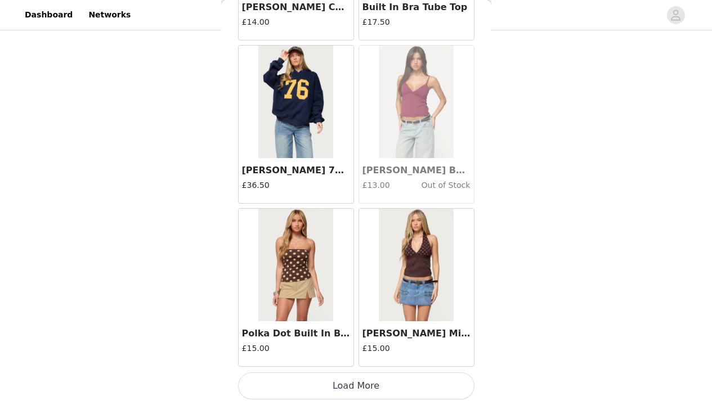
click at [418, 386] on button "Load More" at bounding box center [356, 386] width 236 height 27
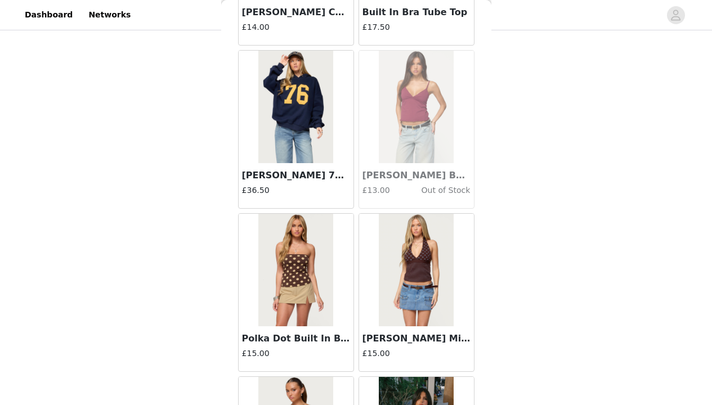
scroll to position [7847, 0]
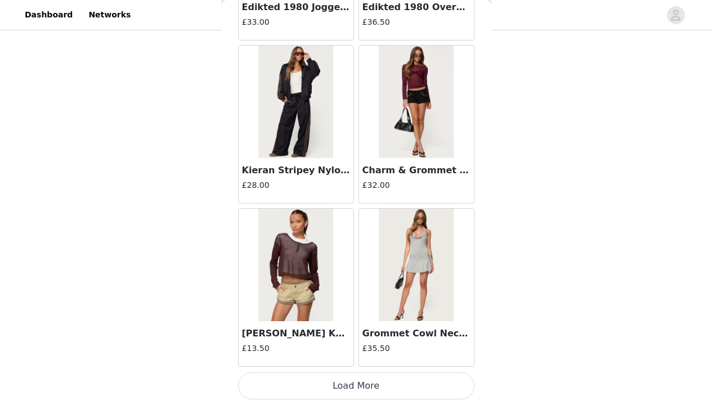
click at [429, 381] on button "Load More" at bounding box center [356, 386] width 236 height 27
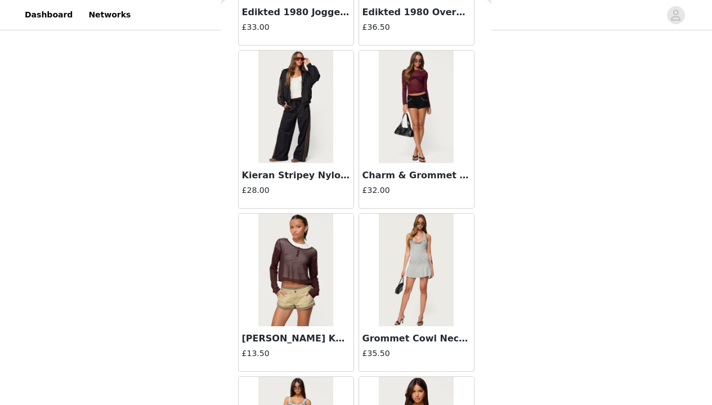
scroll to position [9479, 0]
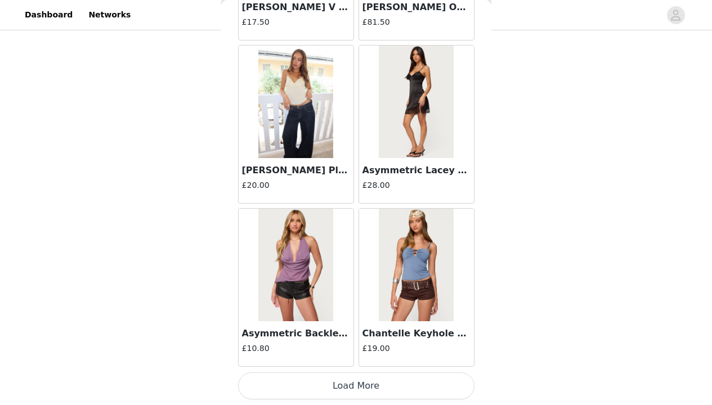
click at [436, 388] on button "Load More" at bounding box center [356, 386] width 236 height 27
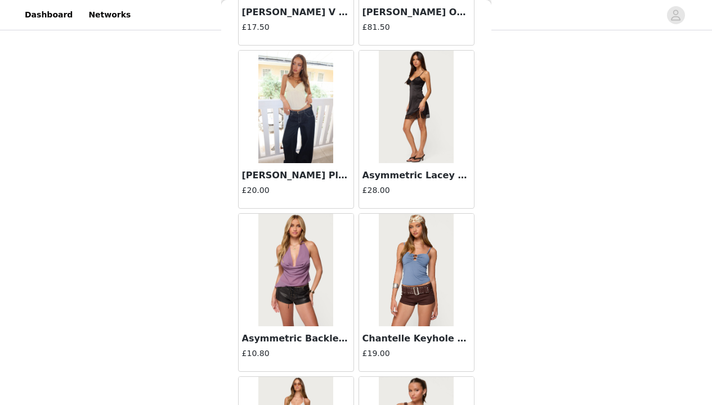
scroll to position [11111, 0]
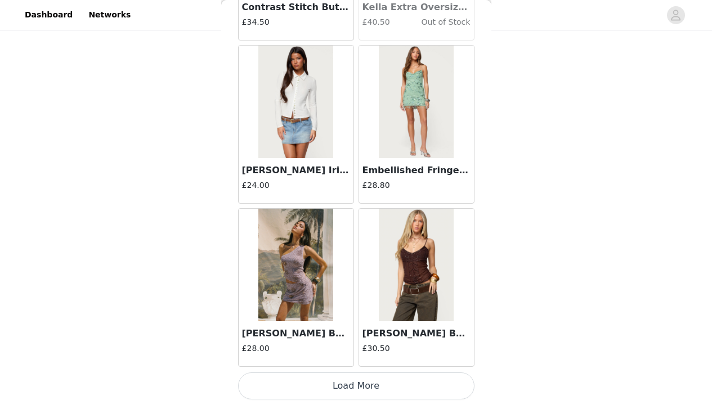
click at [440, 384] on button "Load More" at bounding box center [356, 386] width 236 height 27
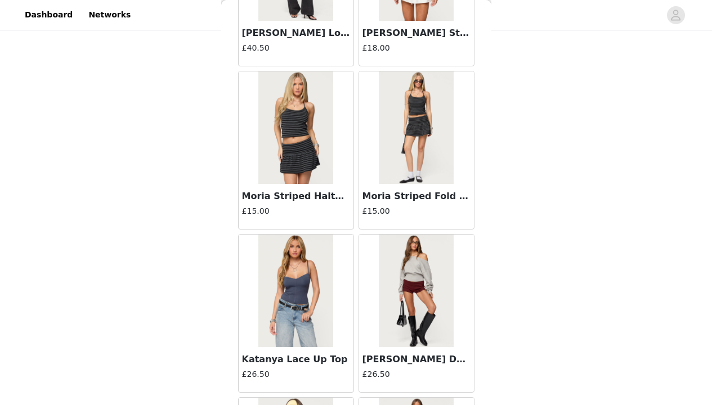
scroll to position [12744, 0]
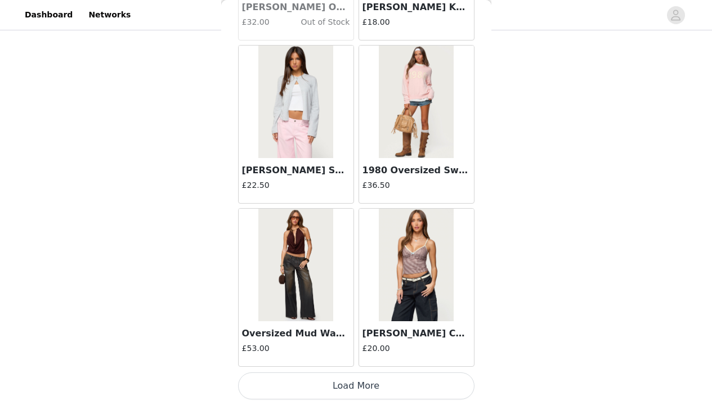
click at [429, 384] on button "Load More" at bounding box center [356, 386] width 236 height 27
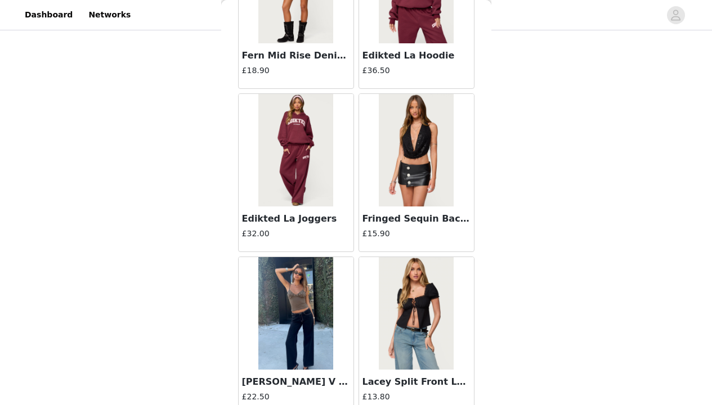
scroll to position [14376, 0]
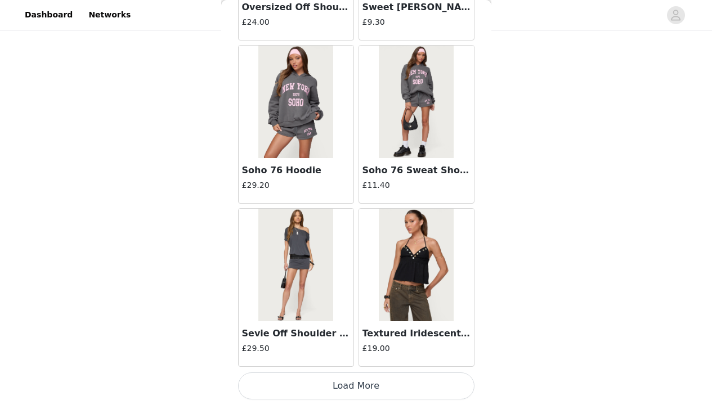
click at [428, 389] on button "Load More" at bounding box center [356, 386] width 236 height 27
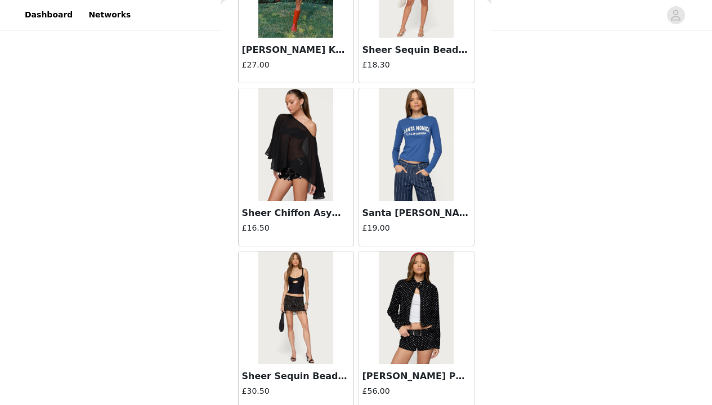
scroll to position [16008, 0]
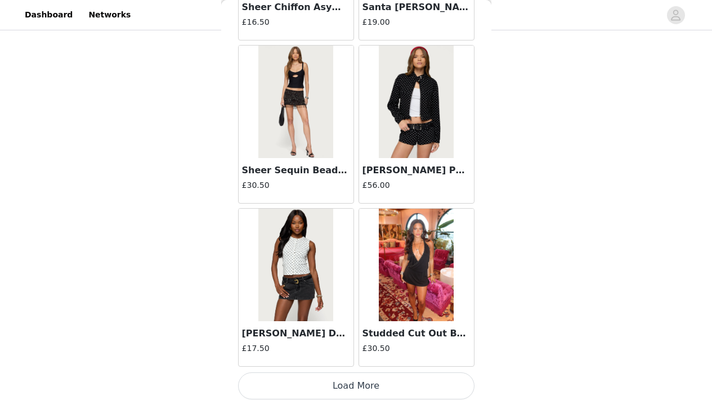
click at [434, 385] on button "Load More" at bounding box center [356, 386] width 236 height 27
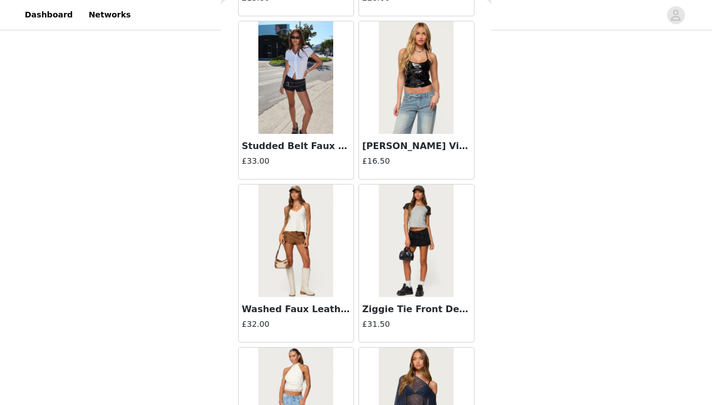
scroll to position [17641, 0]
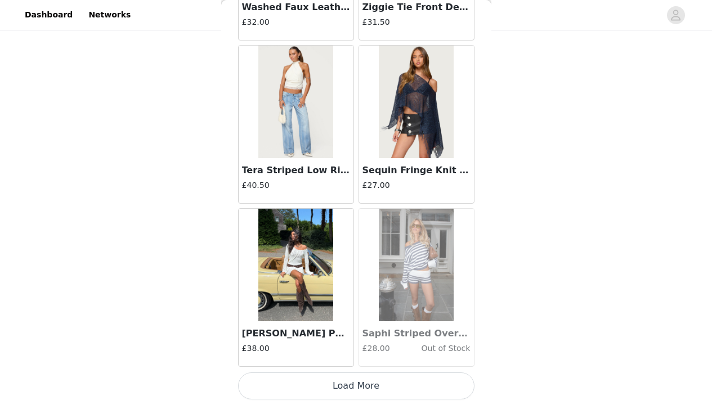
click at [429, 389] on button "Load More" at bounding box center [356, 386] width 236 height 27
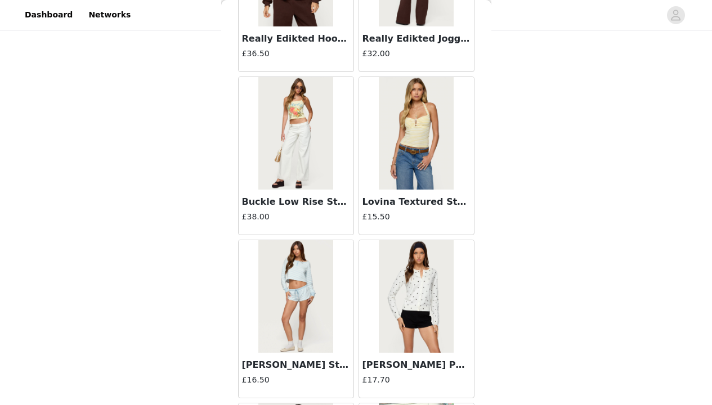
scroll to position [19273, 0]
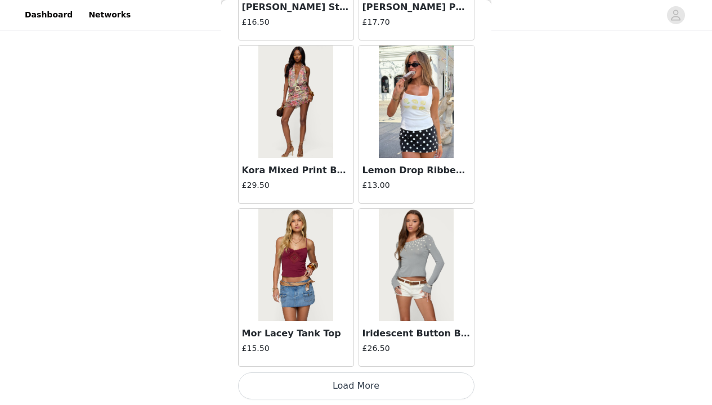
click at [430, 390] on button "Load More" at bounding box center [356, 386] width 236 height 27
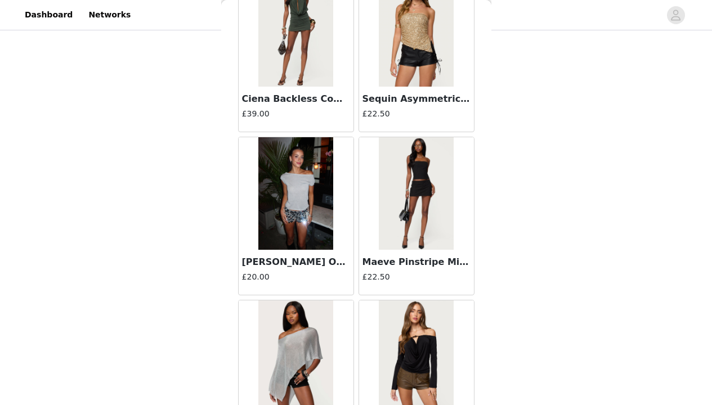
scroll to position [20905, 0]
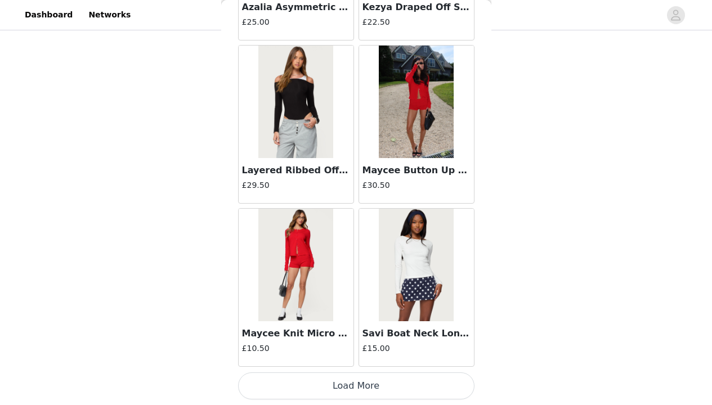
click at [436, 381] on button "Load More" at bounding box center [356, 386] width 236 height 27
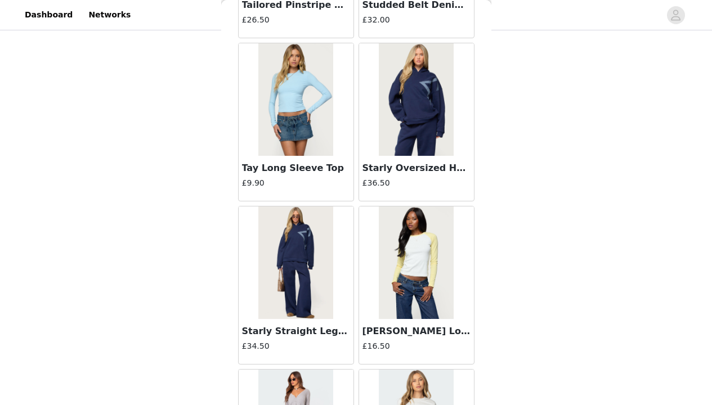
scroll to position [22538, 0]
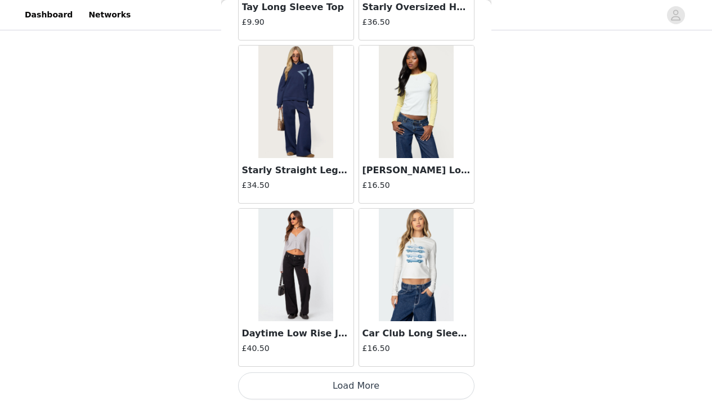
click at [431, 383] on button "Load More" at bounding box center [356, 386] width 236 height 27
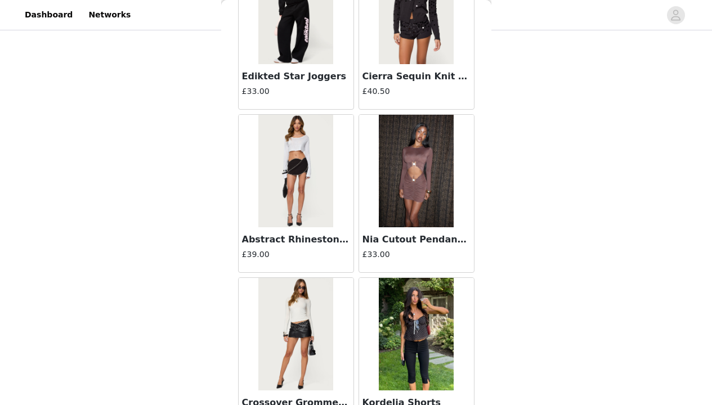
scroll to position [24170, 0]
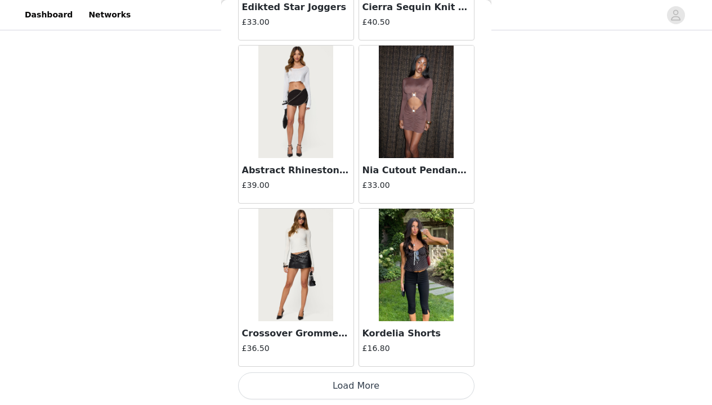
click at [435, 382] on button "Load More" at bounding box center [356, 386] width 236 height 27
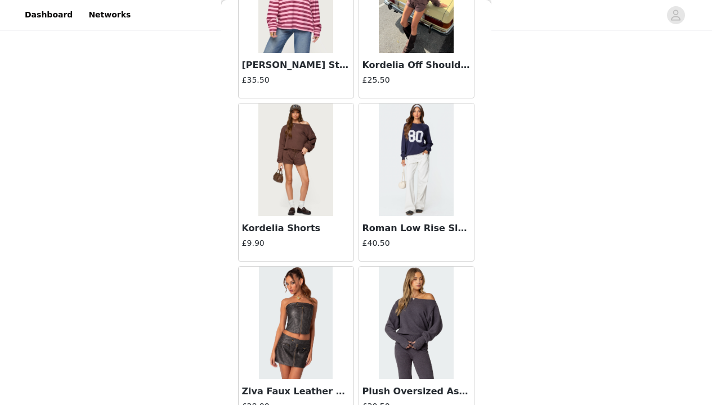
scroll to position [25803, 0]
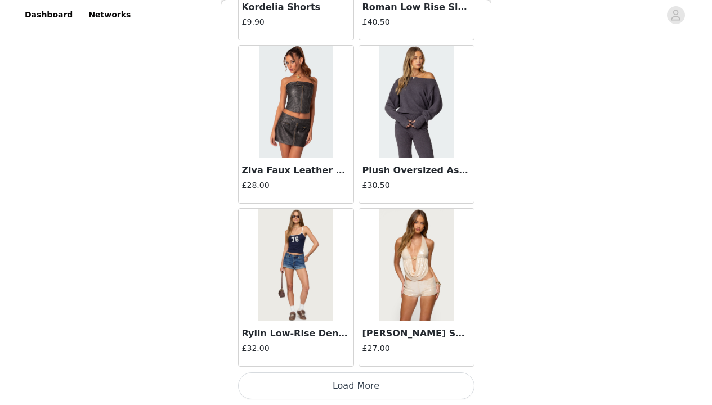
click at [449, 385] on button "Load More" at bounding box center [356, 386] width 236 height 27
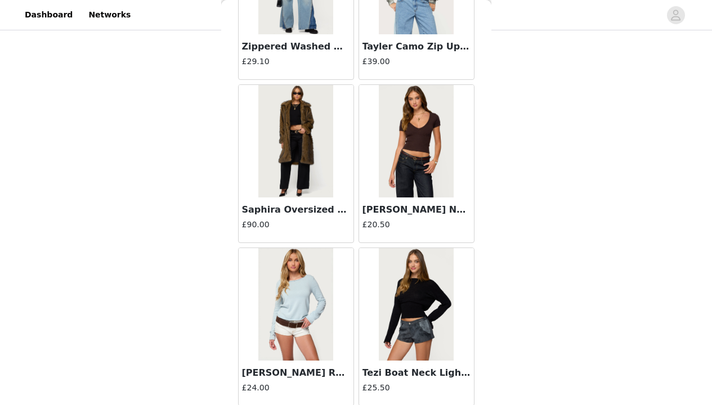
scroll to position [26494, 0]
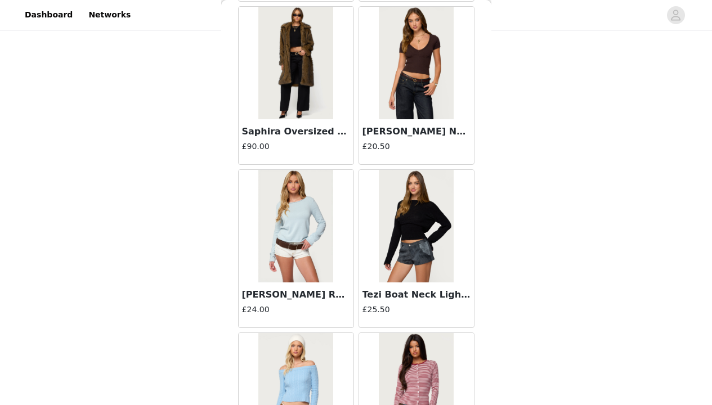
click at [307, 79] on img at bounding box center [295, 63] width 75 height 113
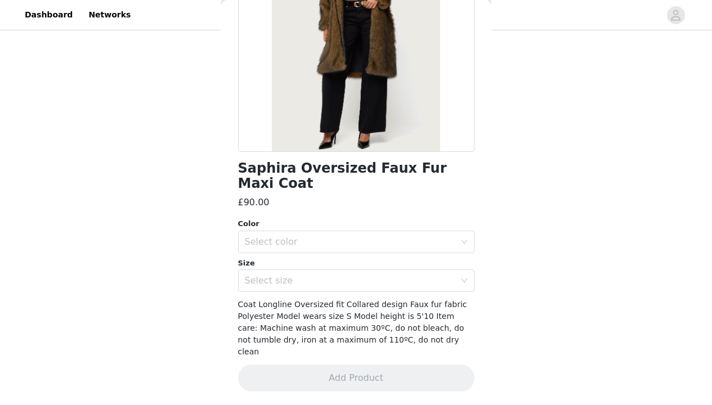
scroll to position [145, 0]
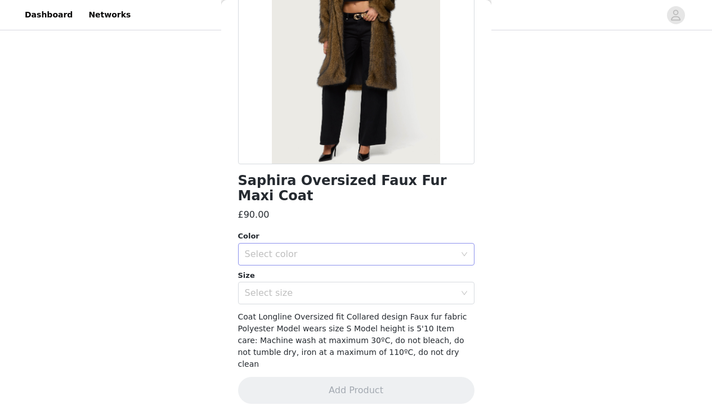
click at [459, 254] on div "Select color" at bounding box center [356, 254] width 236 height 23
click at [409, 278] on li "BROWN" at bounding box center [352, 279] width 228 height 18
click at [417, 294] on div "Select size" at bounding box center [350, 293] width 211 height 11
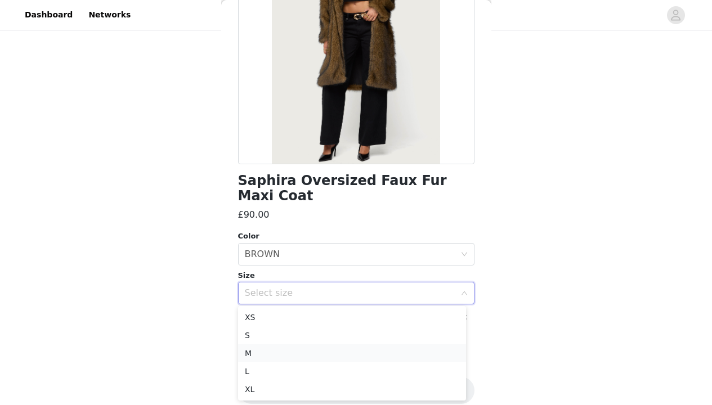
click at [397, 351] on li "M" at bounding box center [352, 353] width 228 height 18
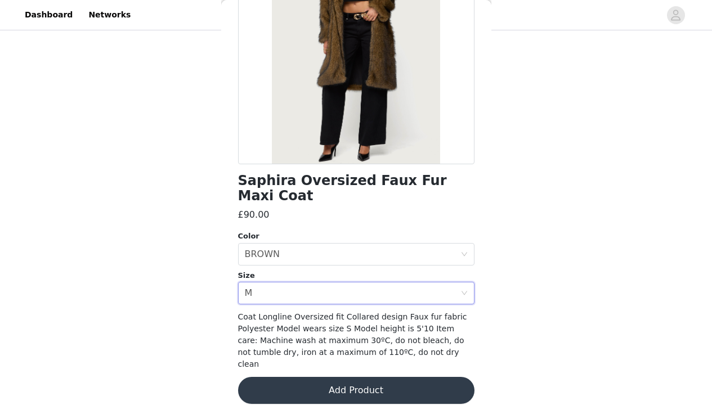
click at [393, 377] on button "Add Product" at bounding box center [356, 390] width 236 height 27
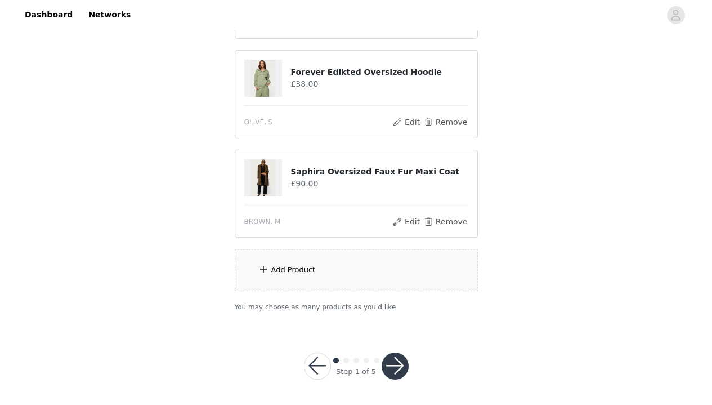
scroll to position [405, 0]
click at [438, 270] on div "Add Product" at bounding box center [356, 269] width 243 height 42
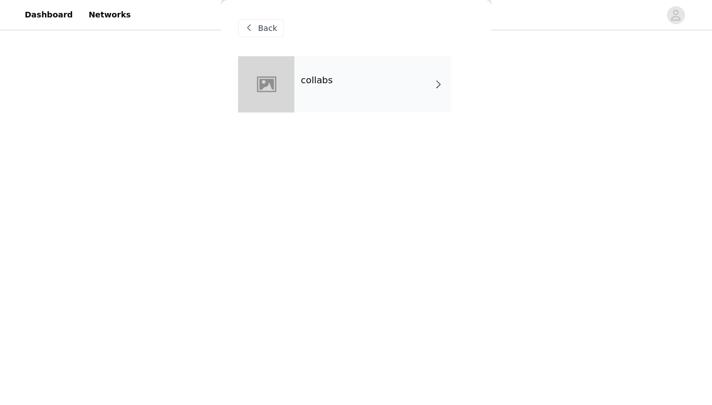
click at [404, 83] on div "collabs" at bounding box center [372, 84] width 156 height 56
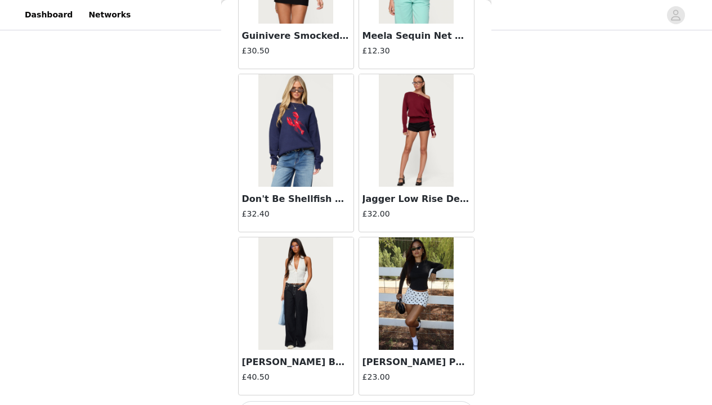
scroll to position [1317, 0]
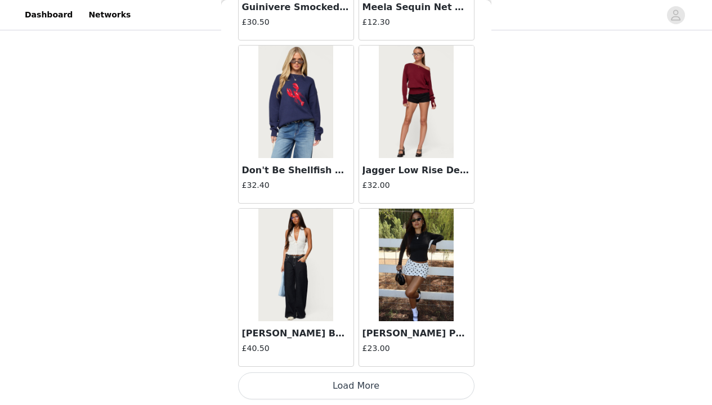
click at [435, 381] on button "Load More" at bounding box center [356, 386] width 236 height 27
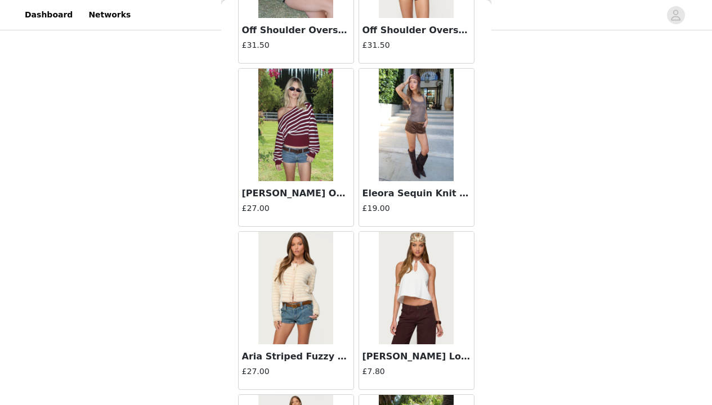
scroll to position [2950, 0]
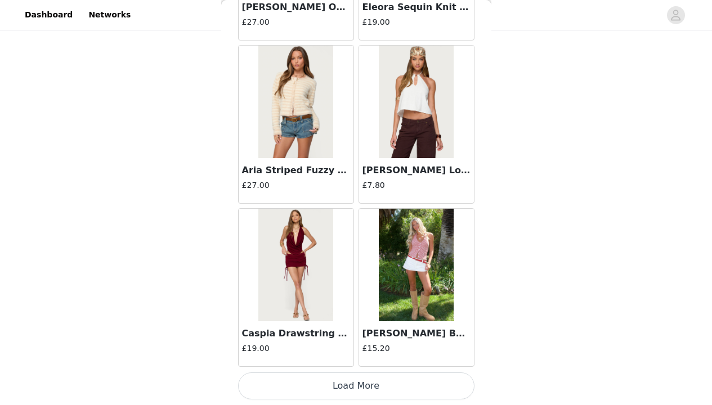
click at [404, 390] on button "Load More" at bounding box center [356, 386] width 236 height 27
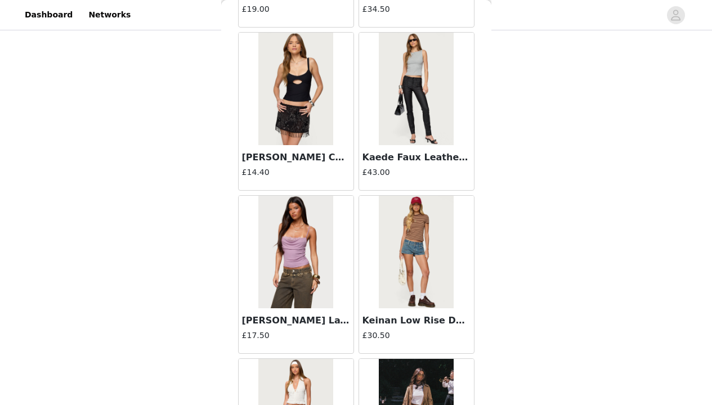
scroll to position [4582, 0]
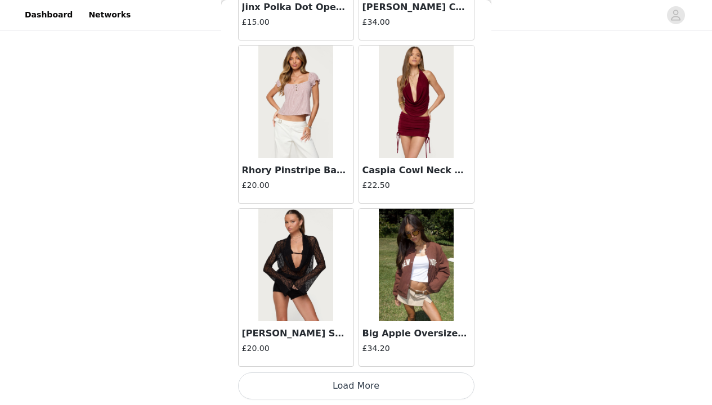
click at [418, 388] on button "Load More" at bounding box center [356, 386] width 236 height 27
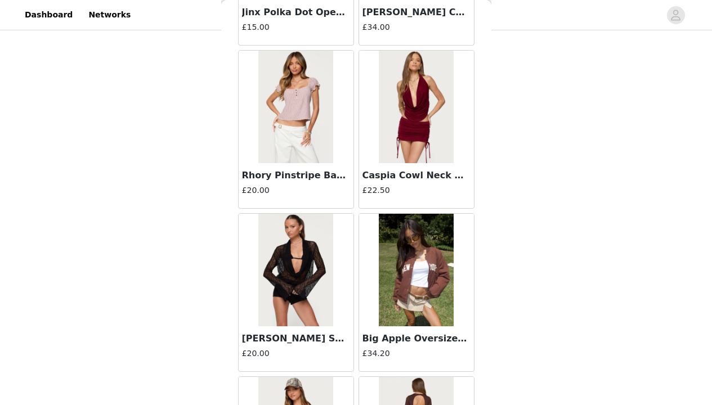
scroll to position [6214, 0]
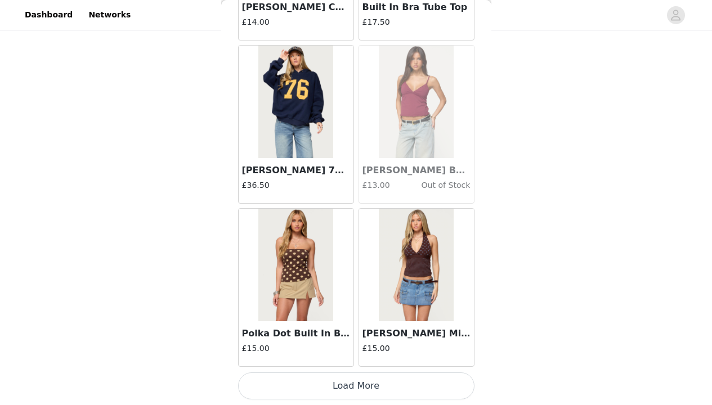
click at [433, 385] on button "Load More" at bounding box center [356, 386] width 236 height 27
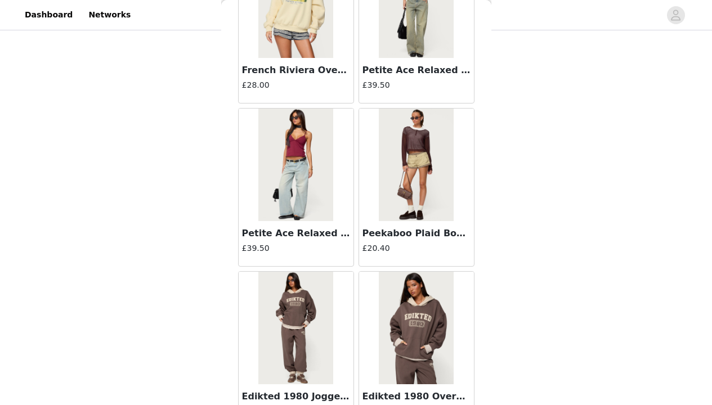
scroll to position [7847, 0]
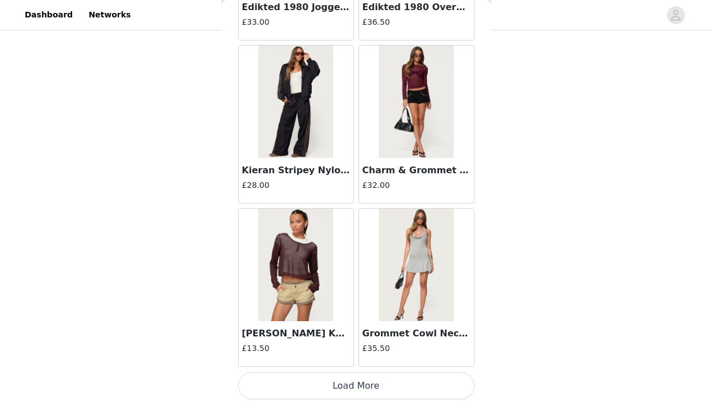
click at [428, 384] on button "Load More" at bounding box center [356, 386] width 236 height 27
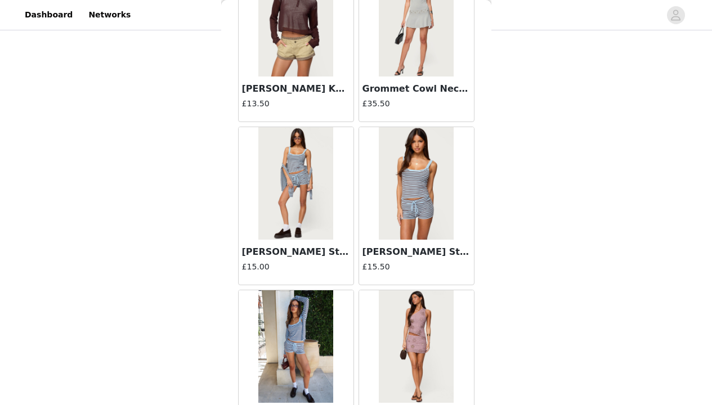
scroll to position [9479, 0]
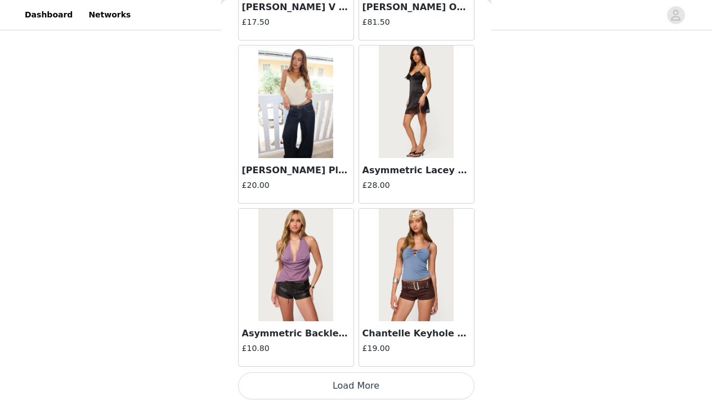
click at [426, 388] on button "Load More" at bounding box center [356, 386] width 236 height 27
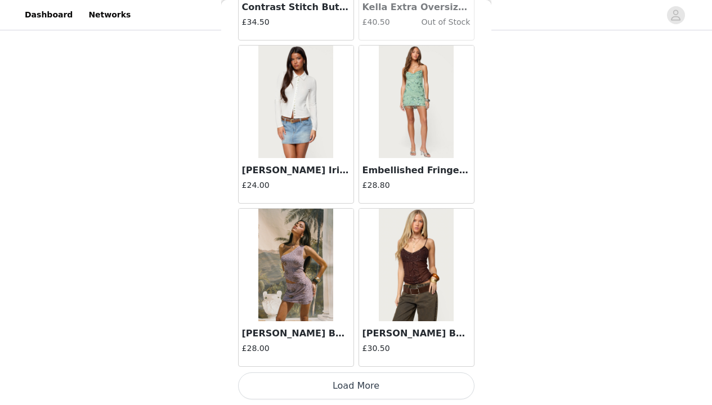
scroll to position [11111, 0]
click at [432, 379] on button "Load More" at bounding box center [356, 386] width 236 height 27
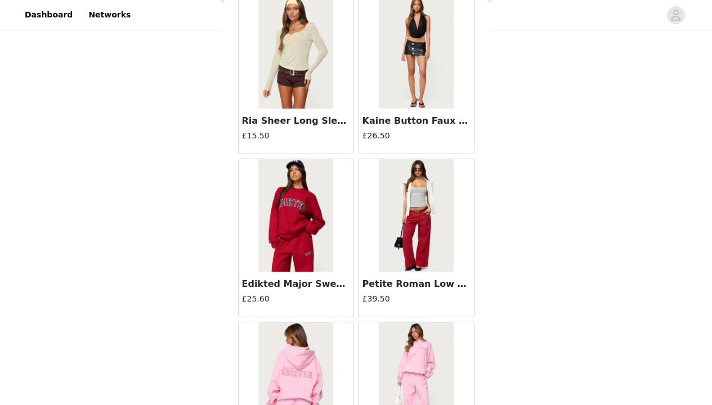
scroll to position [12744, 0]
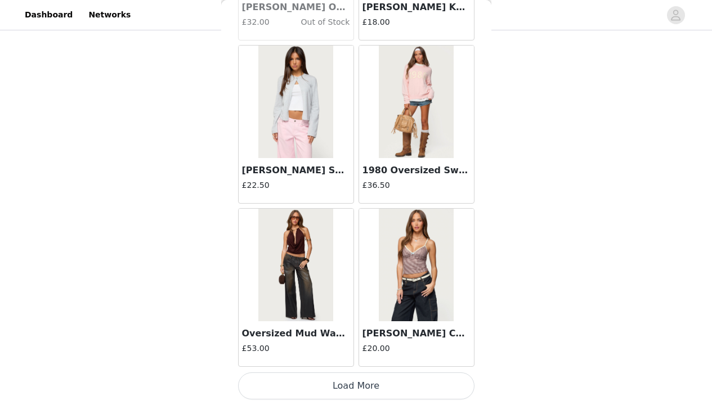
click at [438, 384] on button "Load More" at bounding box center [356, 386] width 236 height 27
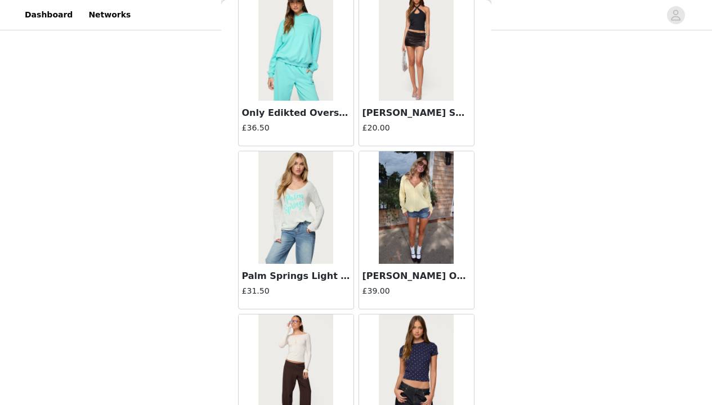
scroll to position [14376, 0]
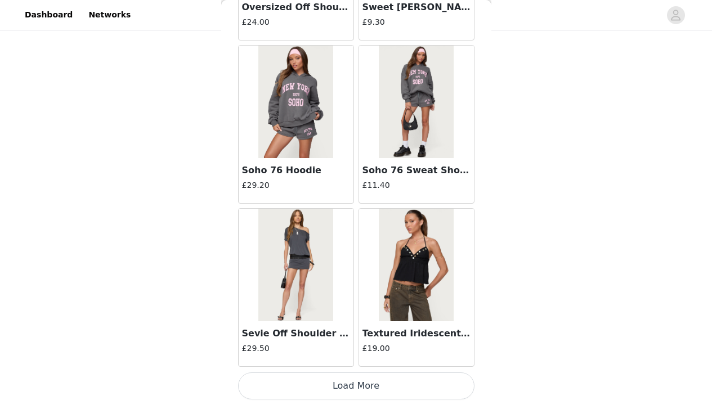
click at [426, 381] on button "Load More" at bounding box center [356, 386] width 236 height 27
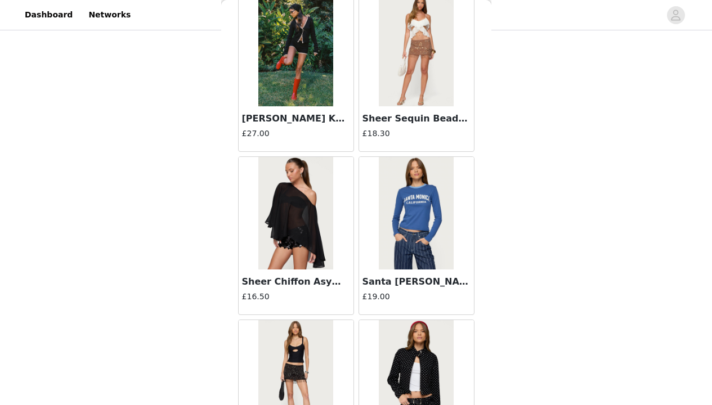
scroll to position [16008, 0]
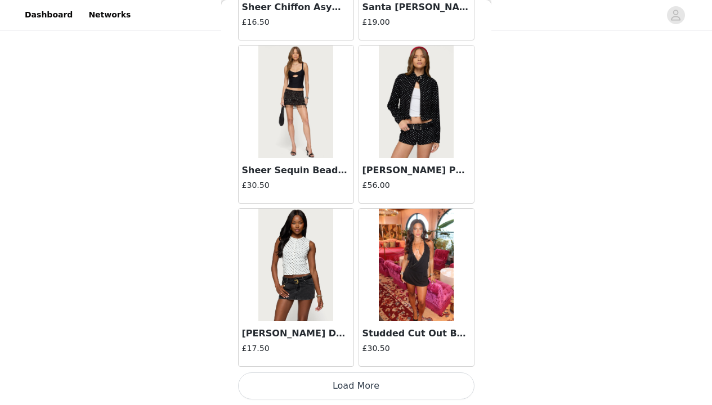
click at [433, 379] on button "Load More" at bounding box center [356, 386] width 236 height 27
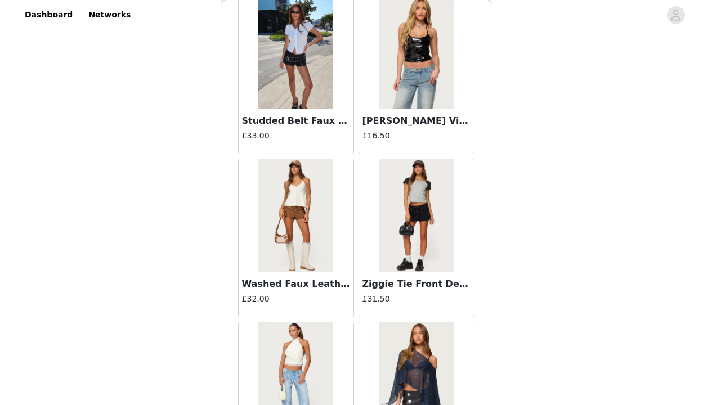
scroll to position [17641, 0]
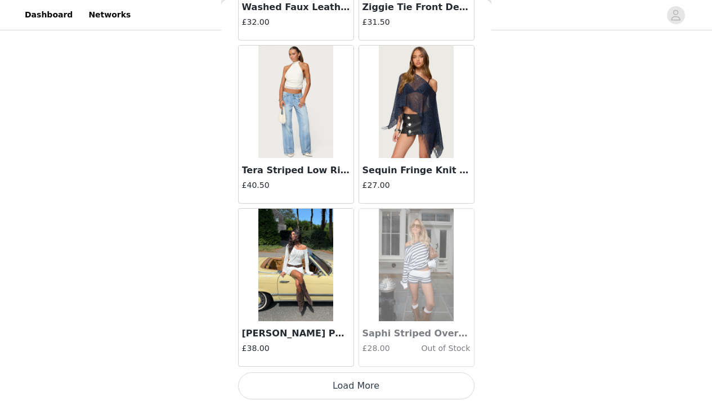
click at [427, 389] on button "Load More" at bounding box center [356, 386] width 236 height 27
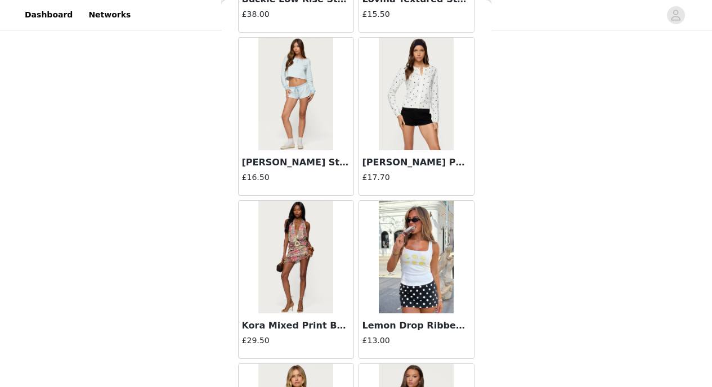
scroll to position [19291, 0]
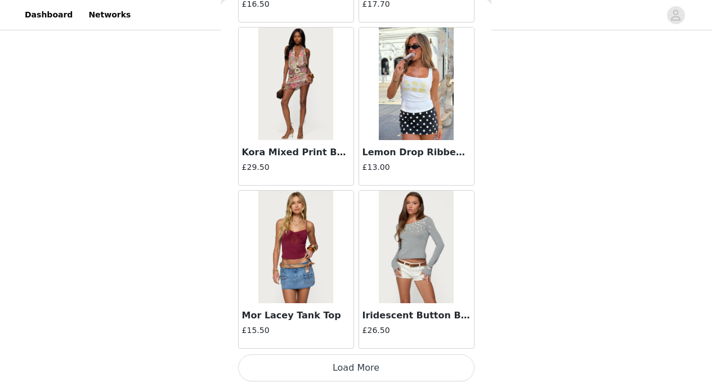
click at [440, 366] on button "Load More" at bounding box center [356, 368] width 236 height 27
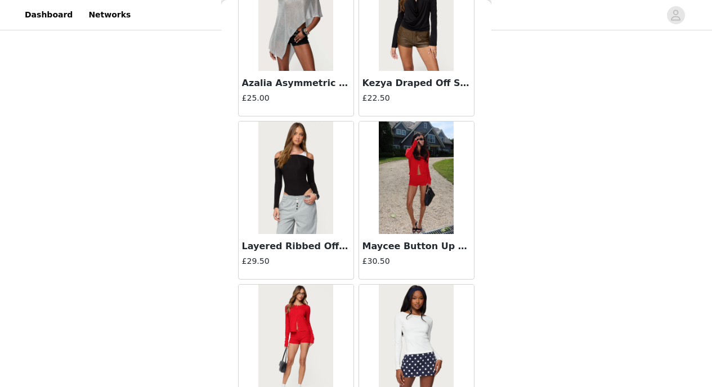
scroll to position [20923, 0]
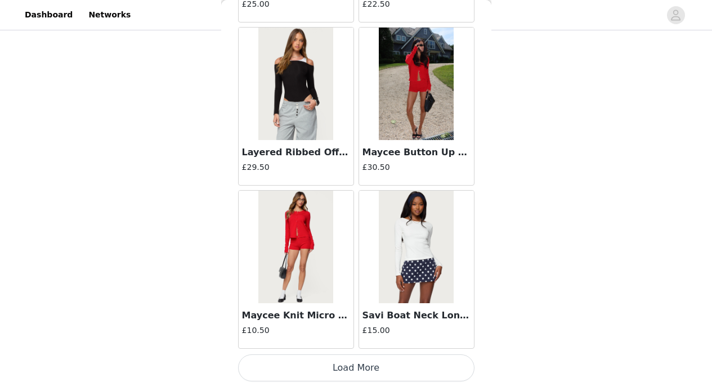
click at [426, 370] on button "Load More" at bounding box center [356, 368] width 236 height 27
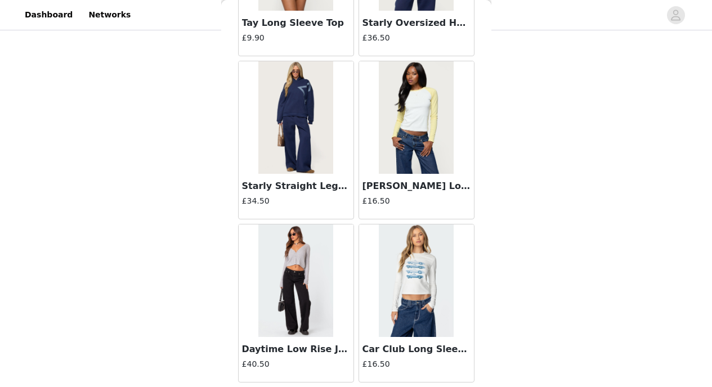
scroll to position [22556, 0]
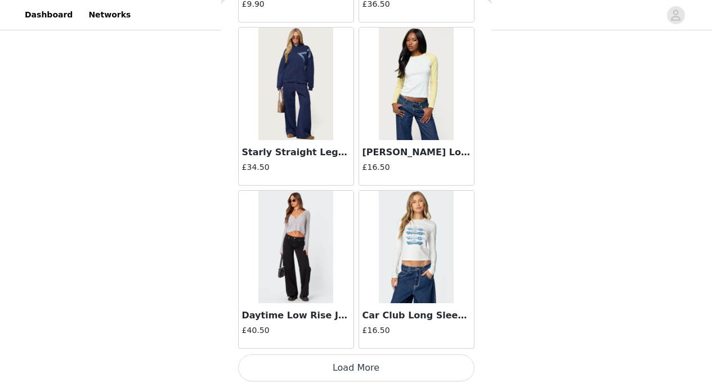
click at [436, 370] on button "Load More" at bounding box center [356, 368] width 236 height 27
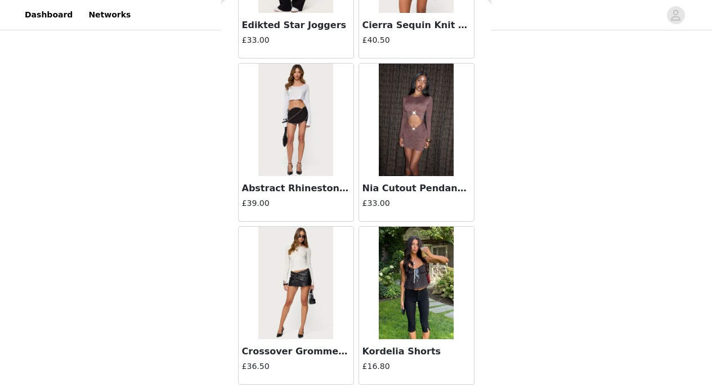
scroll to position [24188, 0]
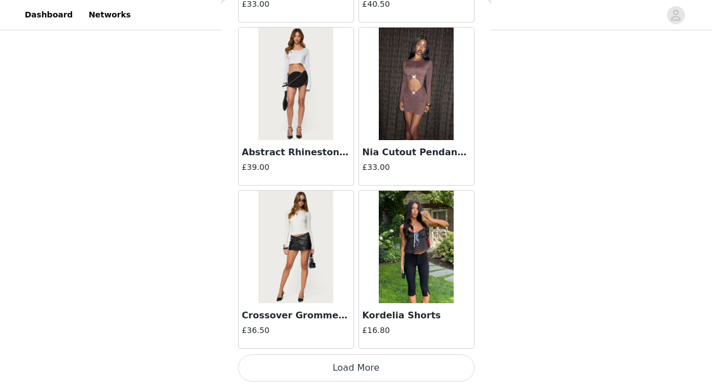
click at [427, 370] on button "Load More" at bounding box center [356, 368] width 236 height 27
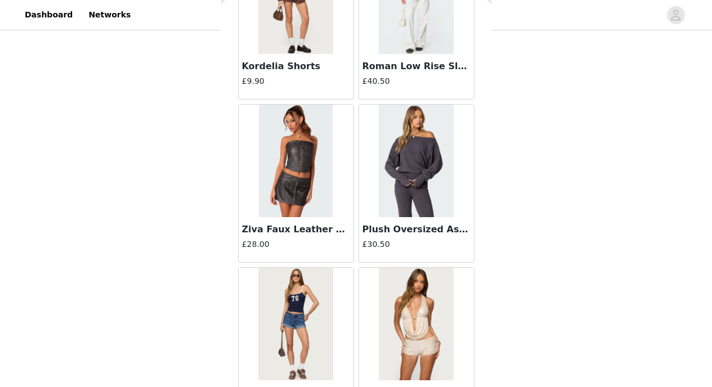
scroll to position [25821, 0]
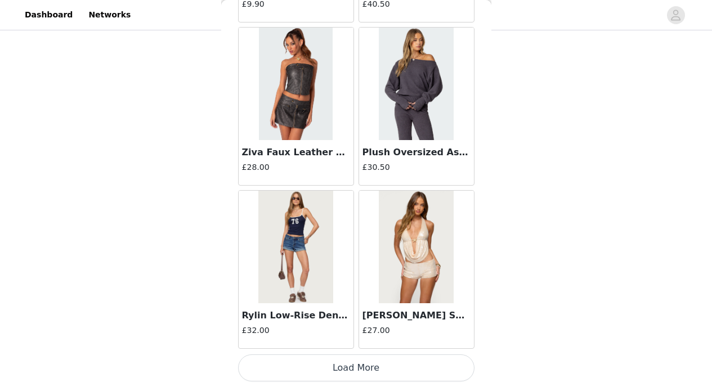
click at [437, 370] on button "Load More" at bounding box center [356, 368] width 236 height 27
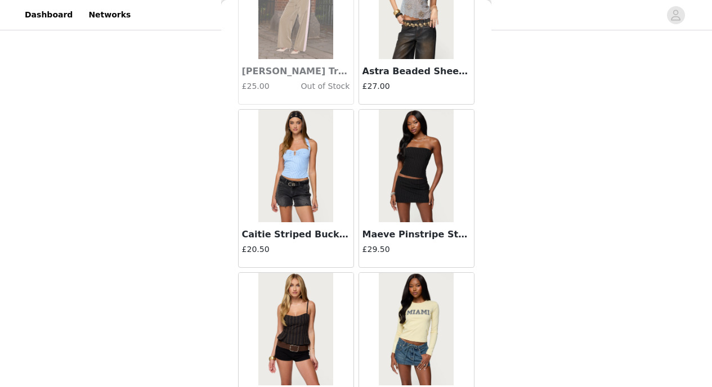
scroll to position [27453, 0]
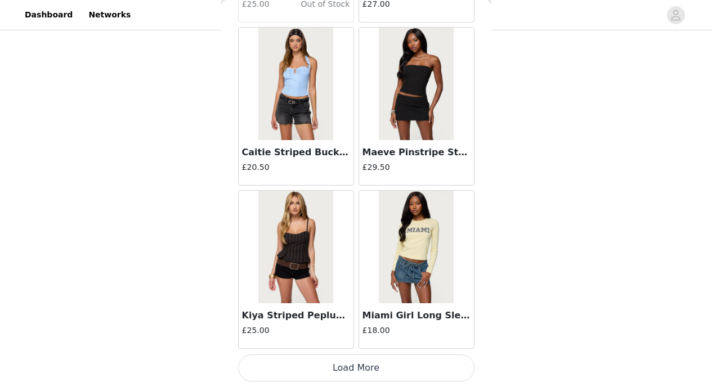
click at [436, 365] on button "Load More" at bounding box center [356, 368] width 236 height 27
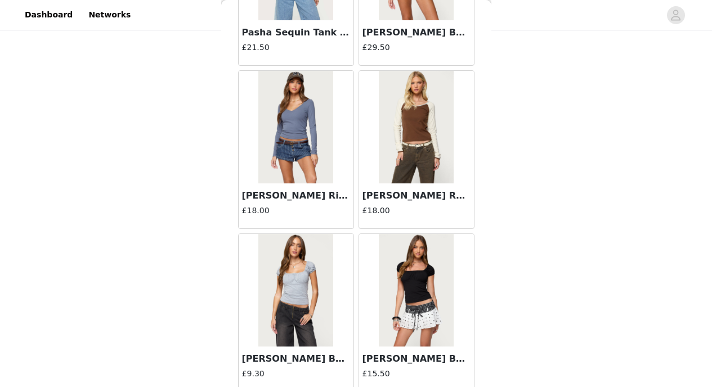
scroll to position [29085, 0]
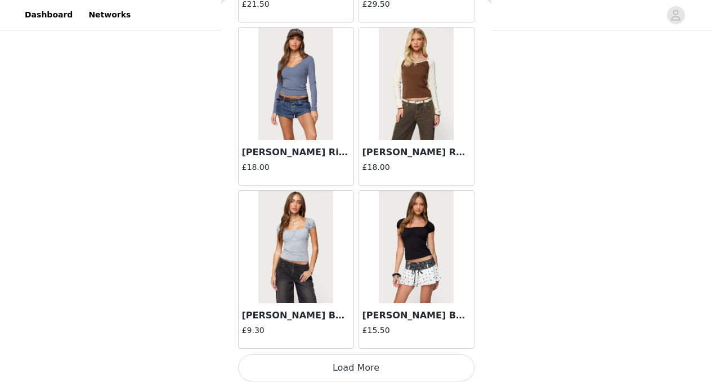
click at [444, 367] on button "Load More" at bounding box center [356, 368] width 236 height 27
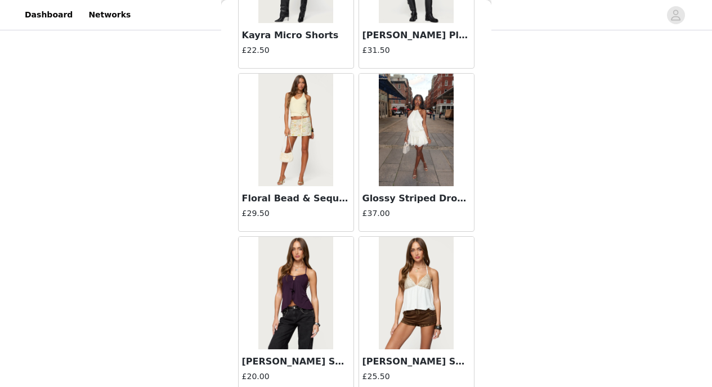
scroll to position [30718, 0]
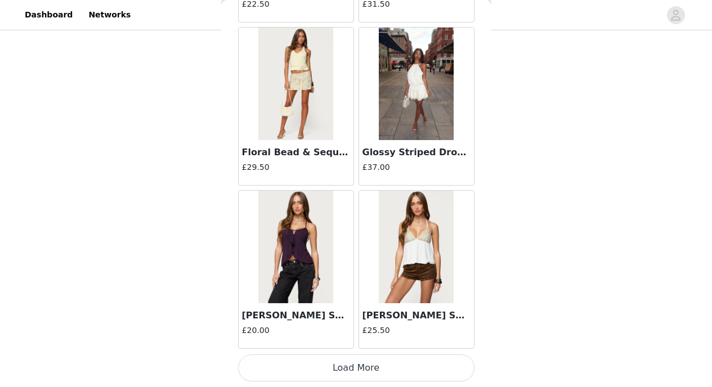
click at [426, 369] on button "Load More" at bounding box center [356, 368] width 236 height 27
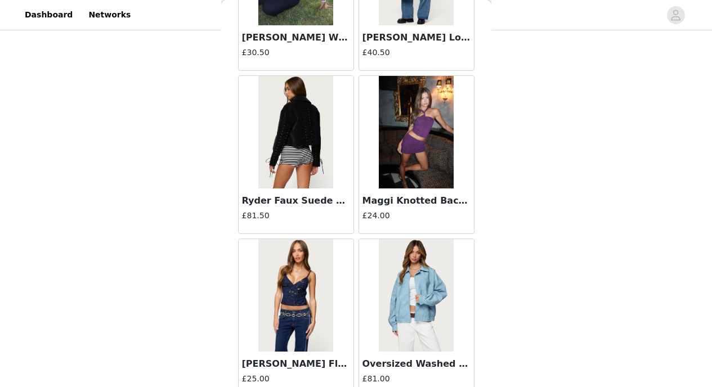
scroll to position [32350, 0]
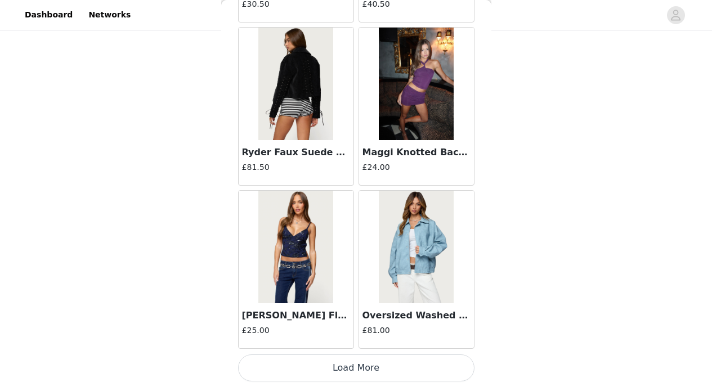
click at [423, 366] on button "Load More" at bounding box center [356, 368] width 236 height 27
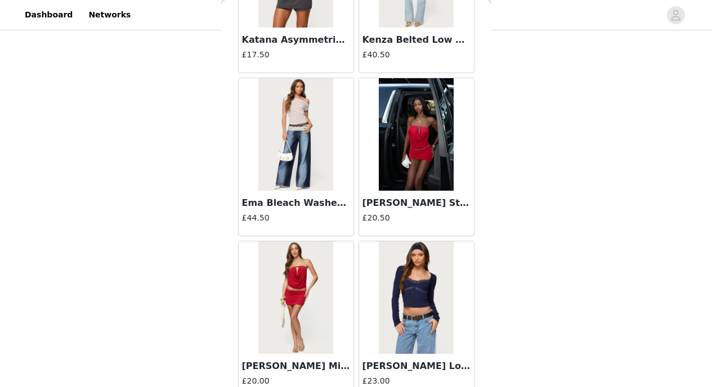
scroll to position [33982, 0]
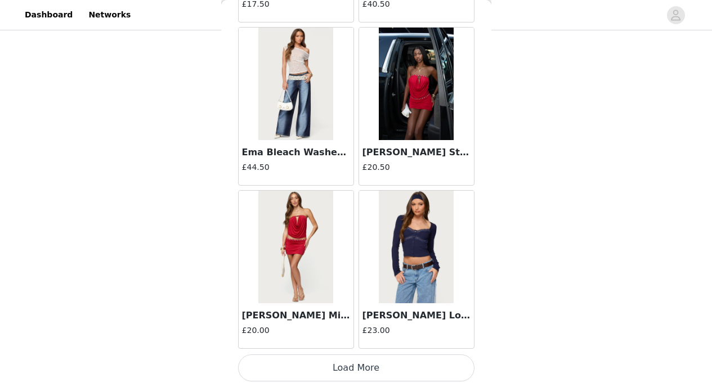
click at [431, 363] on button "Load More" at bounding box center [356, 368] width 236 height 27
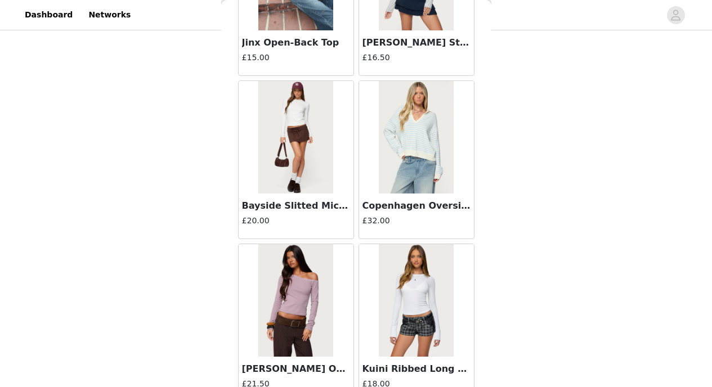
scroll to position [35615, 0]
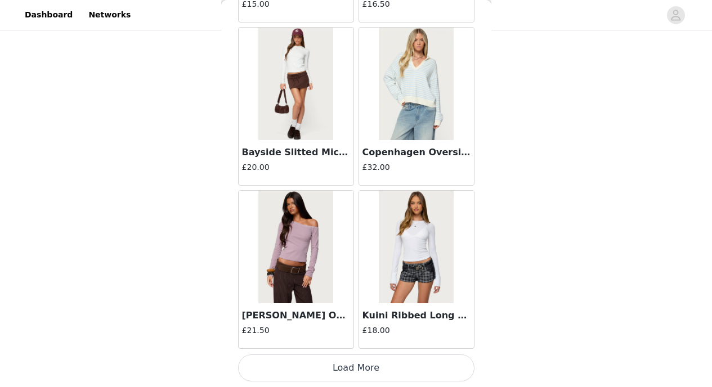
click at [445, 366] on button "Load More" at bounding box center [356, 368] width 236 height 27
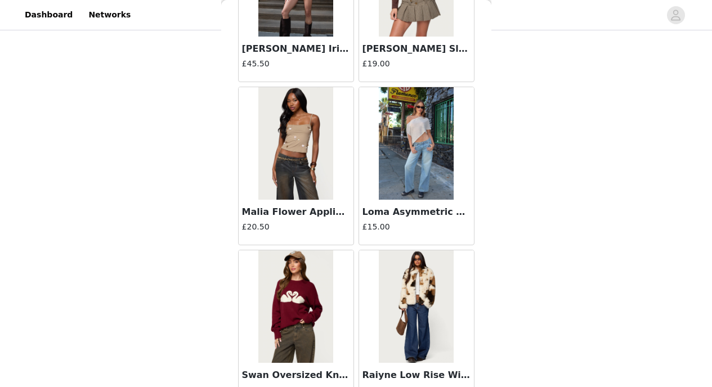
scroll to position [37247, 0]
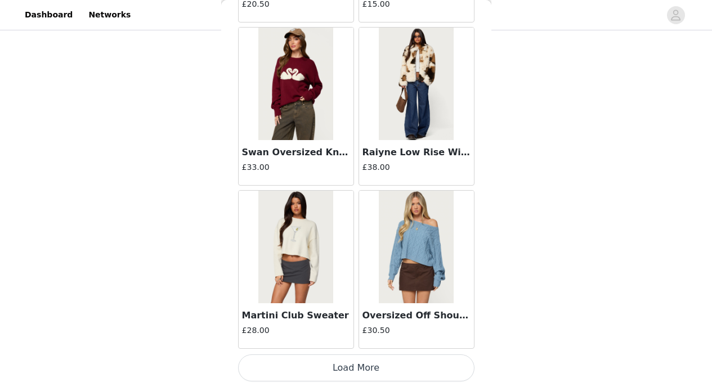
click at [432, 366] on button "Load More" at bounding box center [356, 368] width 236 height 27
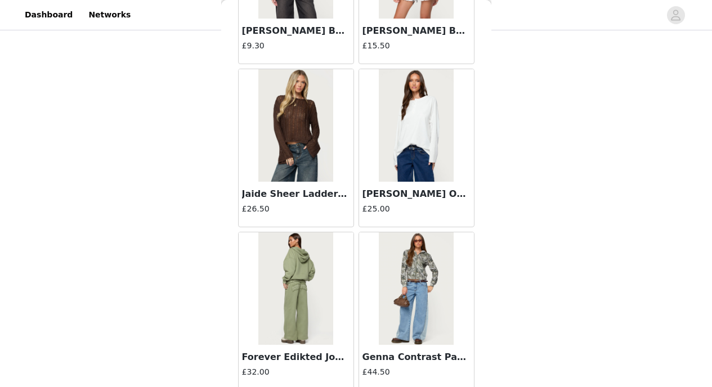
scroll to position [29393, 0]
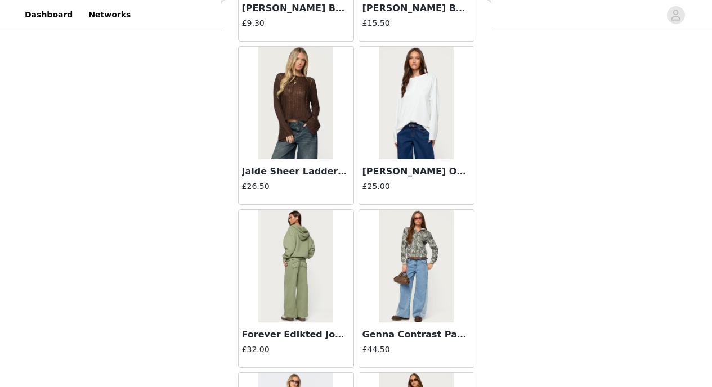
click at [306, 282] on img at bounding box center [295, 266] width 75 height 113
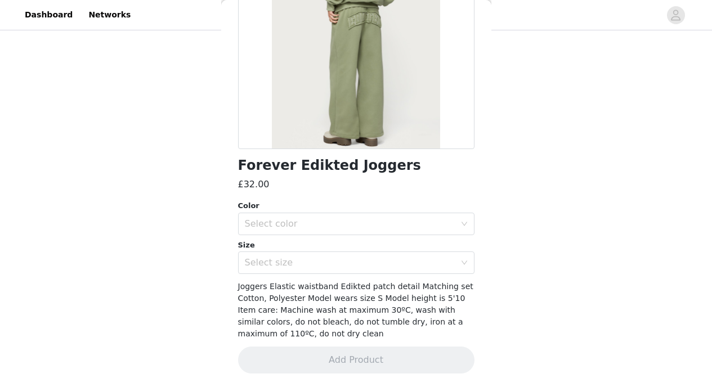
scroll to position [160, 0]
click at [401, 216] on div "Select color" at bounding box center [353, 224] width 216 height 21
click at [371, 249] on li "OLIVE" at bounding box center [352, 249] width 228 height 18
click at [373, 268] on div "Select size" at bounding box center [353, 263] width 216 height 21
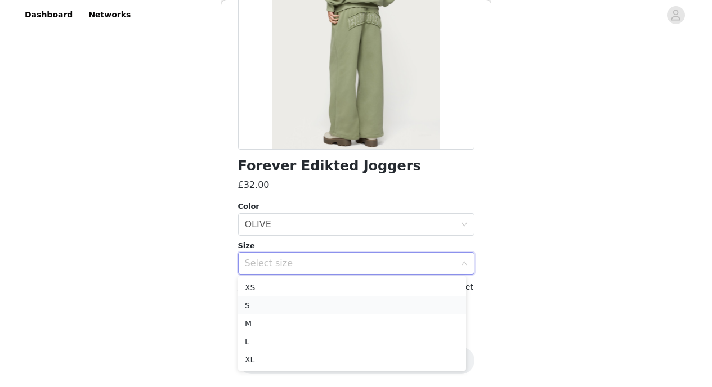
click at [353, 307] on li "S" at bounding box center [352, 306] width 228 height 18
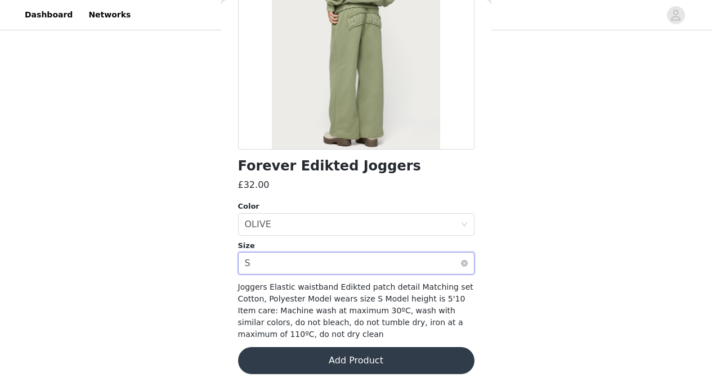
click at [442, 265] on div "Select size S" at bounding box center [353, 263] width 216 height 21
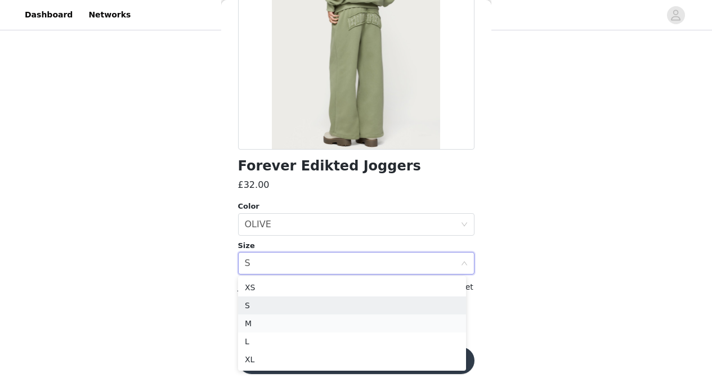
click at [408, 326] on li "M" at bounding box center [352, 324] width 228 height 18
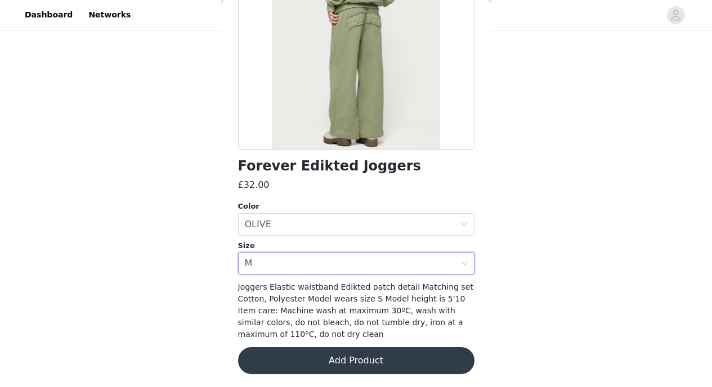
click at [368, 359] on button "Add Product" at bounding box center [356, 360] width 236 height 27
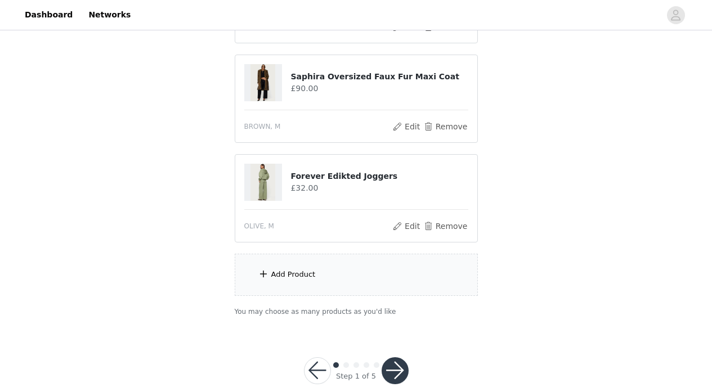
scroll to position [518, 0]
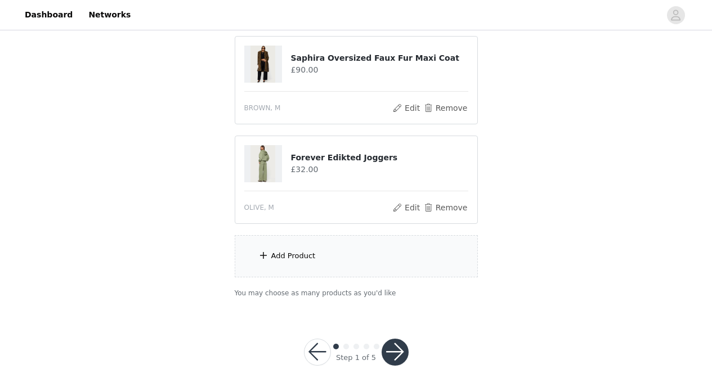
click at [357, 256] on div "Add Product" at bounding box center [356, 256] width 243 height 42
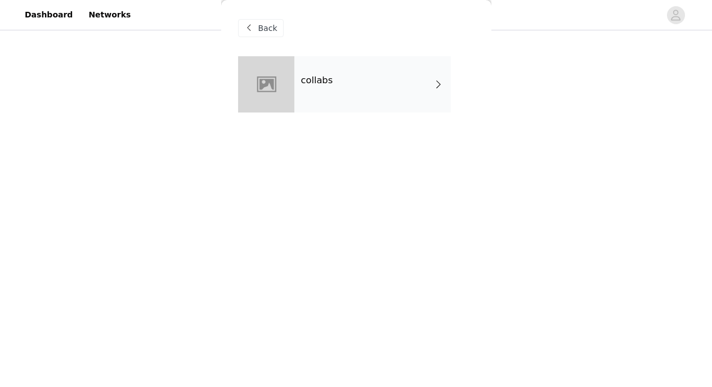
click at [435, 70] on div "collabs" at bounding box center [372, 84] width 156 height 56
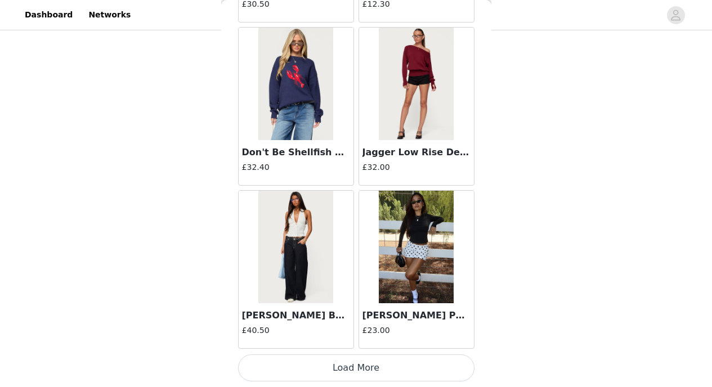
scroll to position [523, 0]
click at [384, 372] on button "Load More" at bounding box center [356, 368] width 236 height 27
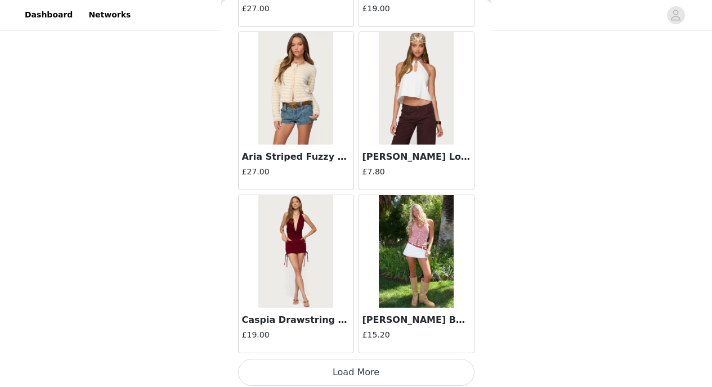
scroll to position [2968, 0]
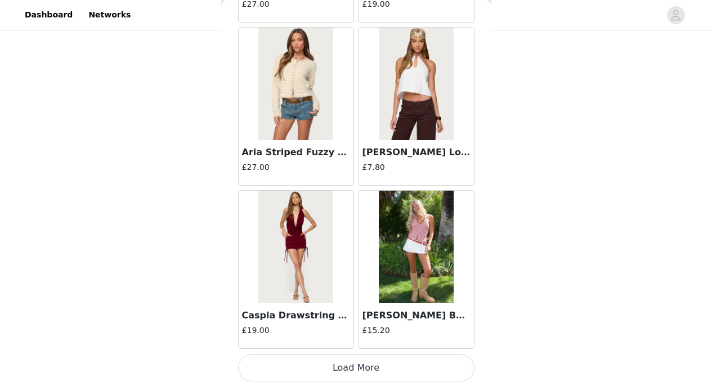
click at [366, 366] on button "Load More" at bounding box center [356, 368] width 236 height 27
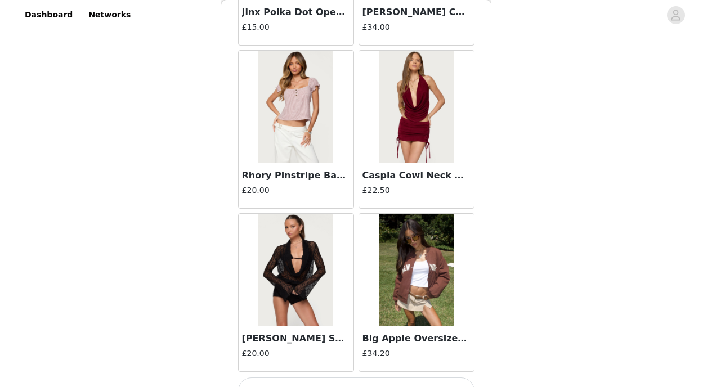
scroll to position [4600, 0]
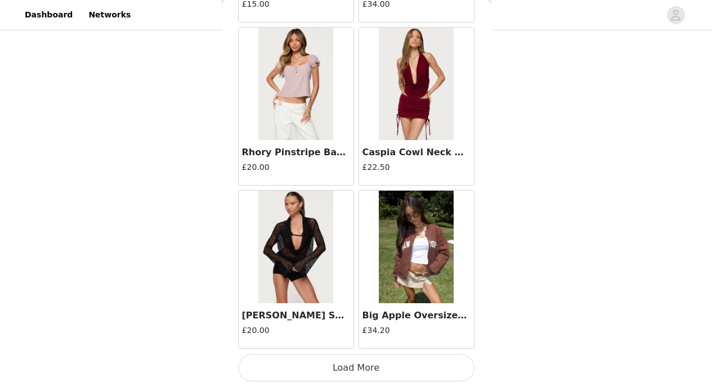
click at [436, 364] on button "Load More" at bounding box center [356, 368] width 236 height 27
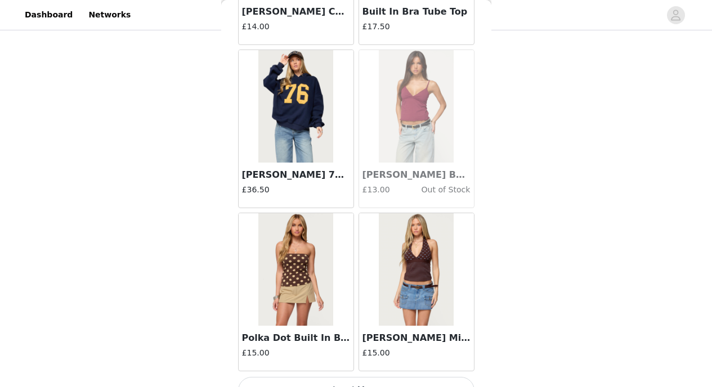
scroll to position [6232, 0]
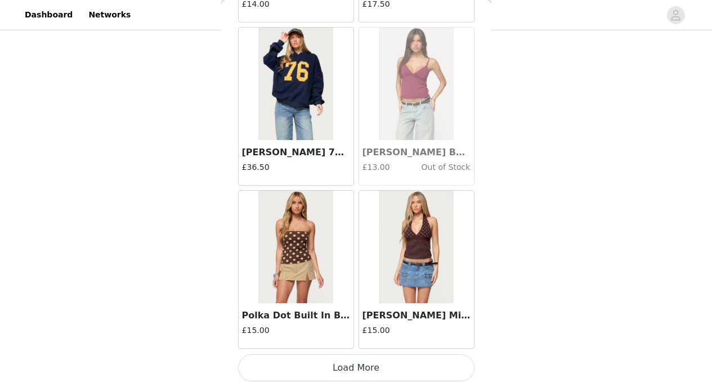
click at [418, 366] on button "Load More" at bounding box center [356, 368] width 236 height 27
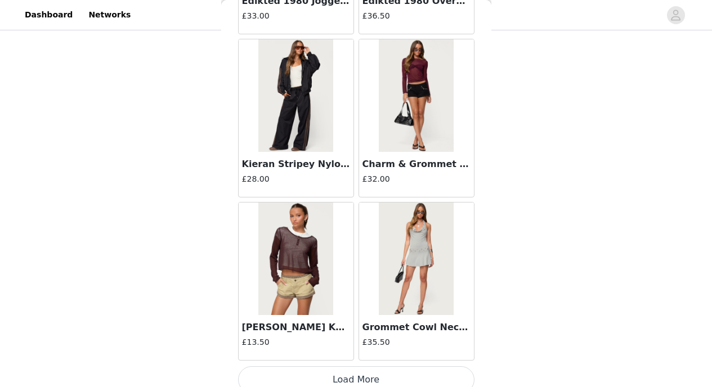
scroll to position [7865, 0]
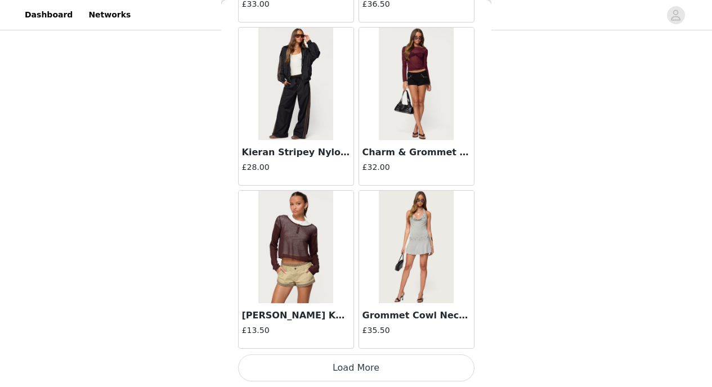
click at [450, 368] on button "Load More" at bounding box center [356, 368] width 236 height 27
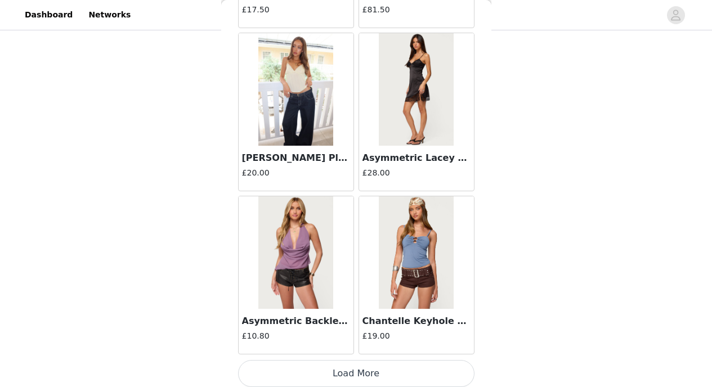
scroll to position [9497, 0]
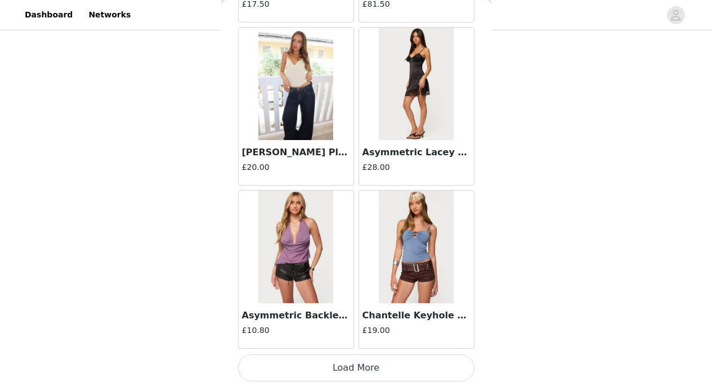
click at [308, 357] on button "Load More" at bounding box center [356, 368] width 236 height 27
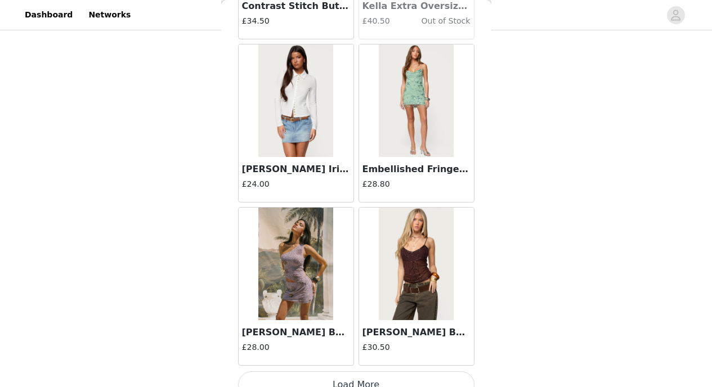
scroll to position [11129, 0]
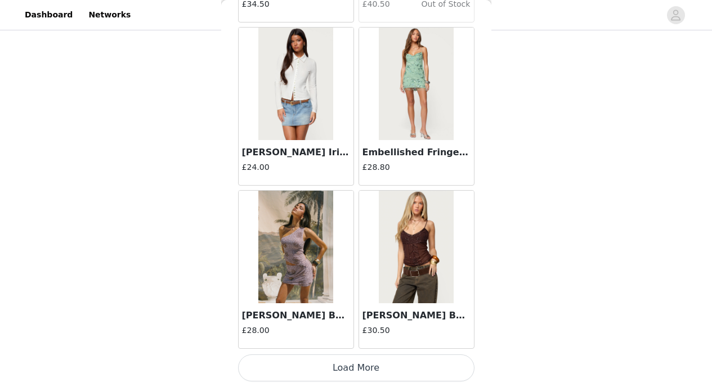
click at [446, 360] on button "Load More" at bounding box center [356, 368] width 236 height 27
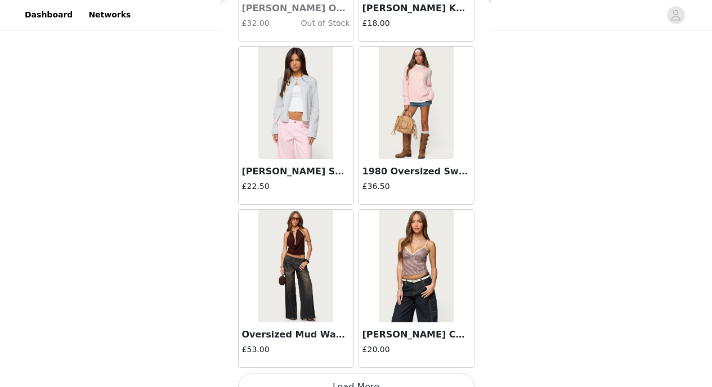
scroll to position [12762, 0]
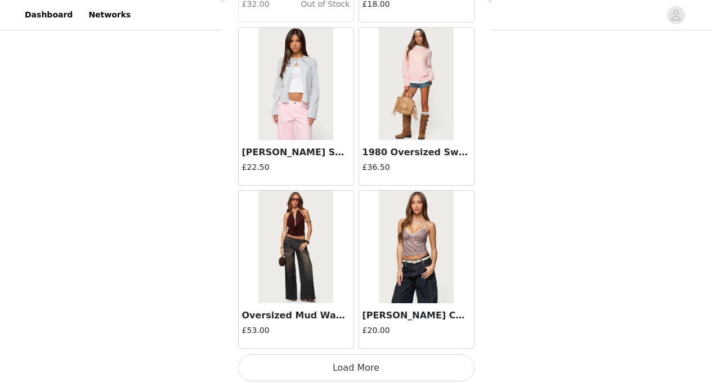
click at [424, 366] on button "Load More" at bounding box center [356, 368] width 236 height 27
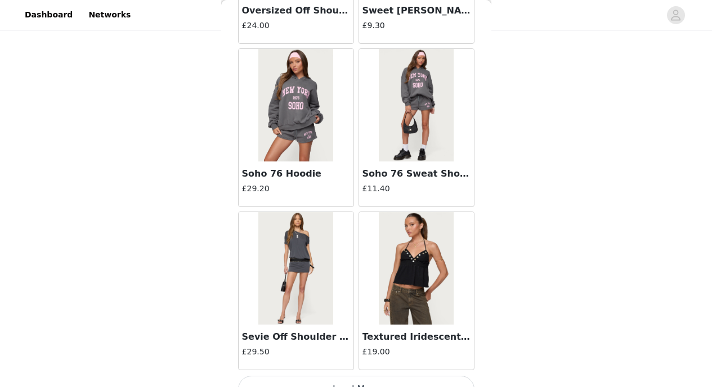
scroll to position [14394, 0]
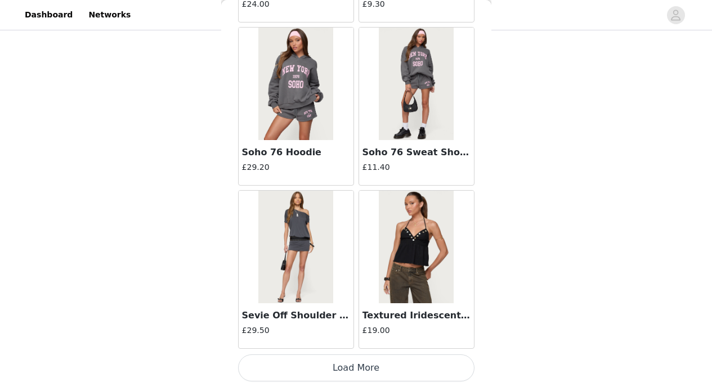
click at [435, 366] on button "Load More" at bounding box center [356, 368] width 236 height 27
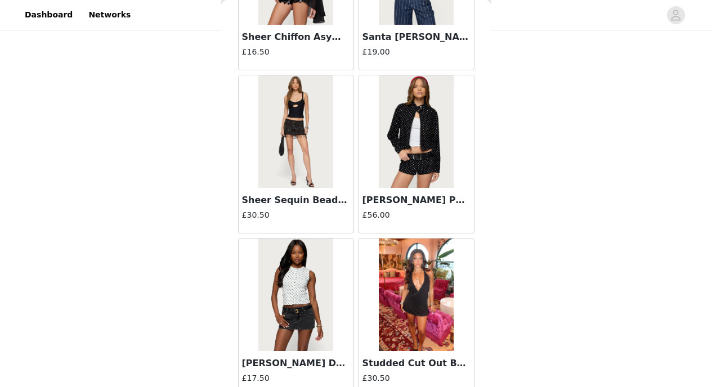
scroll to position [16026, 0]
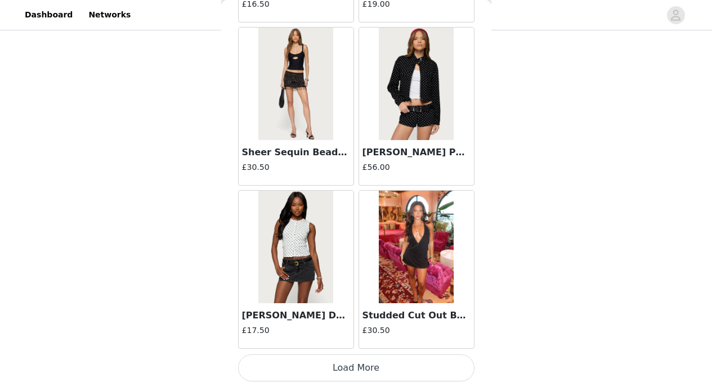
click at [426, 362] on button "Load More" at bounding box center [356, 368] width 236 height 27
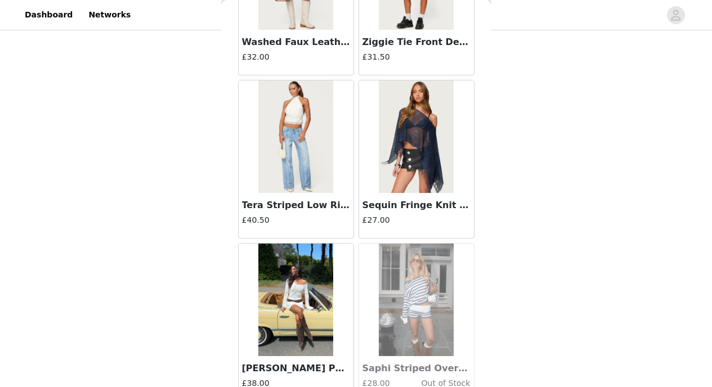
scroll to position [17659, 0]
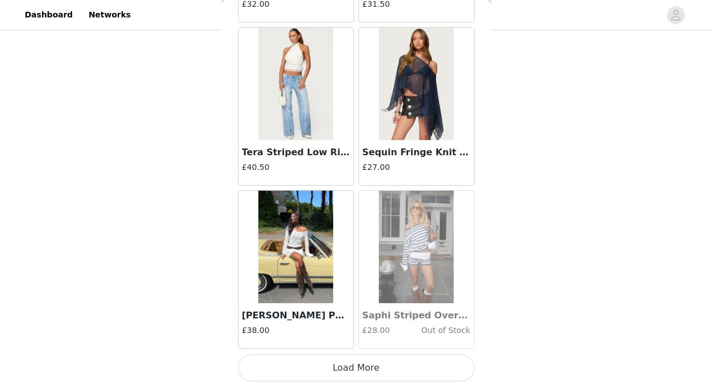
click at [446, 372] on button "Load More" at bounding box center [356, 368] width 236 height 27
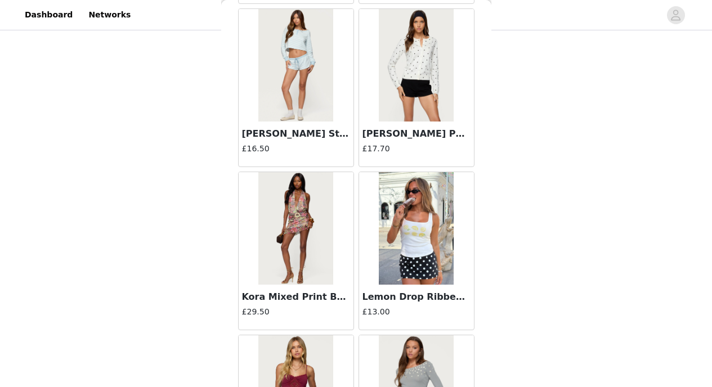
scroll to position [19291, 0]
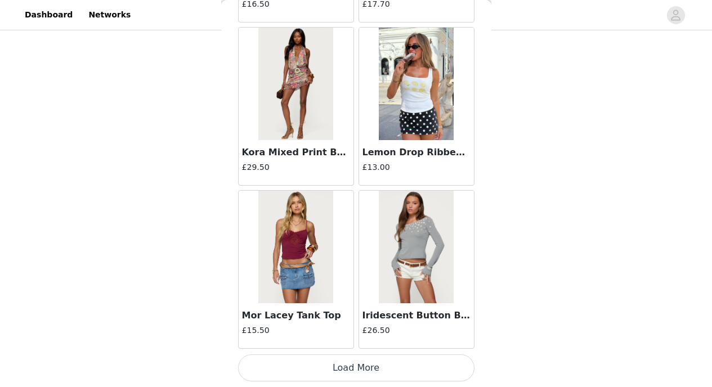
click at [442, 368] on button "Load More" at bounding box center [356, 368] width 236 height 27
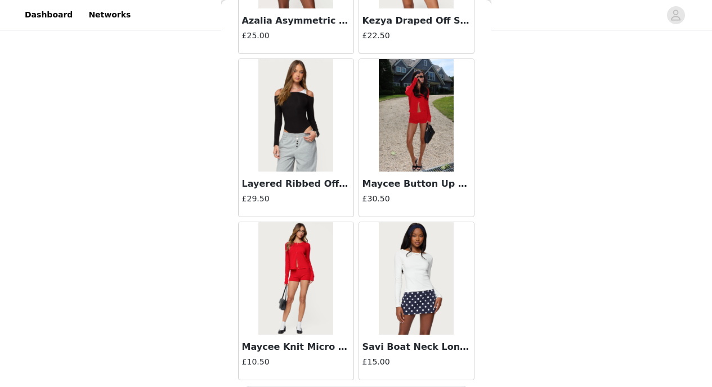
scroll to position [20923, 0]
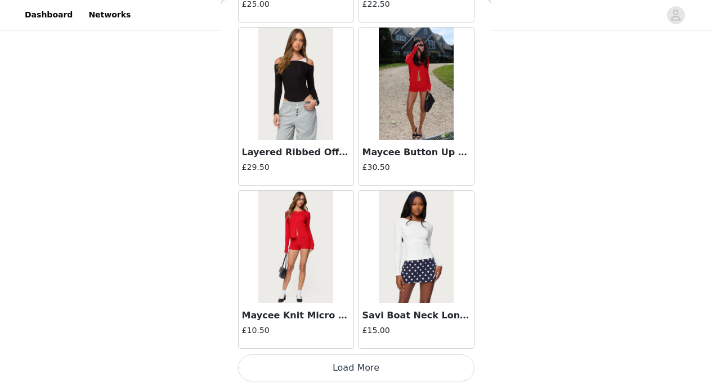
click at [452, 363] on button "Load More" at bounding box center [356, 368] width 236 height 27
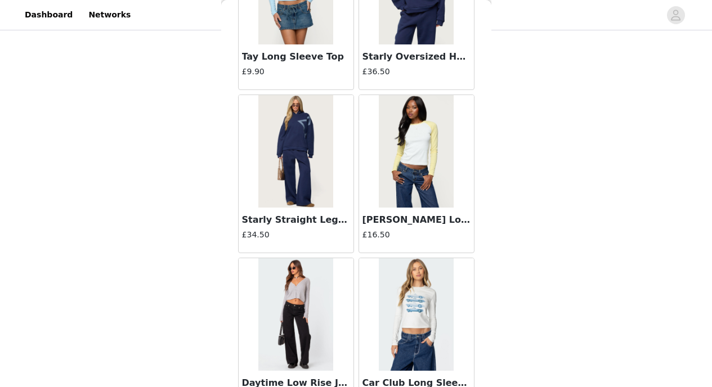
scroll to position [22556, 0]
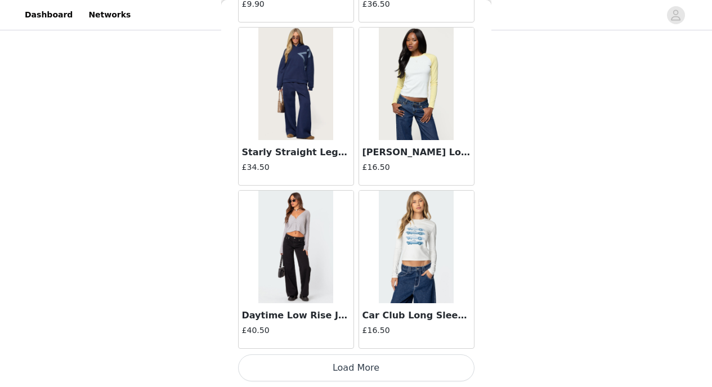
click at [299, 244] on img at bounding box center [295, 247] width 75 height 113
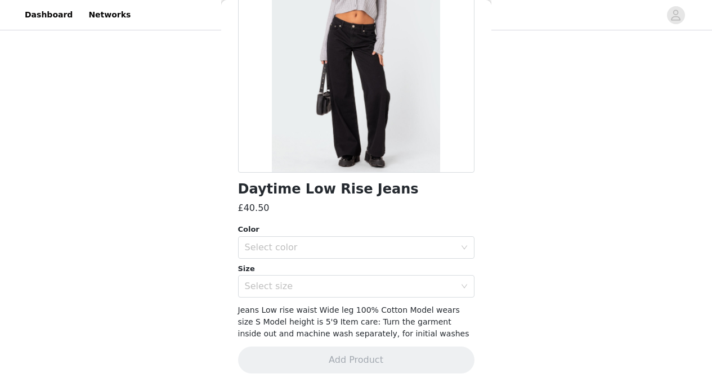
scroll to position [136, 0]
click at [299, 248] on div "Select color" at bounding box center [350, 248] width 211 height 11
click at [299, 268] on li "BLACK" at bounding box center [352, 272] width 228 height 18
click at [299, 289] on div "Select size" at bounding box center [350, 286] width 211 height 11
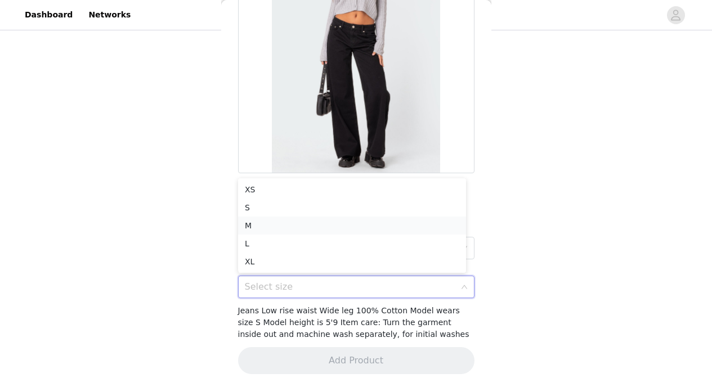
click at [300, 224] on li "M" at bounding box center [352, 226] width 228 height 18
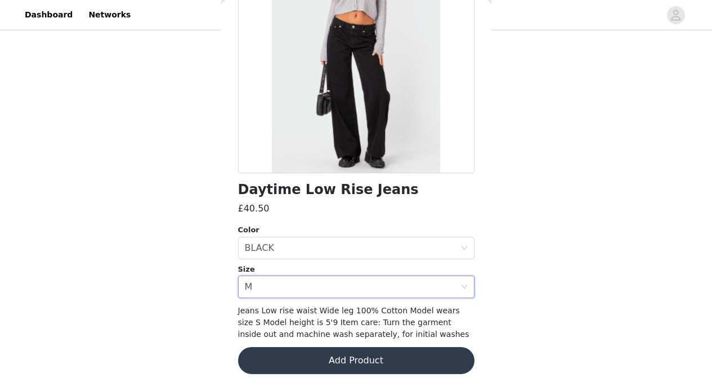
click at [339, 365] on button "Add Product" at bounding box center [356, 360] width 236 height 27
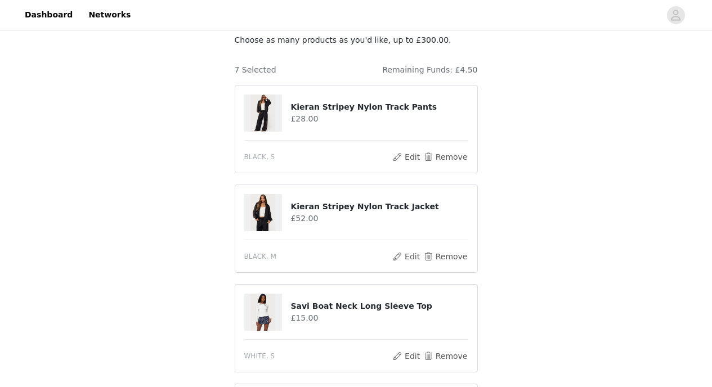
scroll to position [145, 0]
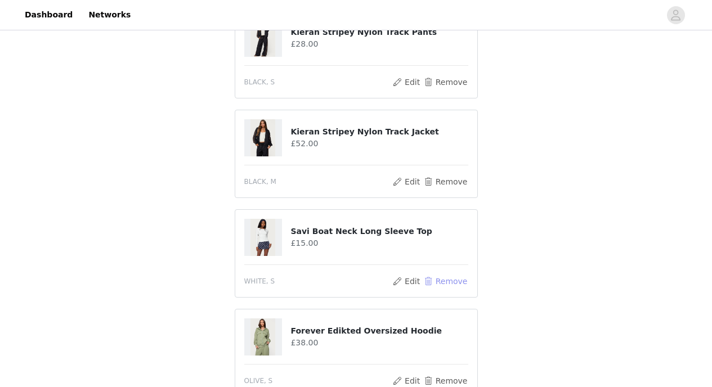
click at [447, 280] on button "Remove" at bounding box center [445, 282] width 45 height 14
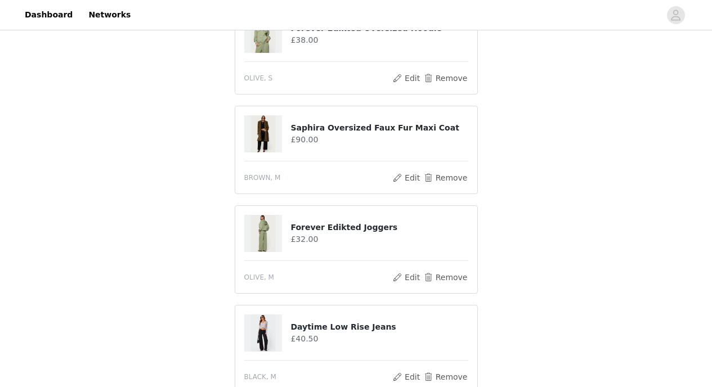
scroll to position [523, 0]
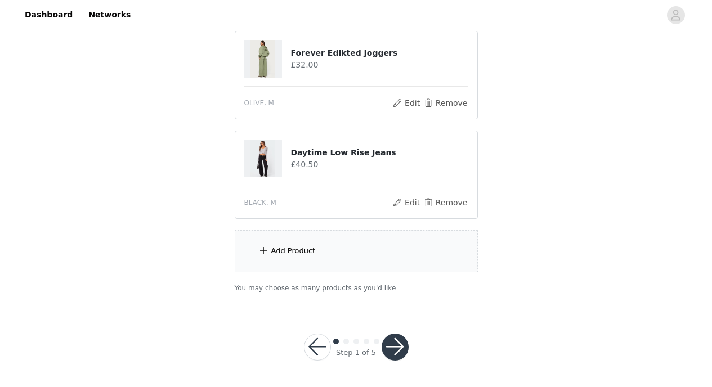
click at [351, 240] on div "Add Product" at bounding box center [356, 251] width 243 height 42
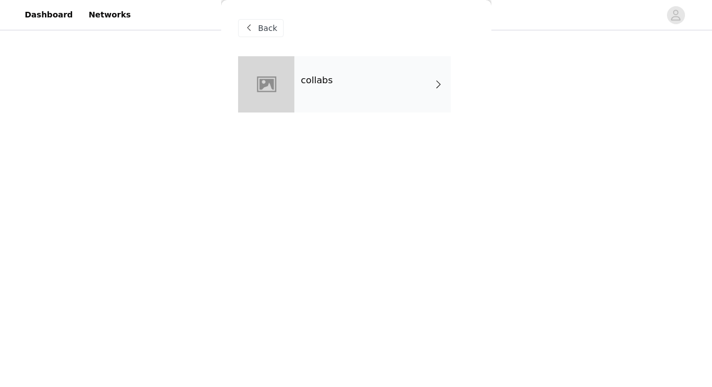
click at [399, 97] on div "collabs" at bounding box center [372, 84] width 156 height 56
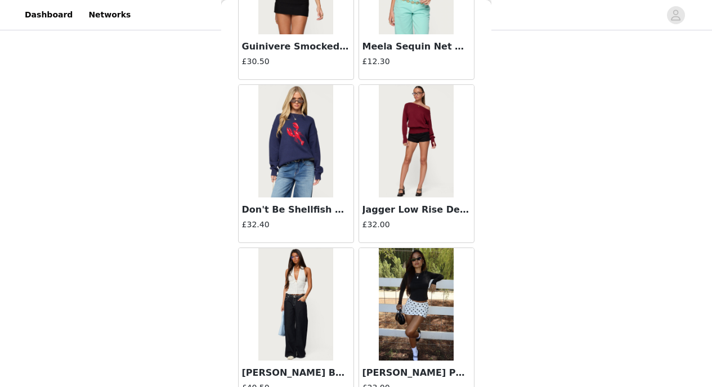
scroll to position [1335, 0]
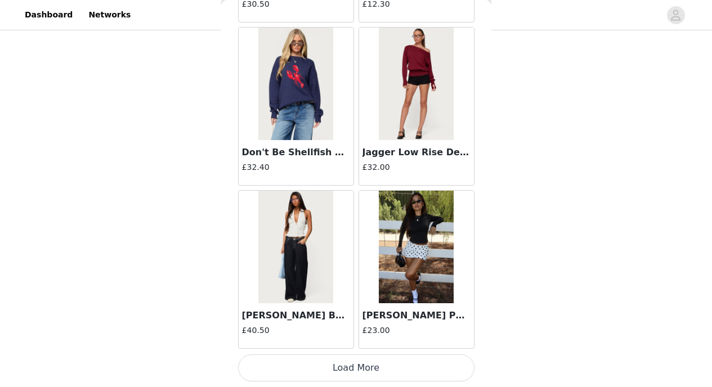
click at [439, 367] on button "Load More" at bounding box center [356, 368] width 236 height 27
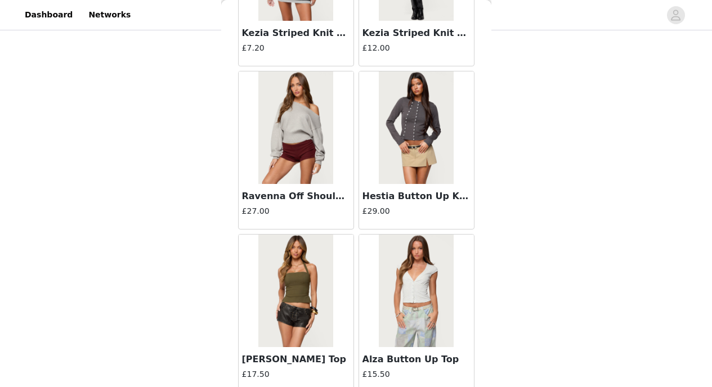
scroll to position [2261, 0]
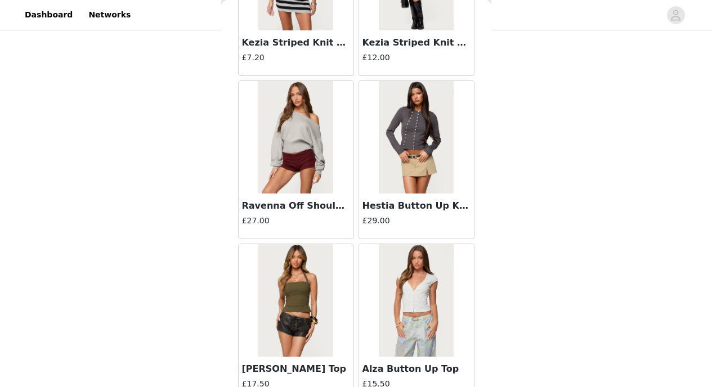
click at [311, 153] on img at bounding box center [295, 137] width 75 height 113
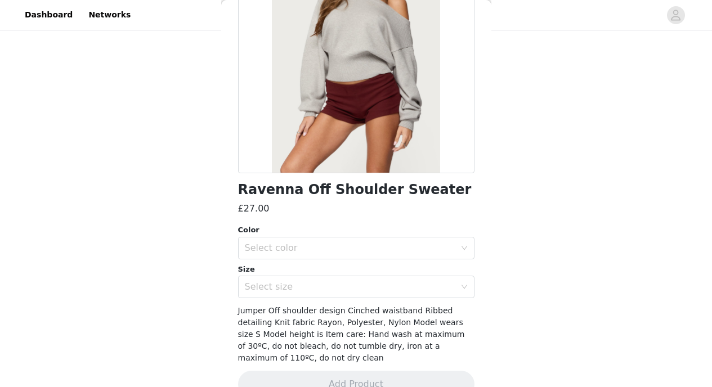
scroll to position [160, 0]
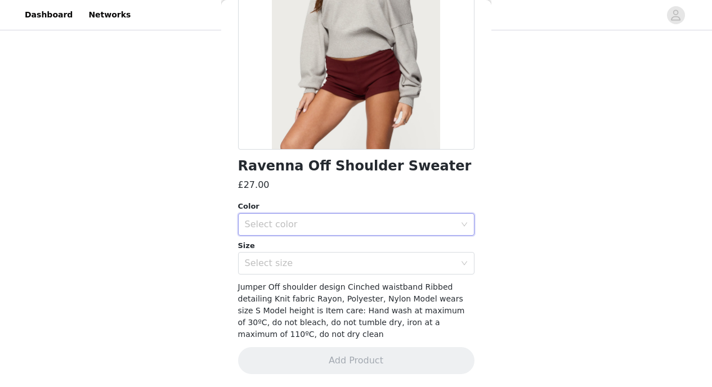
click at [450, 223] on div "Select color" at bounding box center [353, 224] width 216 height 21
click at [408, 243] on li "LIGHT GRAY MELANGE" at bounding box center [352, 249] width 228 height 18
click at [410, 264] on div "Select size" at bounding box center [350, 263] width 211 height 11
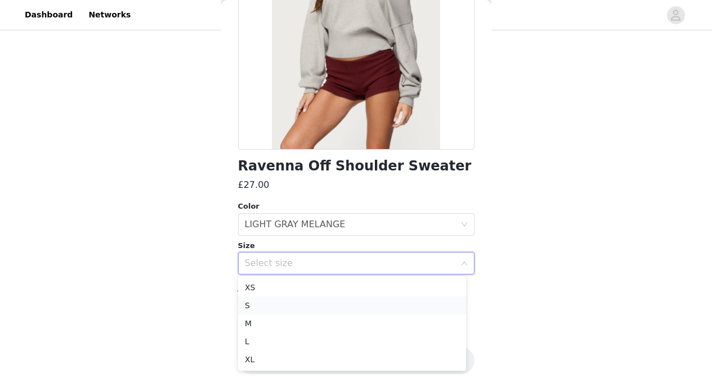
click at [392, 311] on li "S" at bounding box center [352, 306] width 228 height 18
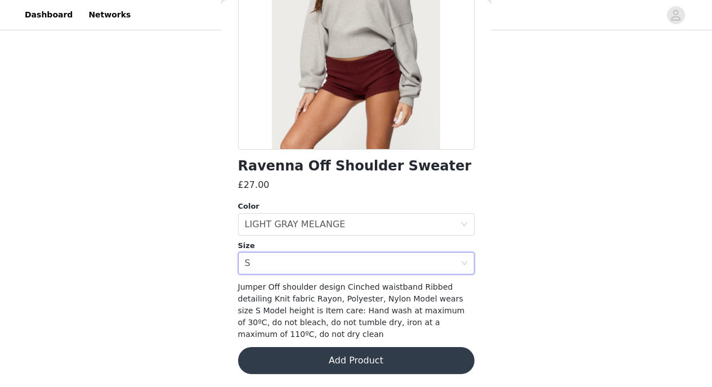
click at [388, 355] on button "Add Product" at bounding box center [356, 360] width 236 height 27
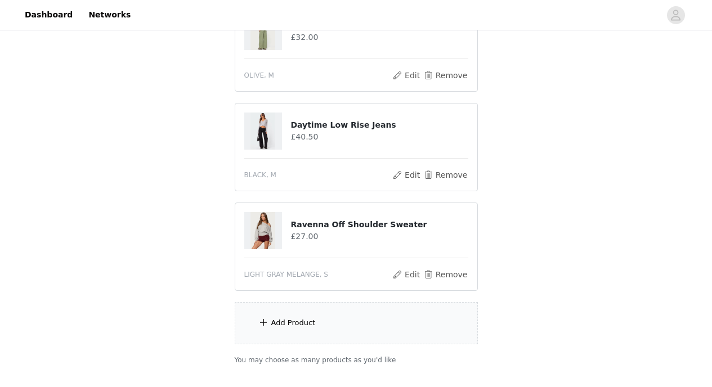
scroll to position [623, 0]
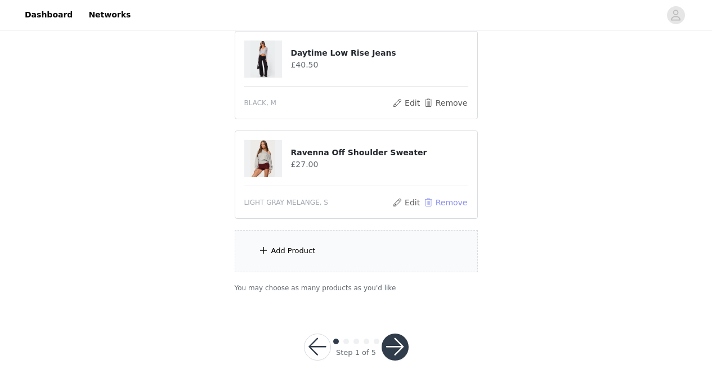
click at [442, 201] on button "Remove" at bounding box center [445, 203] width 45 height 14
click at [424, 244] on div "Add Product" at bounding box center [356, 251] width 243 height 42
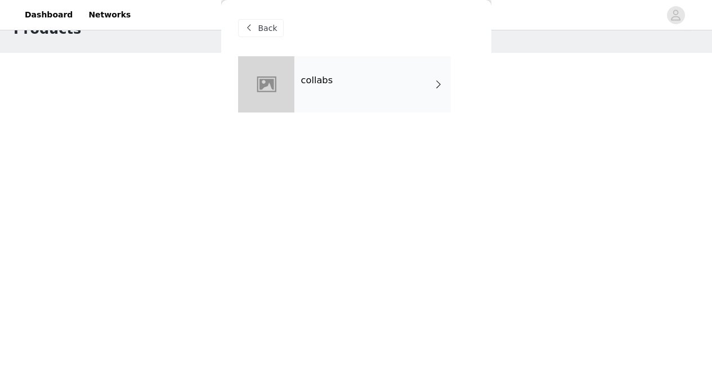
scroll to position [0, 0]
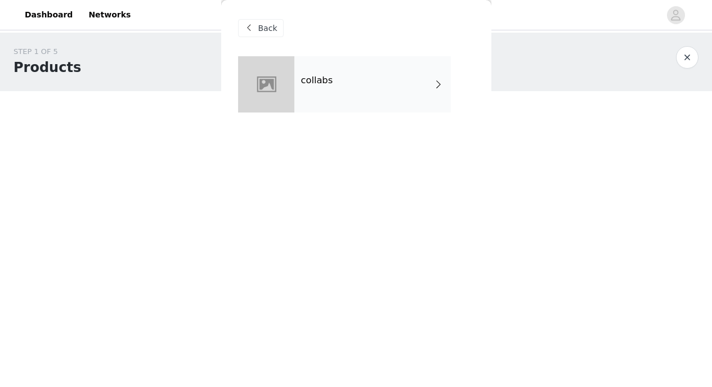
click at [410, 92] on div "collabs" at bounding box center [372, 84] width 156 height 56
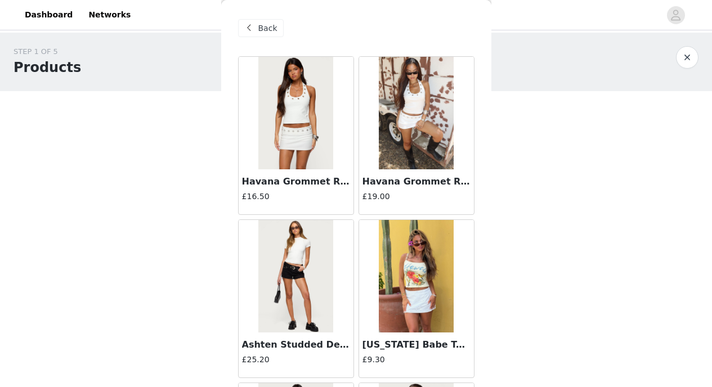
click at [260, 28] on span "Back" at bounding box center [267, 29] width 19 height 12
click at [261, 28] on span "Back" at bounding box center [267, 29] width 19 height 12
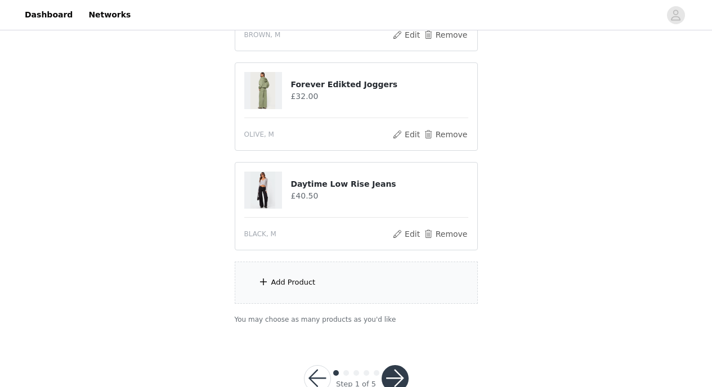
scroll to position [493, 0]
click at [443, 283] on div "Add Product" at bounding box center [356, 282] width 243 height 42
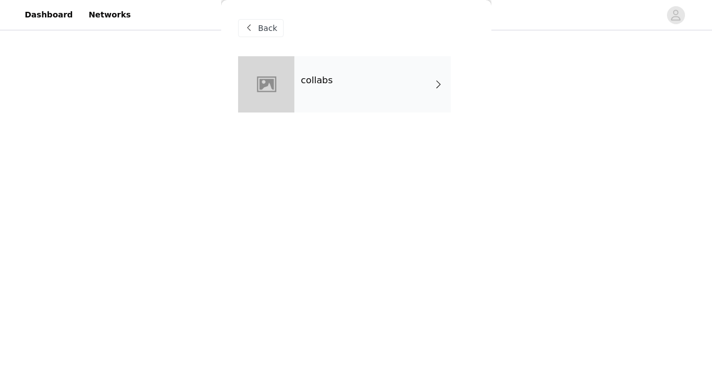
click at [410, 84] on div "collabs" at bounding box center [372, 84] width 156 height 56
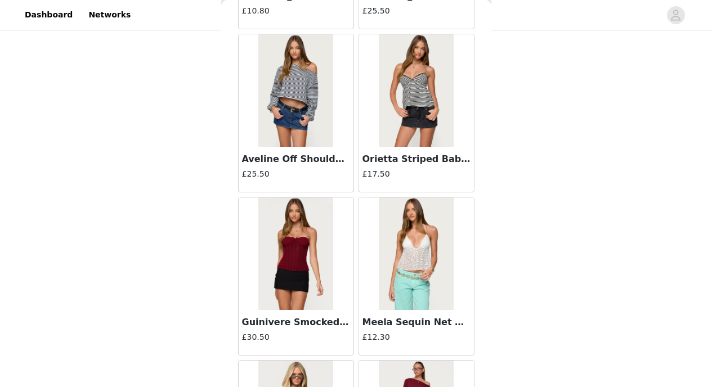
scroll to position [1335, 0]
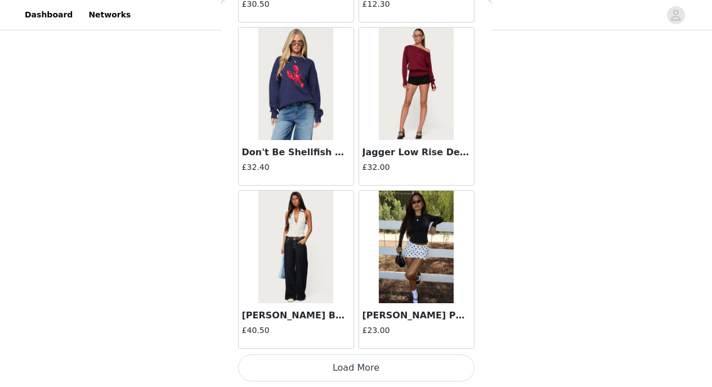
click at [432, 367] on button "Load More" at bounding box center [356, 368] width 236 height 27
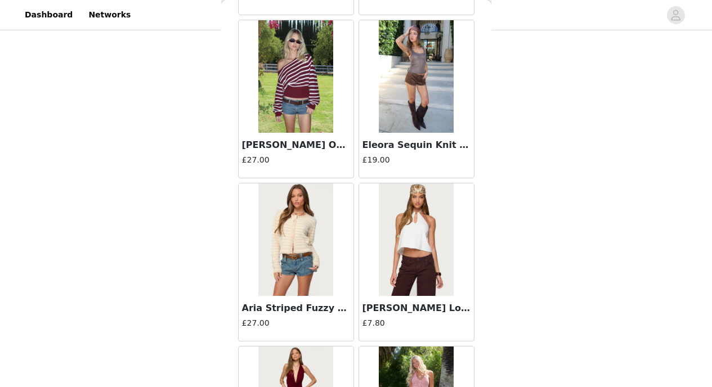
scroll to position [2968, 0]
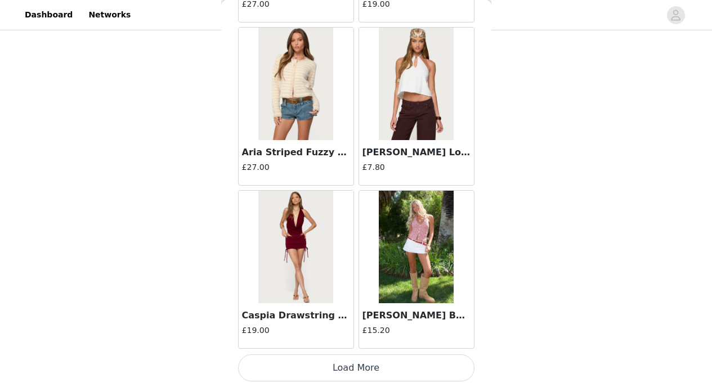
click at [417, 366] on button "Load More" at bounding box center [356, 368] width 236 height 27
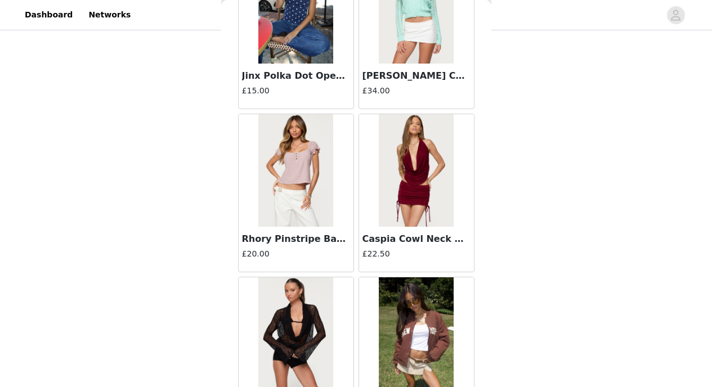
scroll to position [4600, 0]
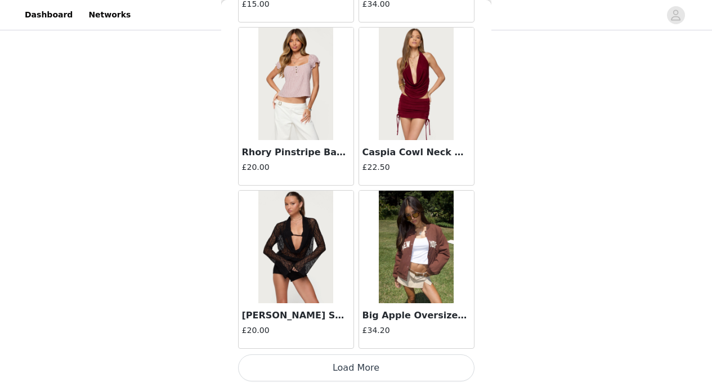
click at [433, 361] on button "Load More" at bounding box center [356, 368] width 236 height 27
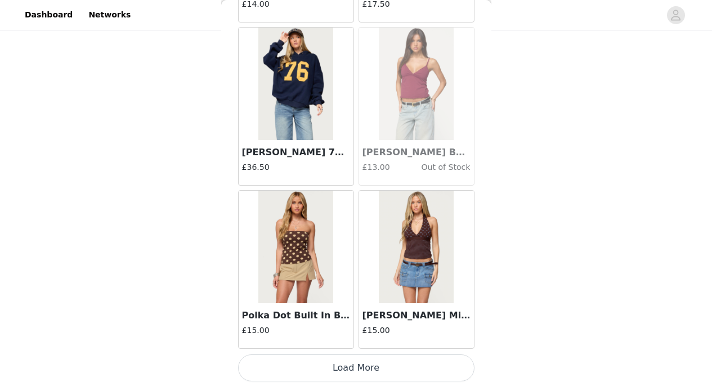
click at [449, 362] on button "Load More" at bounding box center [356, 368] width 236 height 27
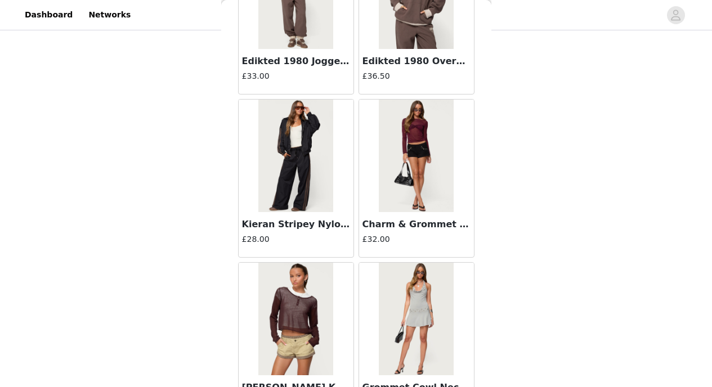
scroll to position [7865, 0]
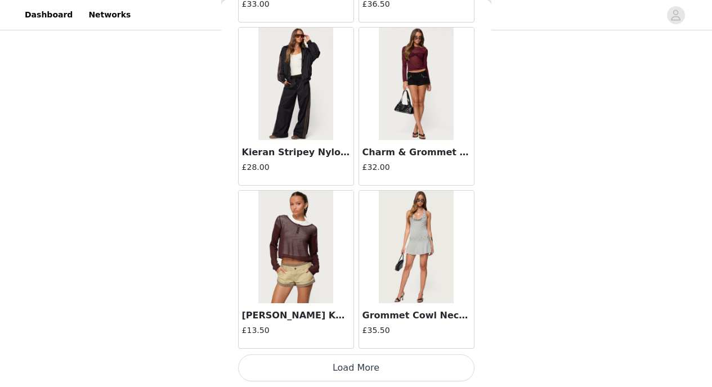
click at [446, 364] on button "Load More" at bounding box center [356, 368] width 236 height 27
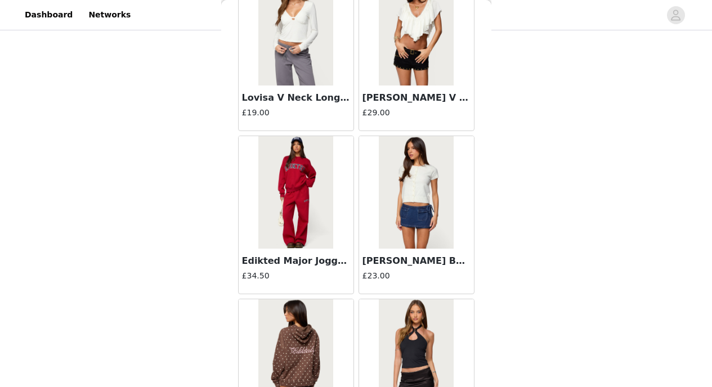
scroll to position [8750, 0]
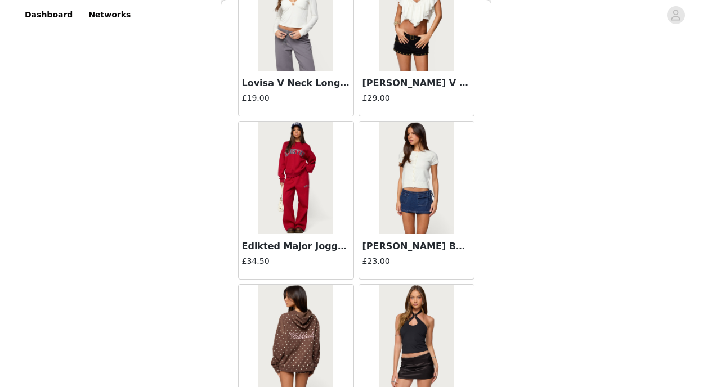
click at [427, 212] on img at bounding box center [416, 178] width 75 height 113
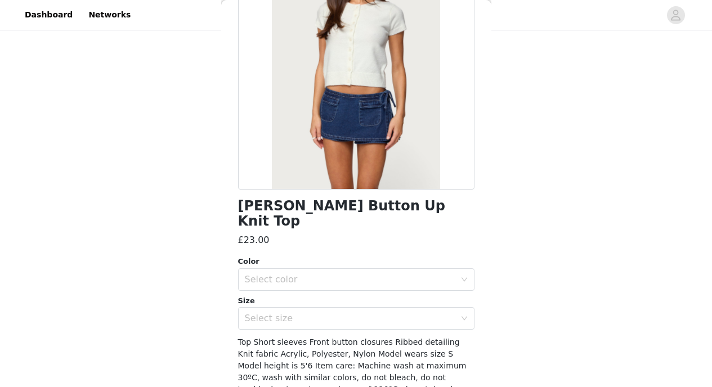
scroll to position [125, 0]
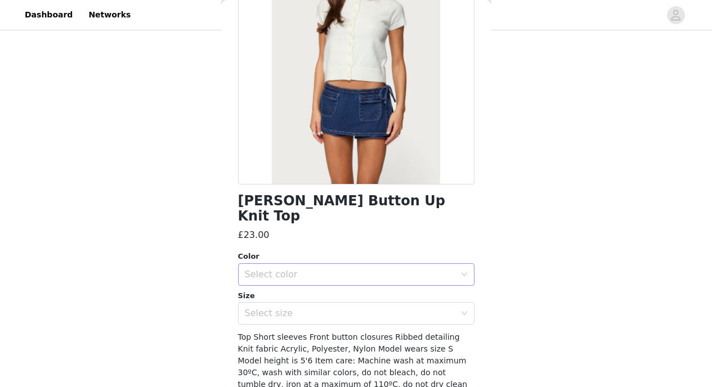
click at [461, 272] on icon "icon: down" at bounding box center [464, 274] width 6 height 4
click at [419, 280] on li "WHITE" at bounding box center [352, 284] width 228 height 18
click at [420, 305] on div "Select size" at bounding box center [353, 313] width 216 height 21
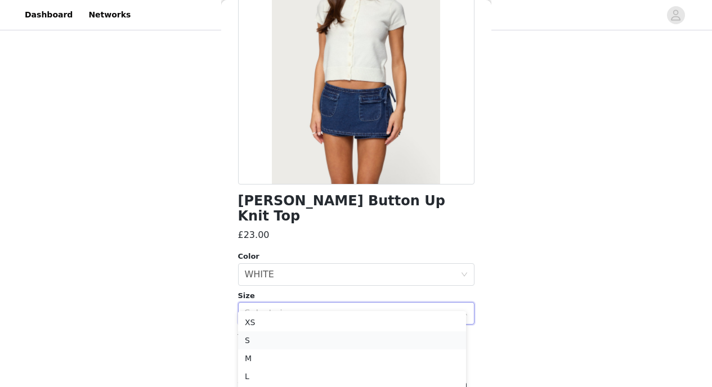
click at [403, 342] on li "S" at bounding box center [352, 341] width 228 height 18
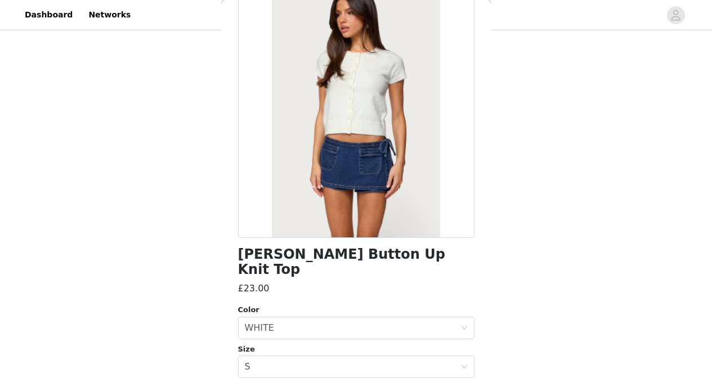
scroll to position [151, 0]
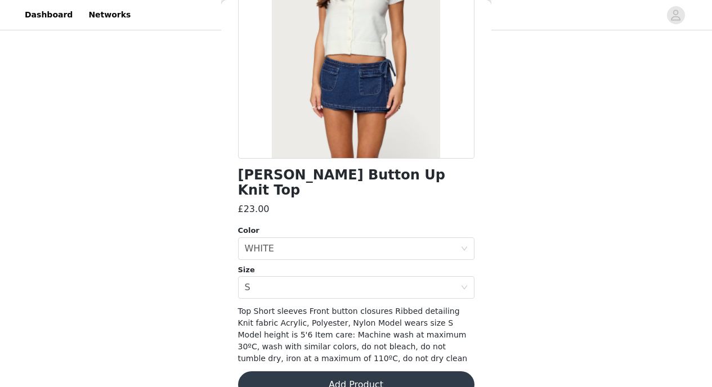
click at [436, 372] on button "Add Product" at bounding box center [356, 385] width 236 height 27
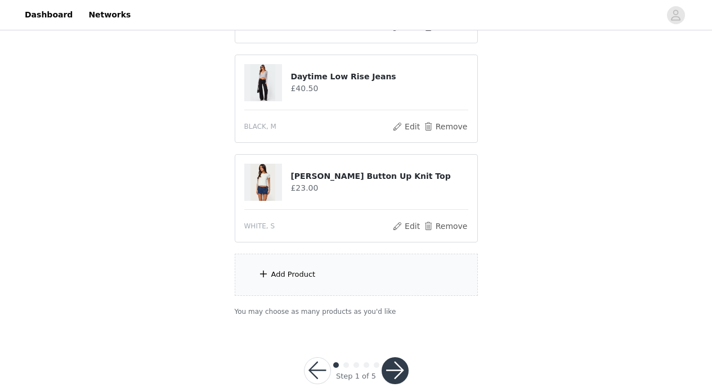
scroll to position [603, 0]
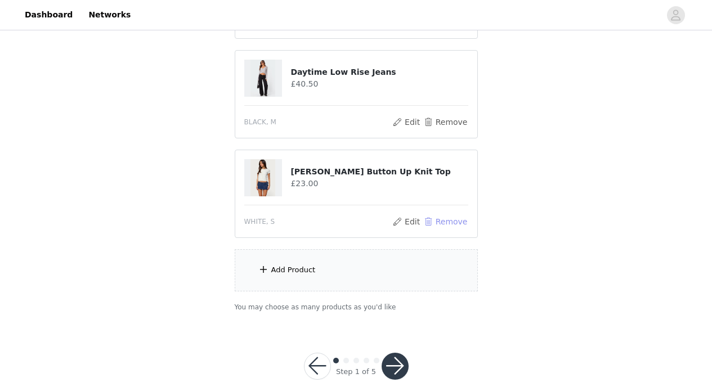
click at [450, 219] on button "Remove" at bounding box center [445, 222] width 45 height 14
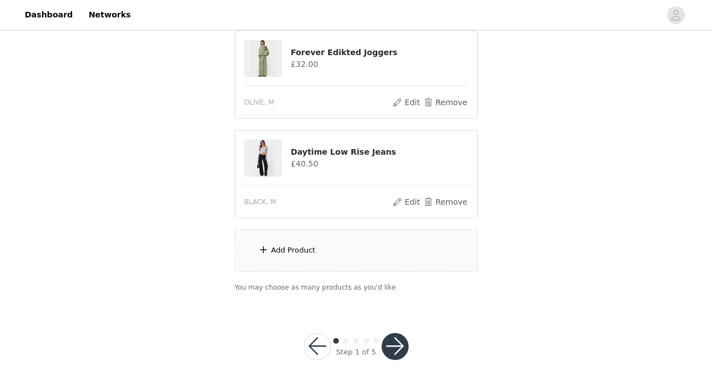
scroll to position [523, 0]
click at [426, 243] on div "Add Product" at bounding box center [356, 251] width 243 height 42
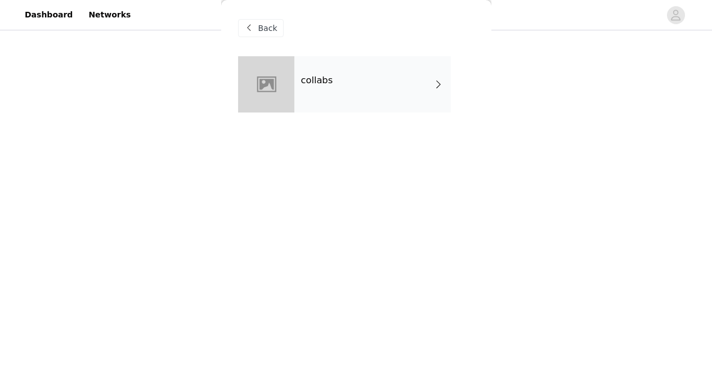
click at [430, 89] on div "collabs" at bounding box center [372, 84] width 156 height 56
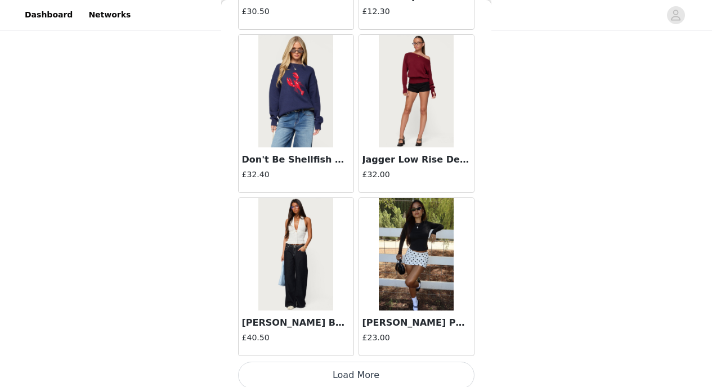
scroll to position [1335, 0]
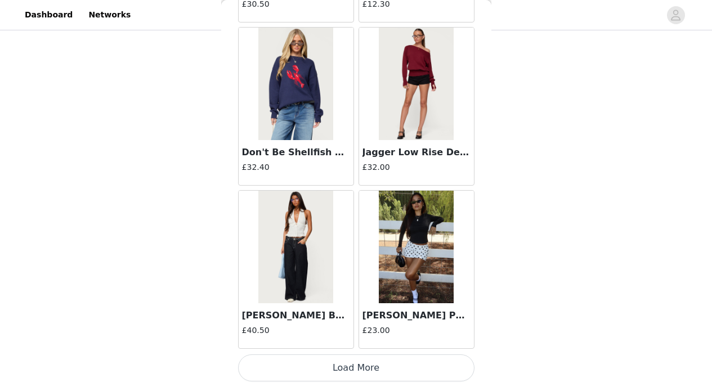
click at [427, 363] on button "Load More" at bounding box center [356, 368] width 236 height 27
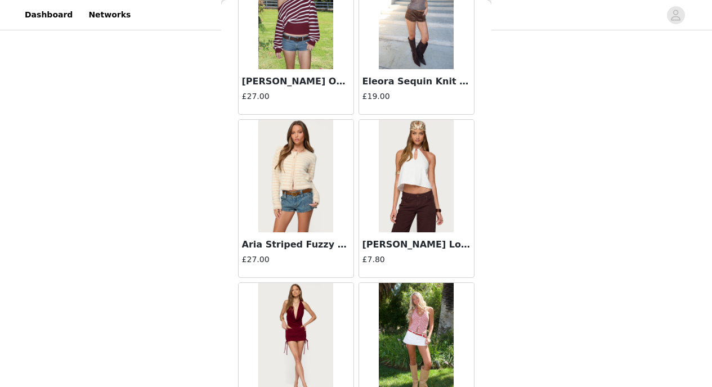
scroll to position [2968, 0]
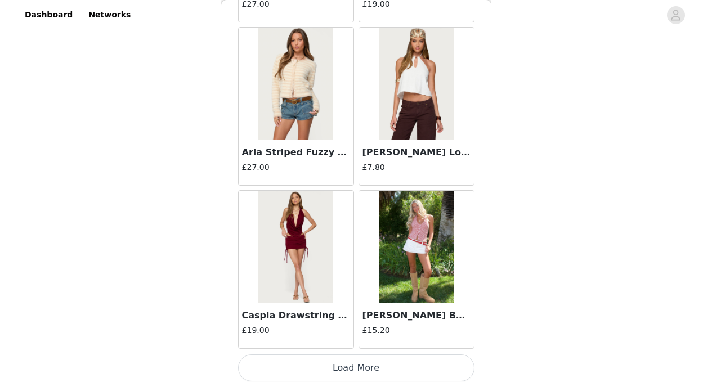
click at [413, 364] on button "Load More" at bounding box center [356, 368] width 236 height 27
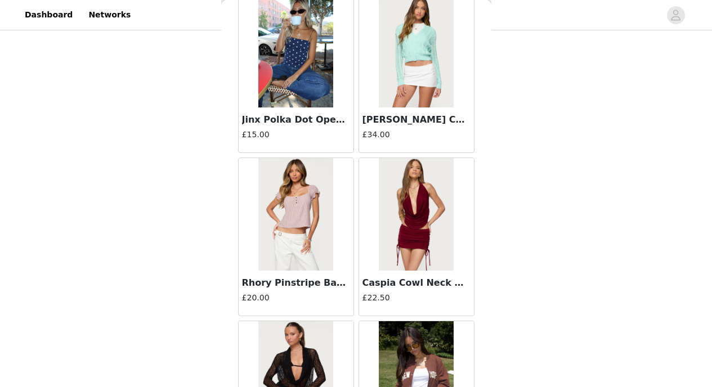
scroll to position [4600, 0]
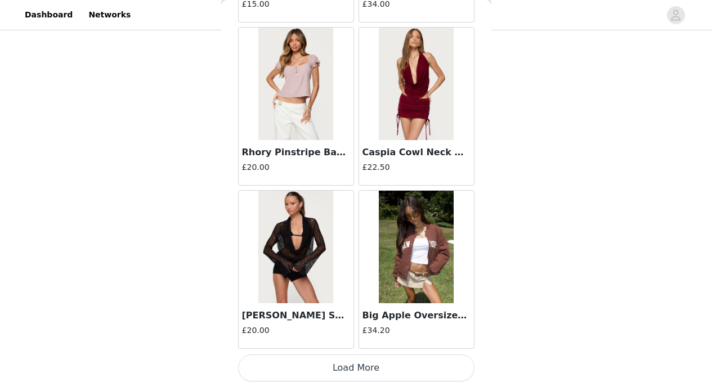
click at [422, 365] on button "Load More" at bounding box center [356, 368] width 236 height 27
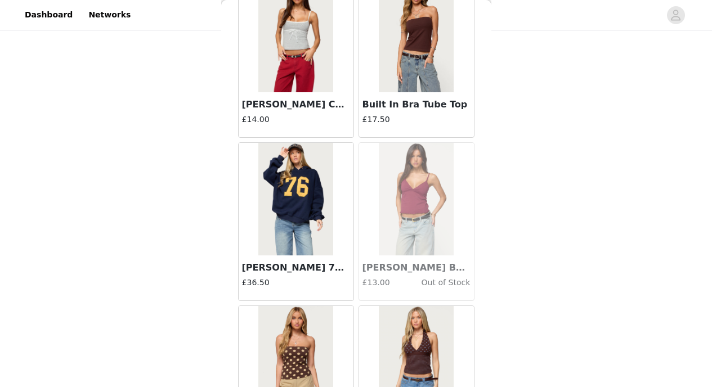
scroll to position [6232, 0]
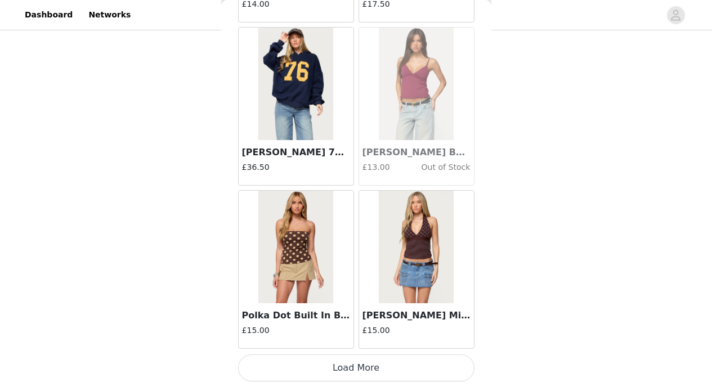
click at [423, 361] on button "Load More" at bounding box center [356, 368] width 236 height 27
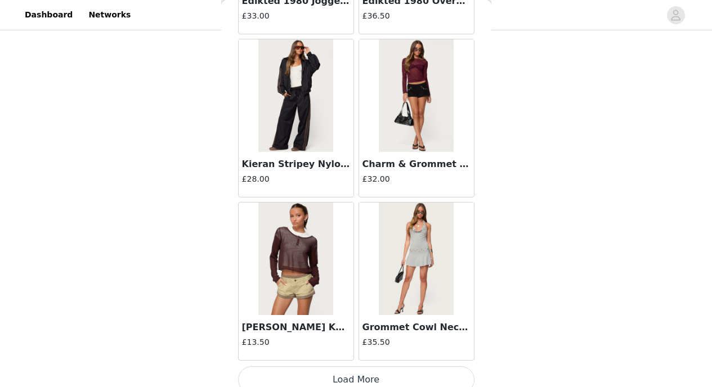
scroll to position [7865, 0]
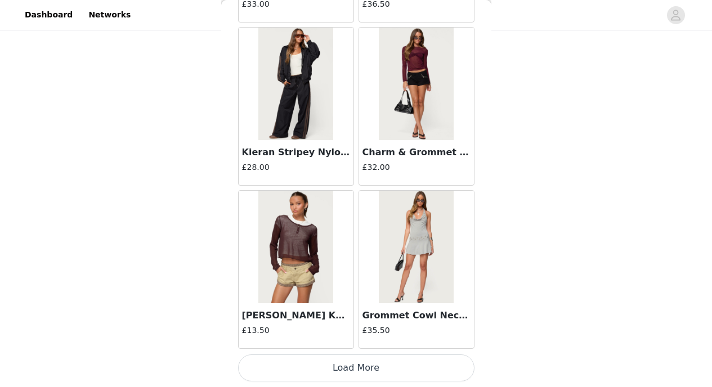
click at [415, 368] on button "Load More" at bounding box center [356, 368] width 236 height 27
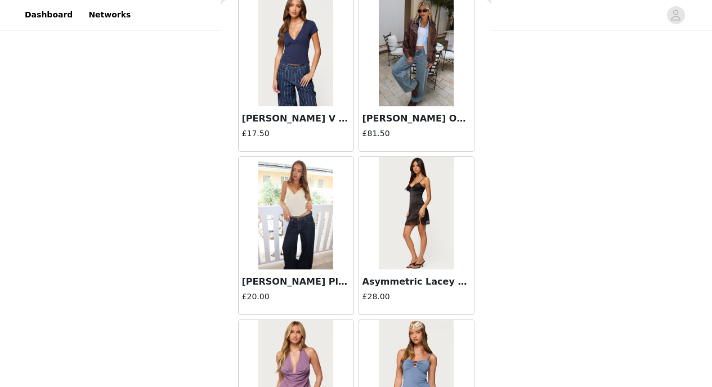
scroll to position [9497, 0]
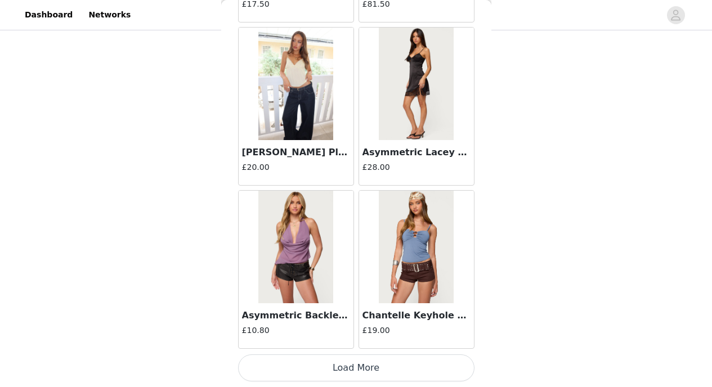
click at [420, 369] on button "Load More" at bounding box center [356, 368] width 236 height 27
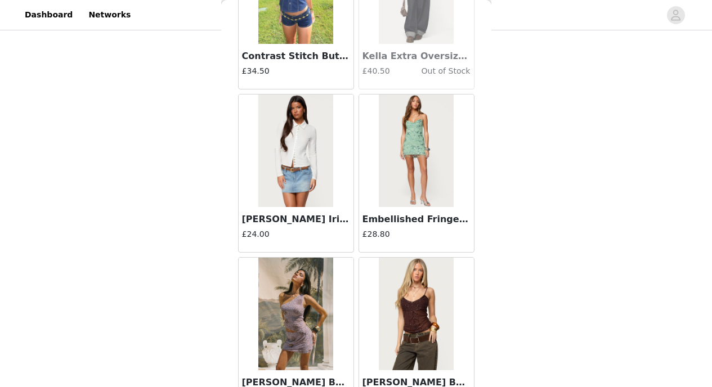
scroll to position [11129, 0]
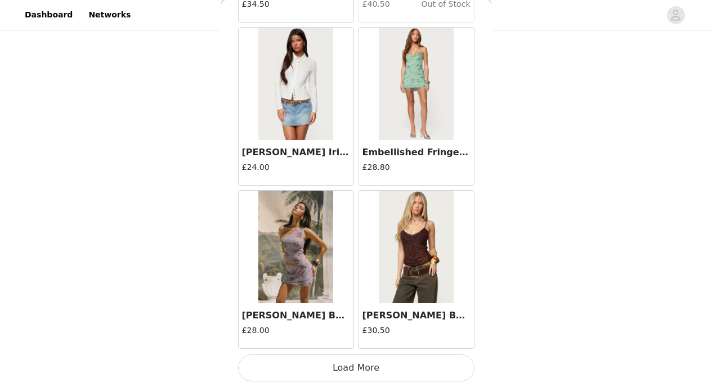
click at [431, 365] on button "Load More" at bounding box center [356, 368] width 236 height 27
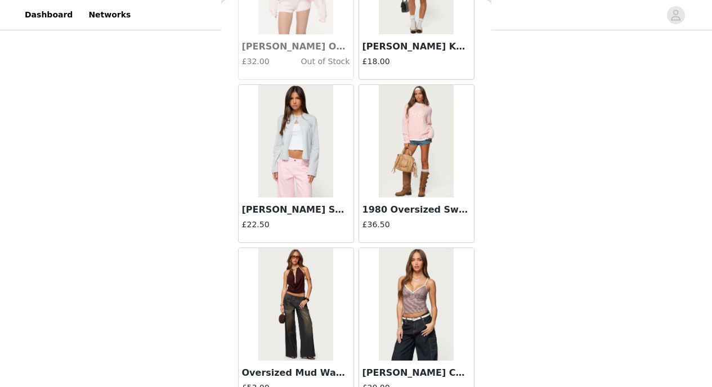
scroll to position [12762, 0]
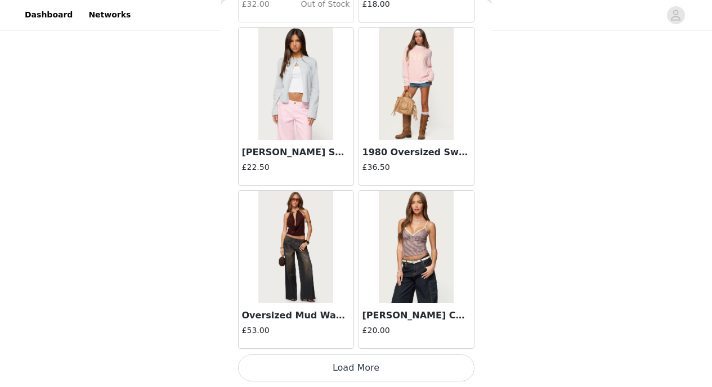
click at [432, 370] on button "Load More" at bounding box center [356, 368] width 236 height 27
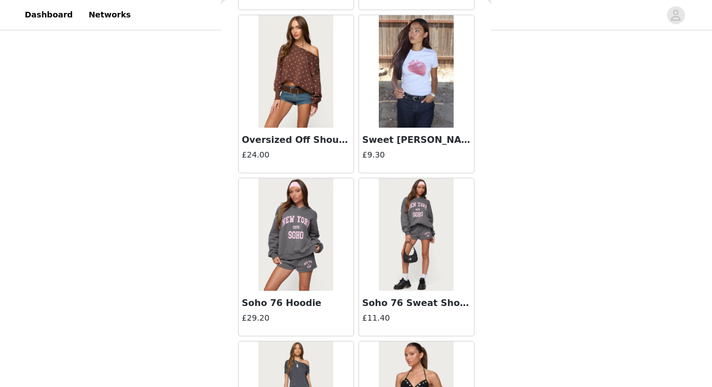
scroll to position [14394, 0]
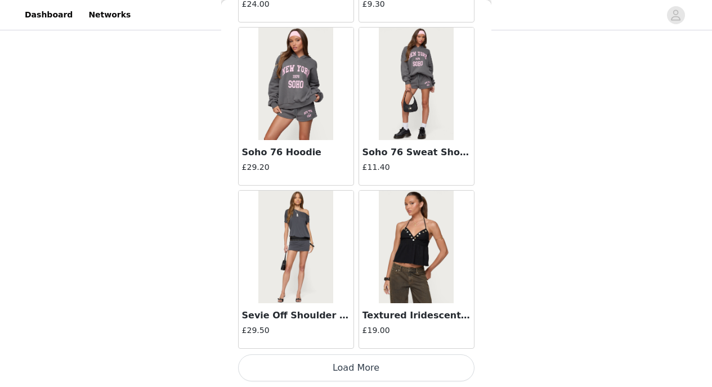
click at [433, 360] on button "Load More" at bounding box center [356, 368] width 236 height 27
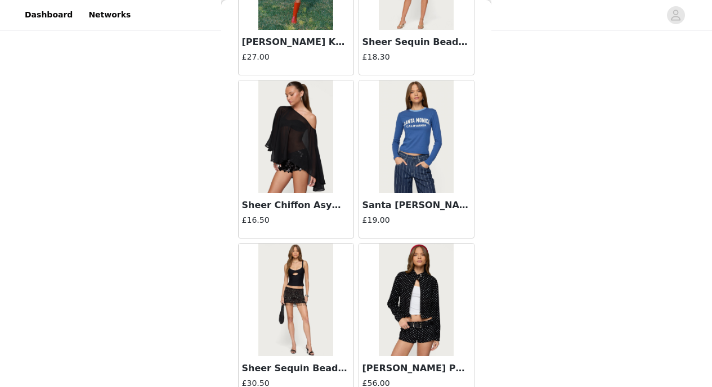
scroll to position [16026, 0]
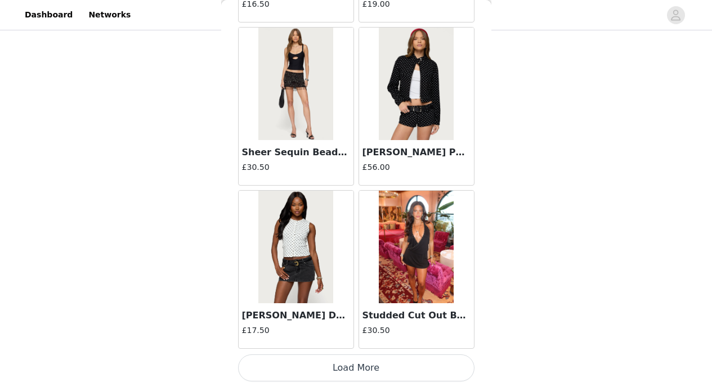
click at [447, 361] on button "Load More" at bounding box center [356, 368] width 236 height 27
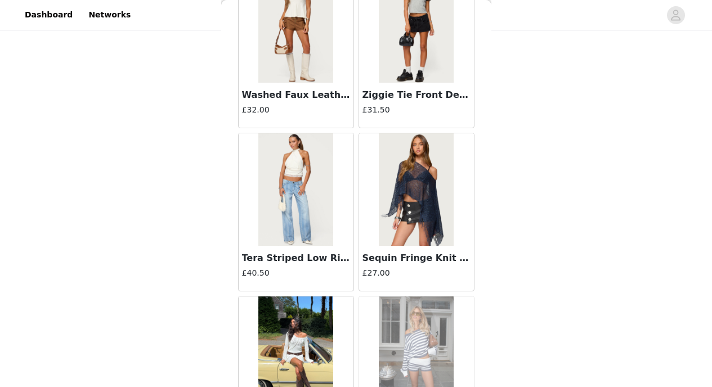
scroll to position [17659, 0]
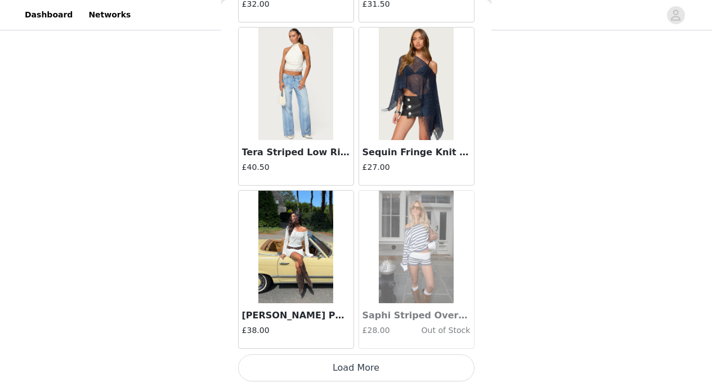
click at [429, 368] on button "Load More" at bounding box center [356, 368] width 236 height 27
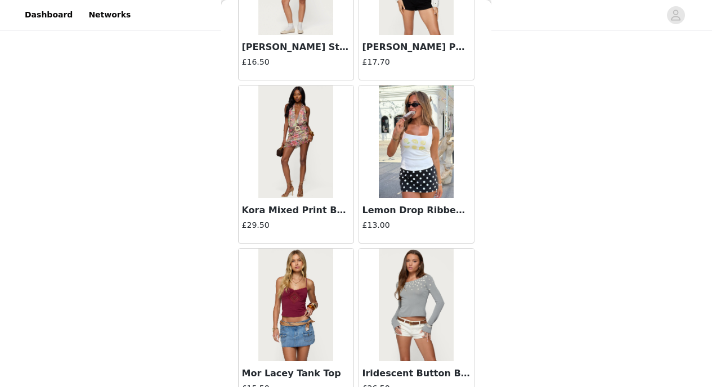
scroll to position [19291, 0]
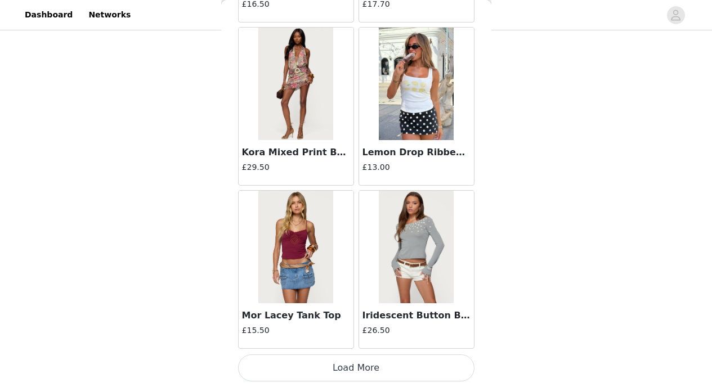
click at [441, 360] on button "Load More" at bounding box center [356, 368] width 236 height 27
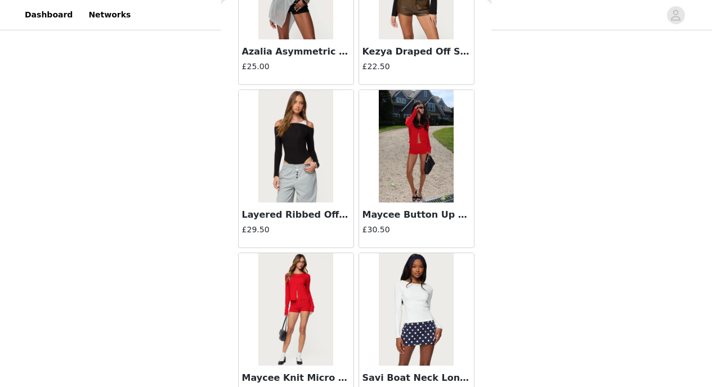
scroll to position [20923, 0]
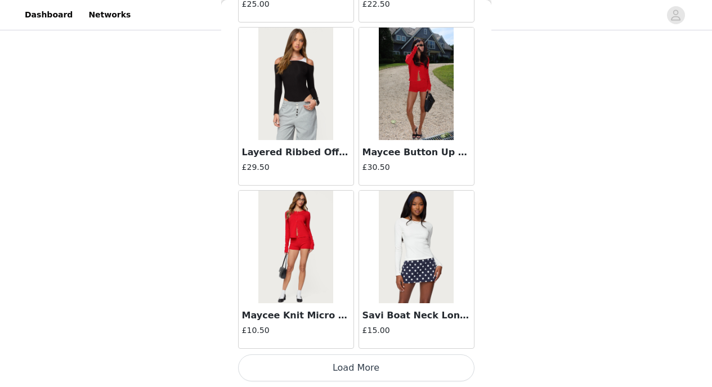
click at [417, 280] on img at bounding box center [416, 247] width 75 height 113
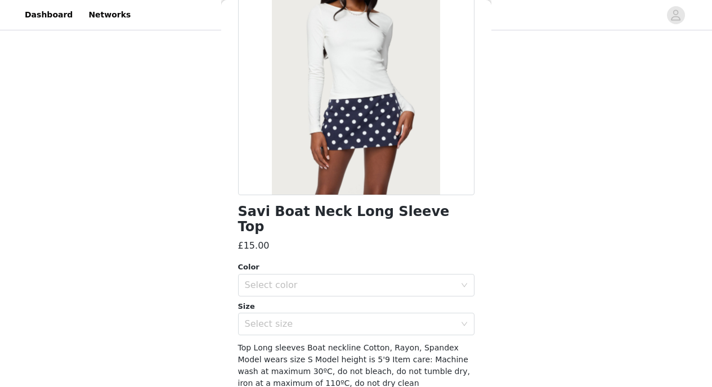
scroll to position [112, 0]
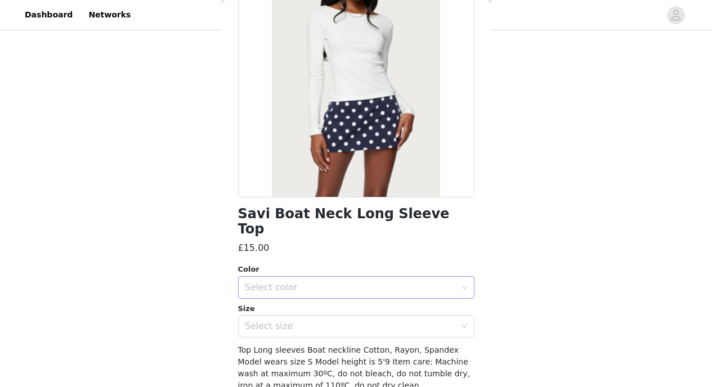
click at [421, 282] on div "Select color" at bounding box center [350, 287] width 211 height 11
click at [342, 296] on li "WHITE" at bounding box center [352, 297] width 228 height 18
click at [345, 321] on div "Select size" at bounding box center [350, 326] width 211 height 11
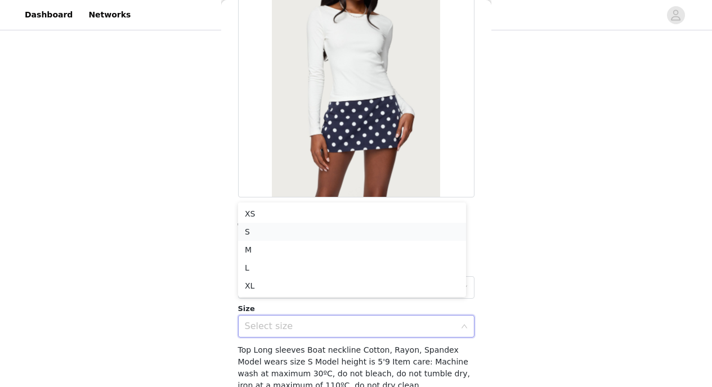
click at [326, 230] on li "S" at bounding box center [352, 232] width 228 height 18
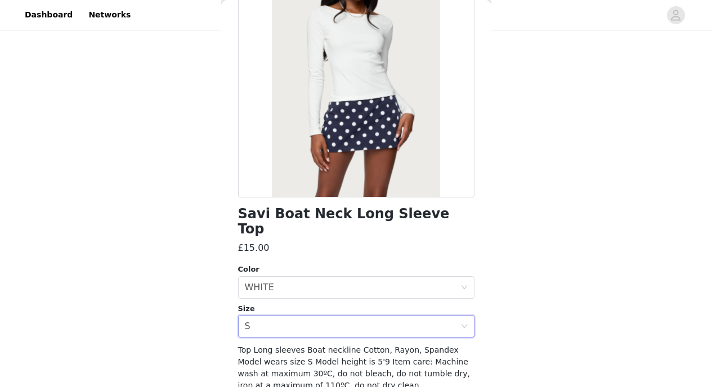
scroll to position [148, 0]
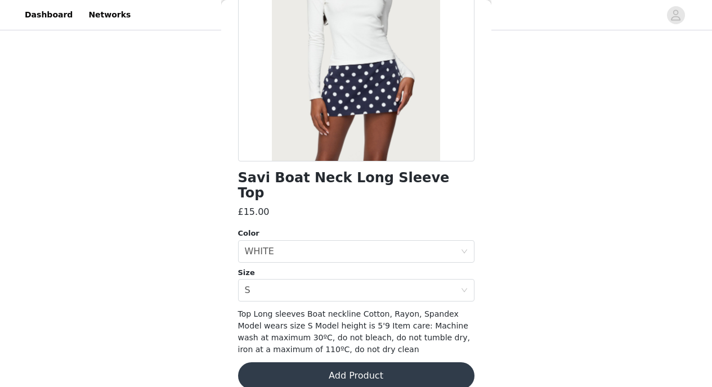
click at [353, 362] on button "Add Product" at bounding box center [356, 375] width 236 height 27
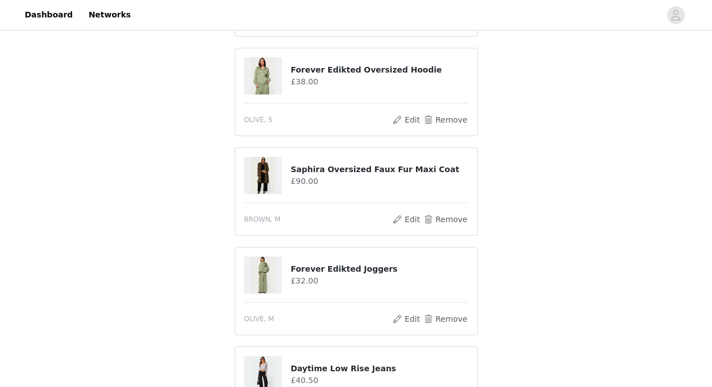
scroll to position [302, 0]
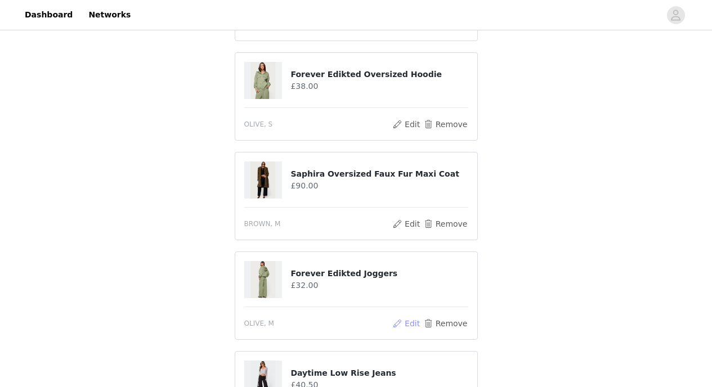
click at [414, 322] on button "Edit" at bounding box center [406, 324] width 29 height 14
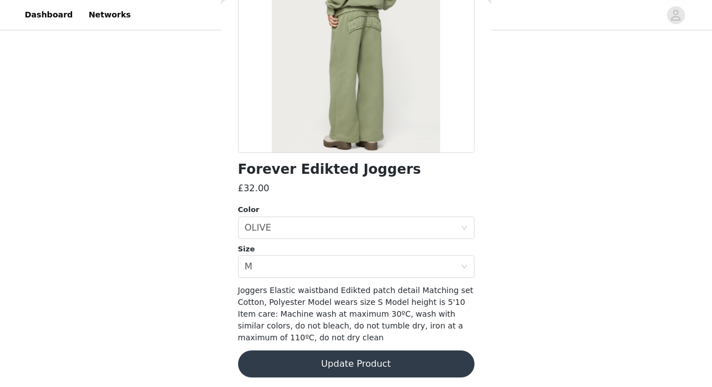
scroll to position [160, 0]
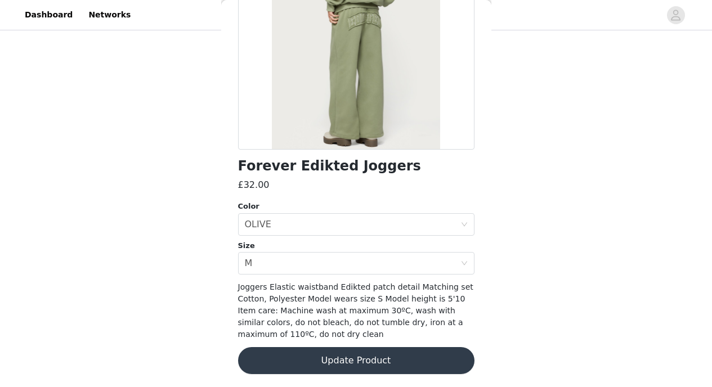
click at [433, 362] on button "Update Product" at bounding box center [356, 360] width 236 height 27
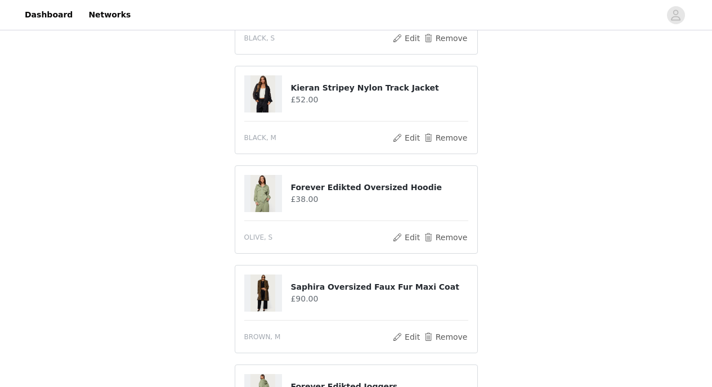
scroll to position [191, 0]
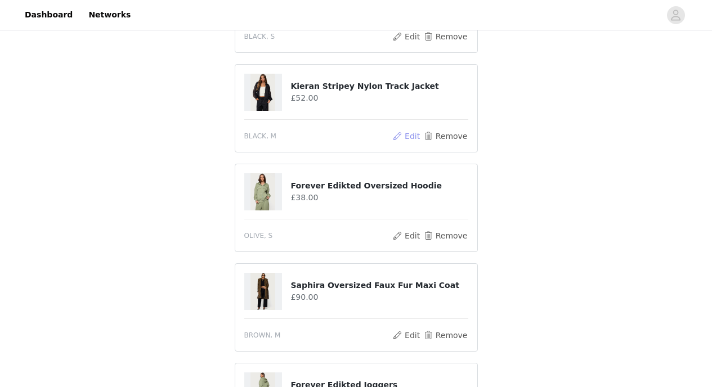
click at [410, 134] on button "Edit" at bounding box center [406, 136] width 29 height 14
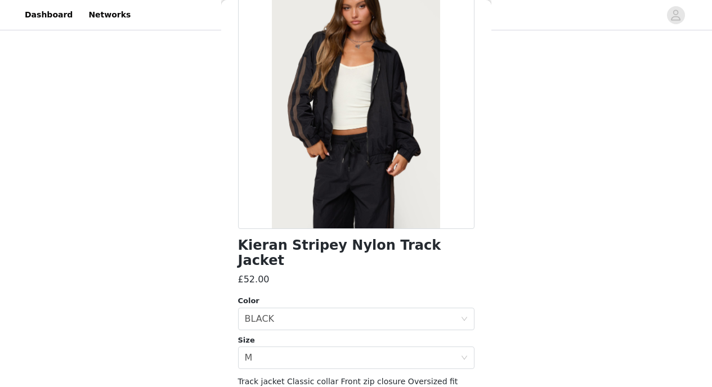
scroll to position [79, 0]
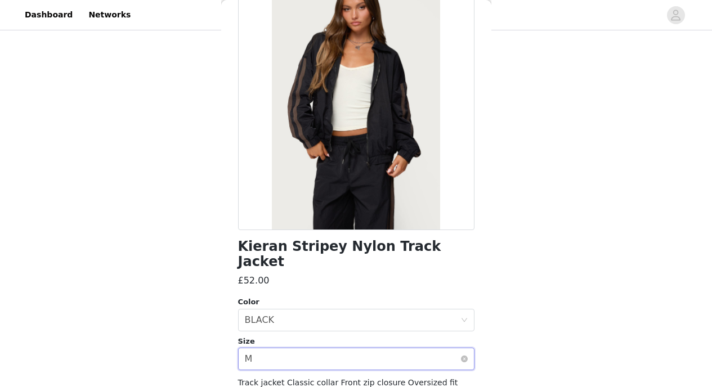
click at [424, 348] on div "Select size M" at bounding box center [353, 358] width 216 height 21
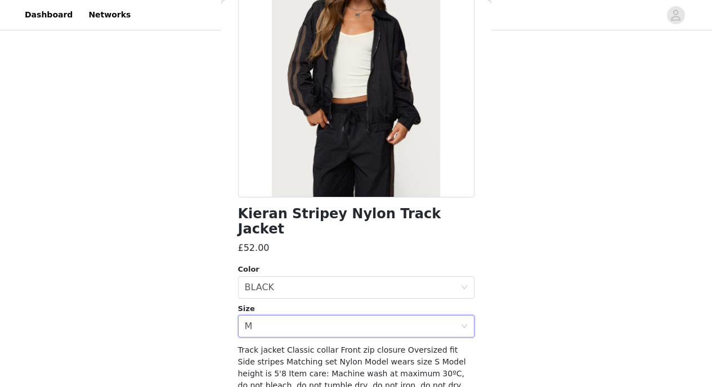
scroll to position [115, 0]
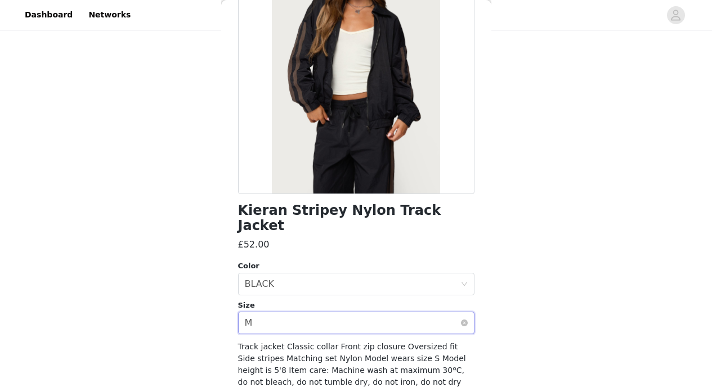
click at [452, 312] on div "Select size M" at bounding box center [356, 323] width 236 height 23
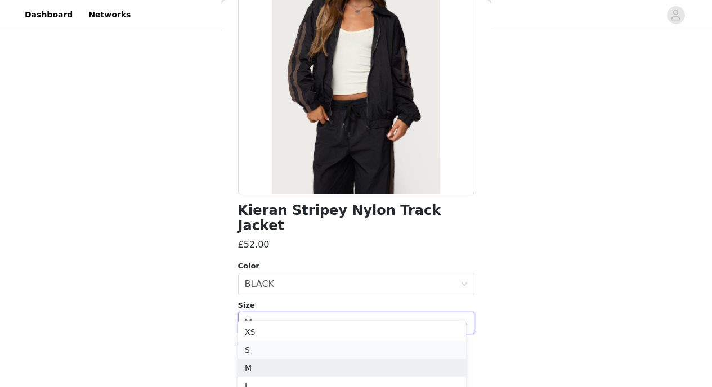
click at [383, 349] on li "S" at bounding box center [352, 350] width 228 height 18
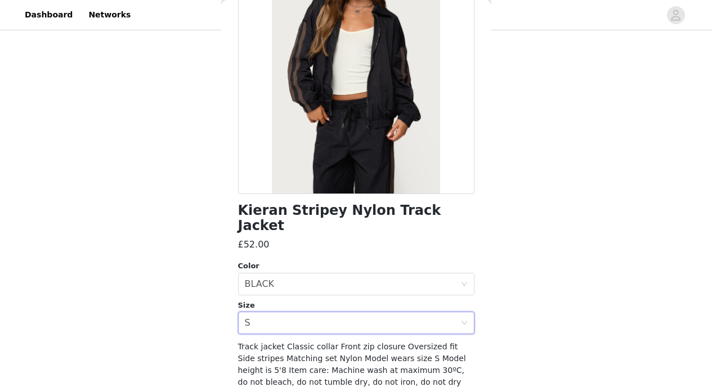
scroll to position [148, 0]
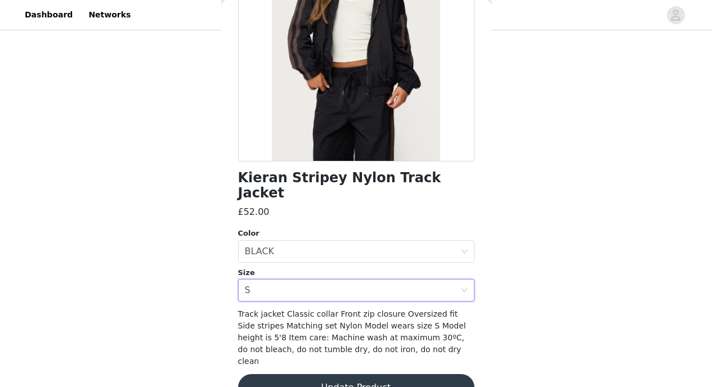
click at [422, 374] on button "Update Product" at bounding box center [356, 387] width 236 height 27
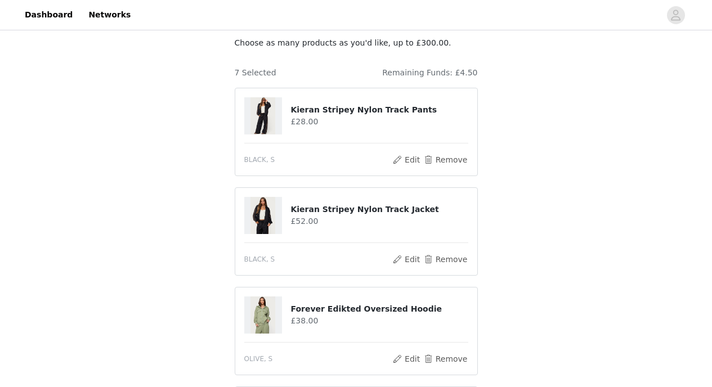
scroll to position [65, 0]
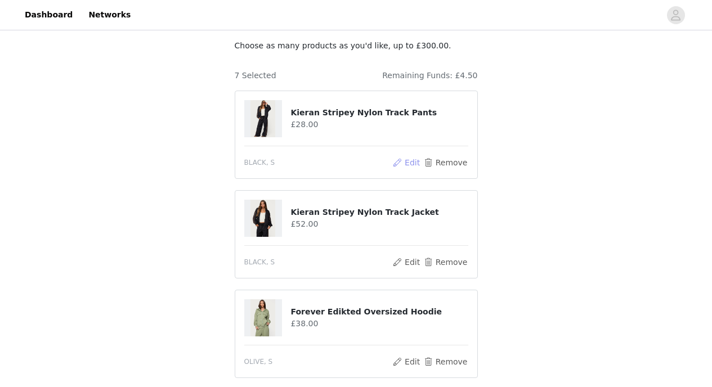
click at [413, 166] on button "Edit" at bounding box center [406, 163] width 29 height 14
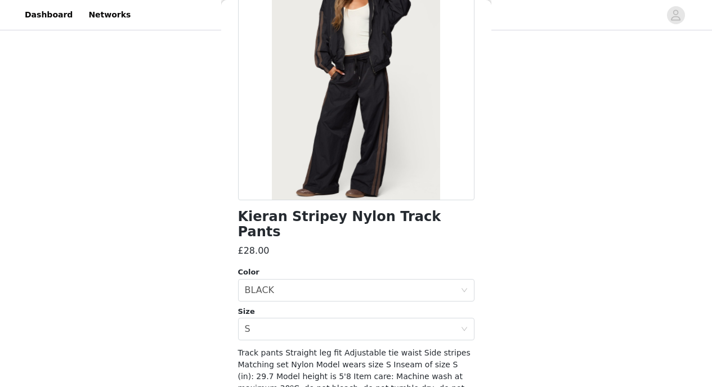
scroll to position [110, 0]
click at [438, 318] on div "Select size S" at bounding box center [353, 328] width 216 height 21
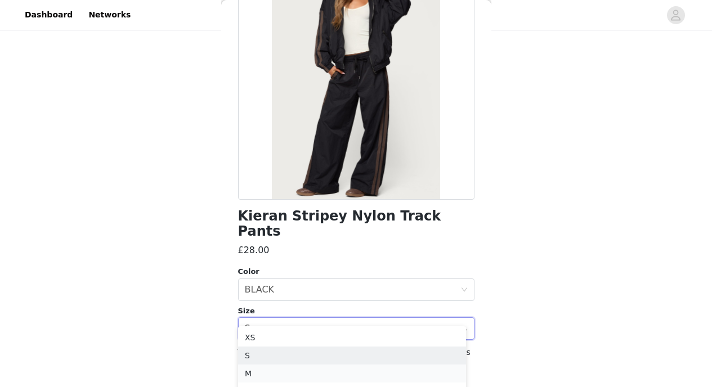
click at [354, 369] on li "M" at bounding box center [352, 374] width 228 height 18
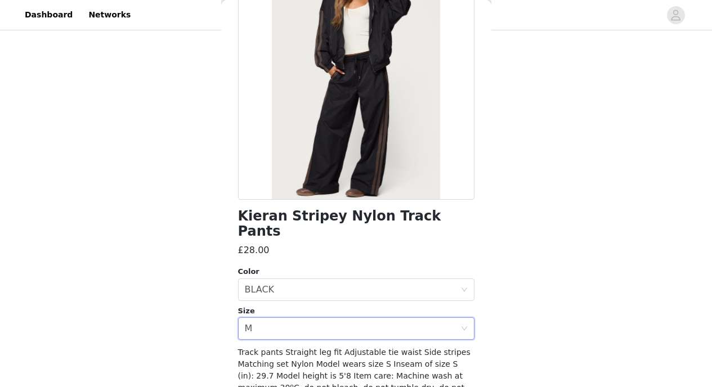
scroll to position [160, 0]
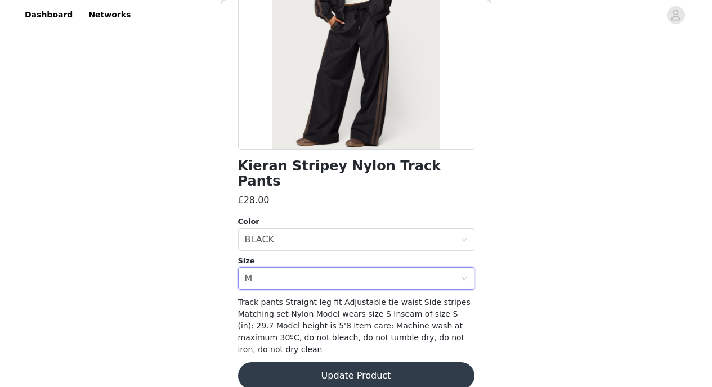
click at [415, 367] on button "Update Product" at bounding box center [356, 375] width 236 height 27
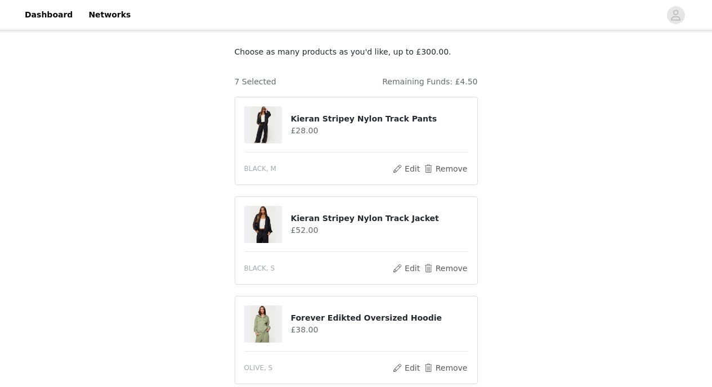
scroll to position [60, 0]
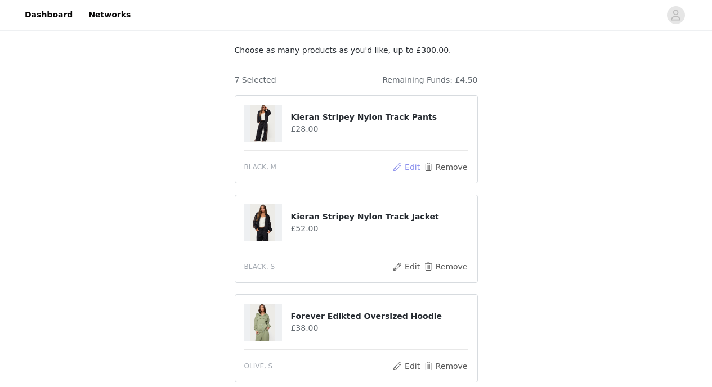
click at [405, 168] on button "Edit" at bounding box center [406, 167] width 29 height 14
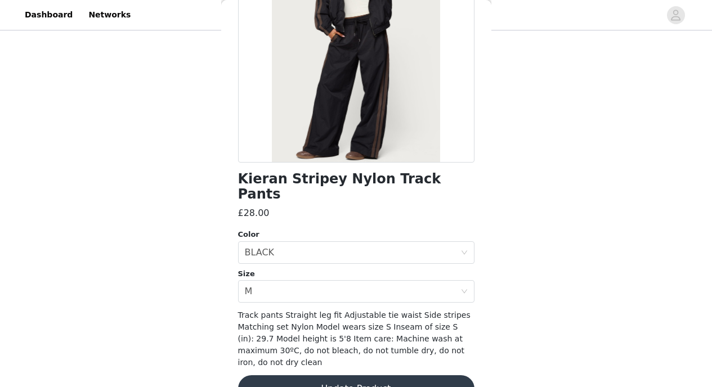
scroll to position [160, 0]
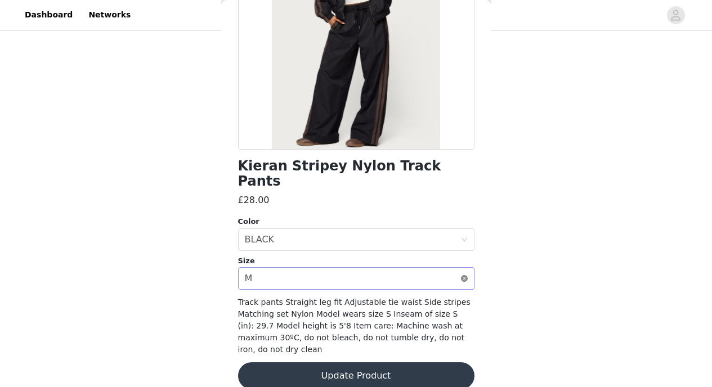
click at [461, 275] on icon "icon: close-circle" at bounding box center [464, 278] width 7 height 7
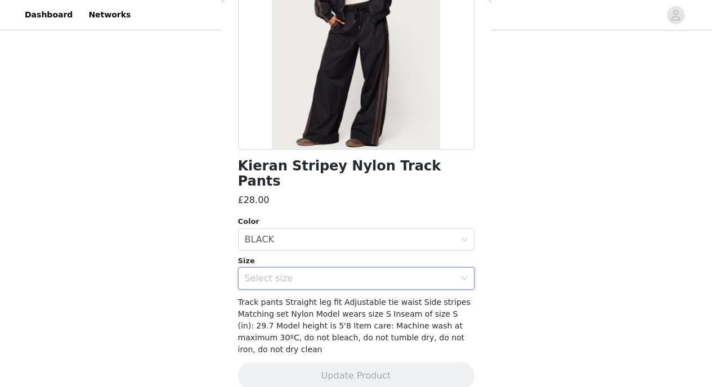
click at [442, 273] on div "Select size" at bounding box center [350, 278] width 211 height 11
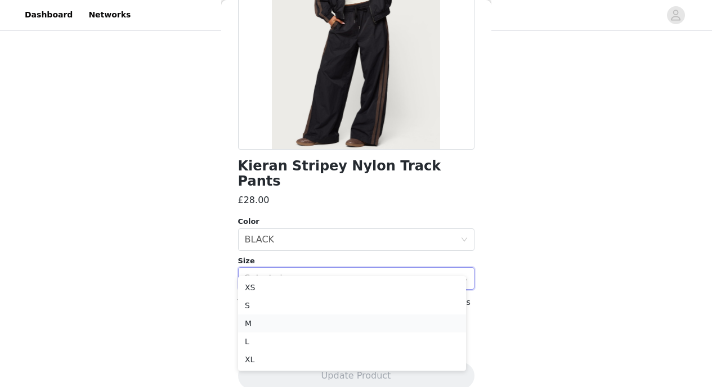
click at [415, 323] on li "M" at bounding box center [352, 324] width 228 height 18
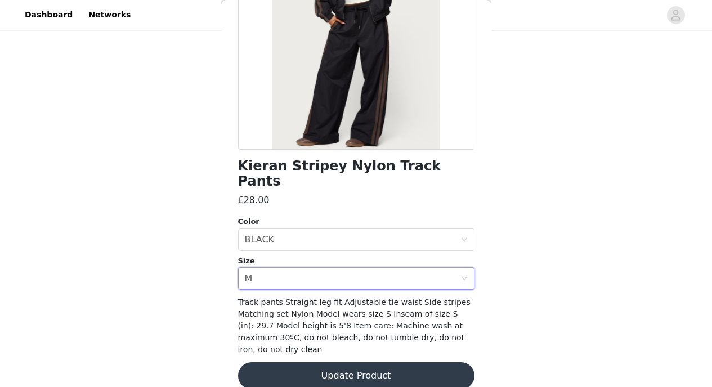
click at [402, 366] on button "Update Product" at bounding box center [356, 375] width 236 height 27
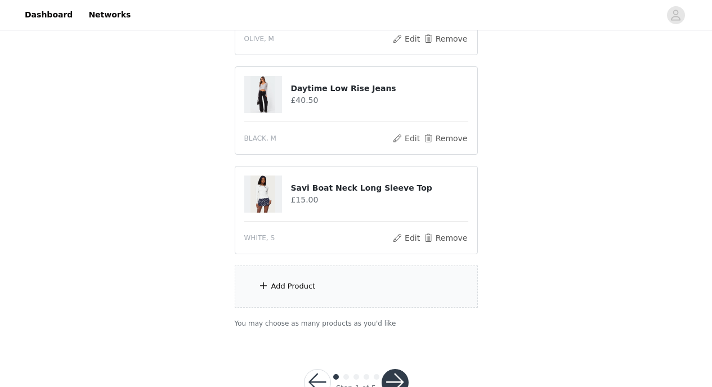
scroll to position [623, 0]
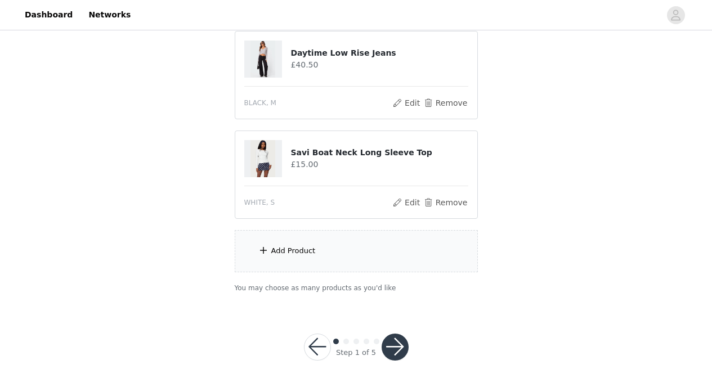
click at [392, 347] on button "button" at bounding box center [395, 347] width 27 height 27
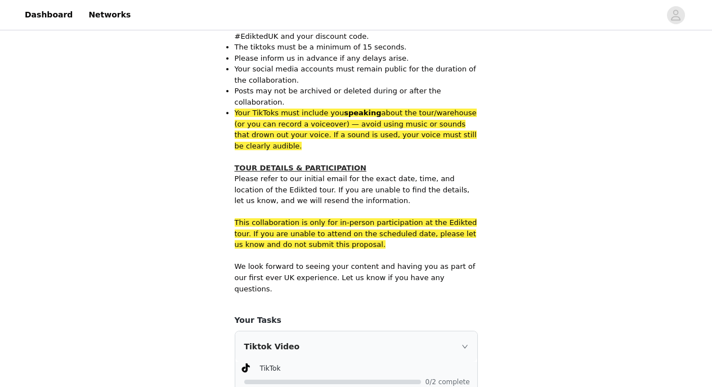
scroll to position [1078, 0]
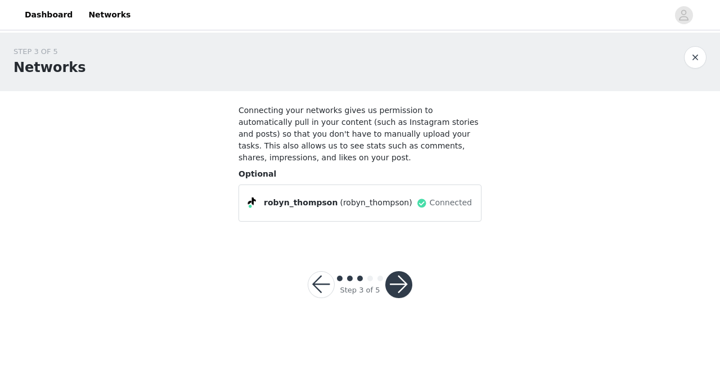
click at [402, 284] on button "button" at bounding box center [399, 284] width 27 height 27
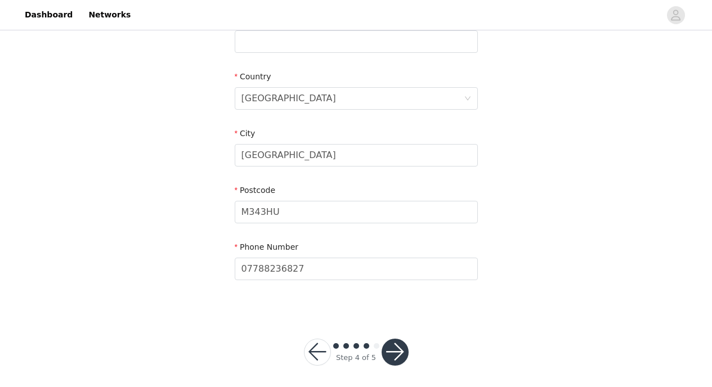
scroll to position [323, 0]
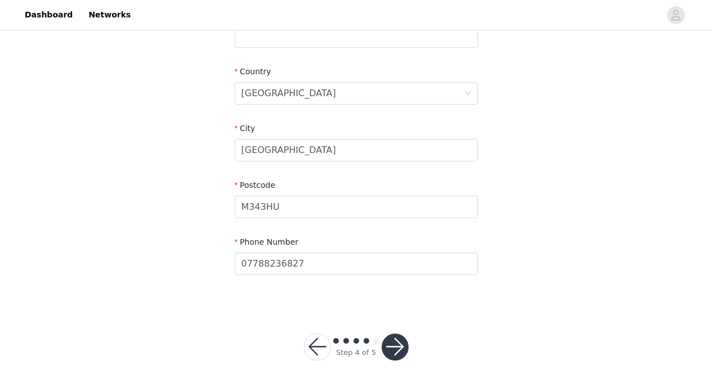
click at [397, 343] on button "button" at bounding box center [395, 347] width 27 height 27
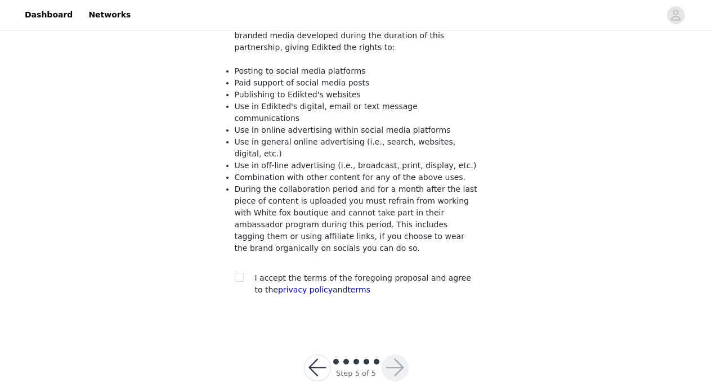
scroll to position [124, 0]
click at [238, 272] on input "checkbox" at bounding box center [239, 276] width 8 height 8
checkbox input "true"
click at [392, 359] on button "button" at bounding box center [395, 367] width 27 height 27
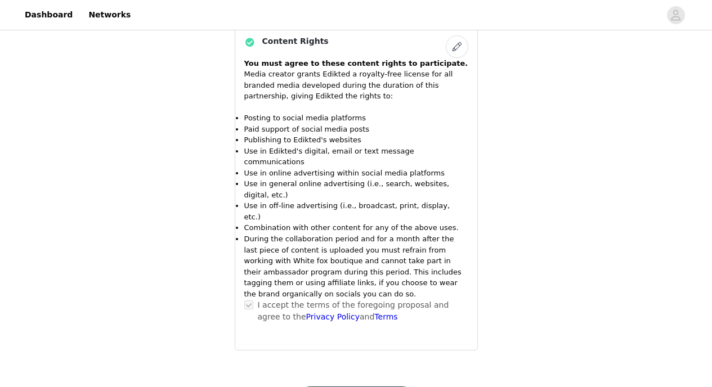
scroll to position [1127, 0]
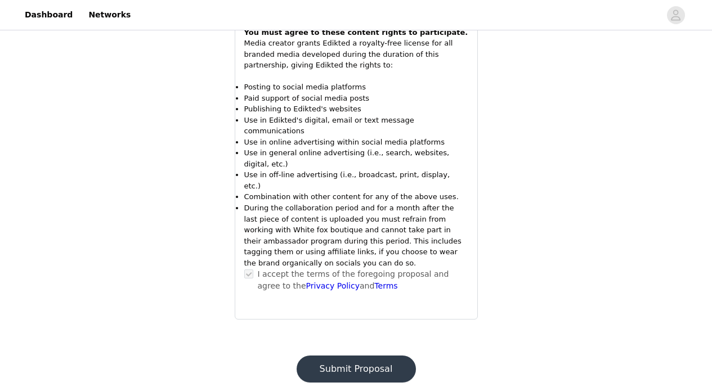
click at [352, 356] on button "Submit Proposal" at bounding box center [356, 369] width 119 height 27
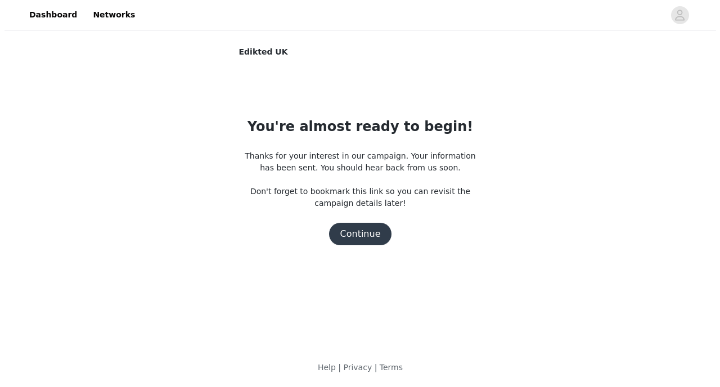
scroll to position [0, 0]
click at [362, 236] on button "Continue" at bounding box center [360, 234] width 63 height 23
